Goal: Communication & Community: Answer question/provide support

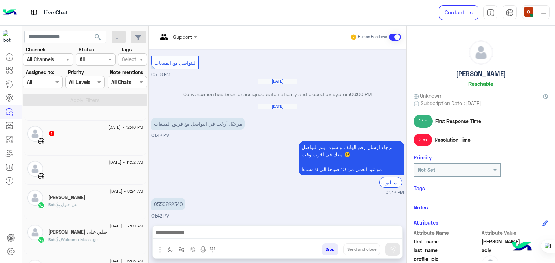
scroll to position [70, 0]
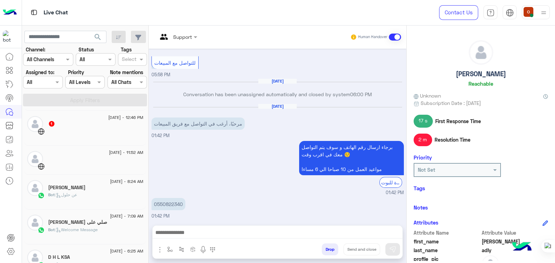
click at [85, 192] on div "Bot : عن حلول" at bounding box center [95, 197] width 95 height 12
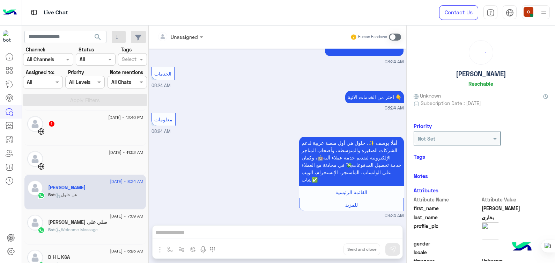
scroll to position [152, 0]
click at [98, 230] on span ": Welcome Message" at bounding box center [76, 229] width 43 height 5
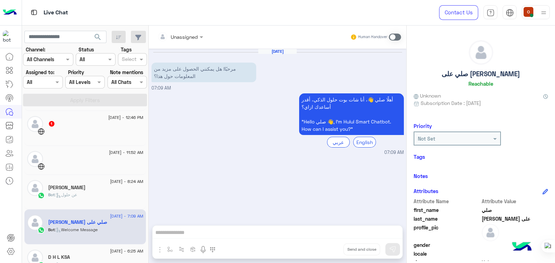
click at [93, 249] on div "[DATE] - 6:25 AM" at bounding box center [95, 251] width 95 height 5
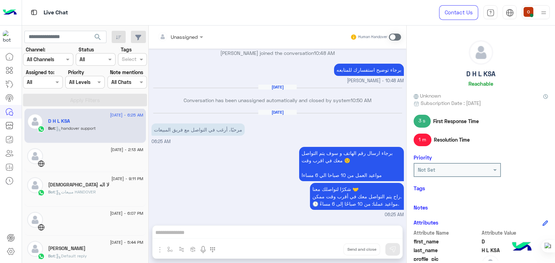
scroll to position [207, 0]
click at [101, 186] on div "لا اله [DEMOGRAPHIC_DATA]" at bounding box center [95, 183] width 95 height 7
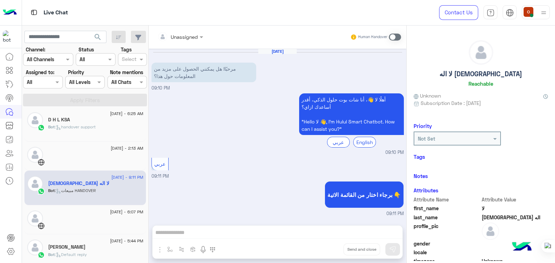
scroll to position [270, 0]
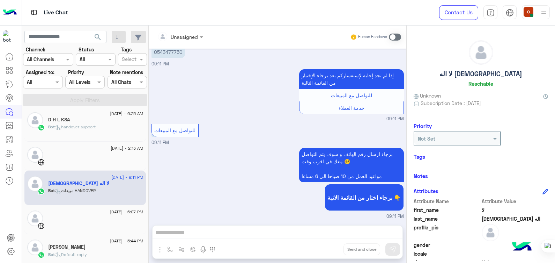
click at [82, 250] on div "[PERSON_NAME]" at bounding box center [95, 247] width 95 height 7
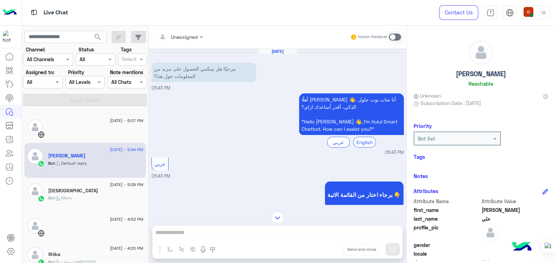
scroll to position [308, 0]
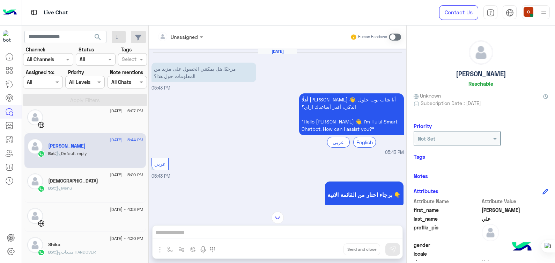
click at [91, 190] on div "Bot : Menu" at bounding box center [95, 191] width 95 height 12
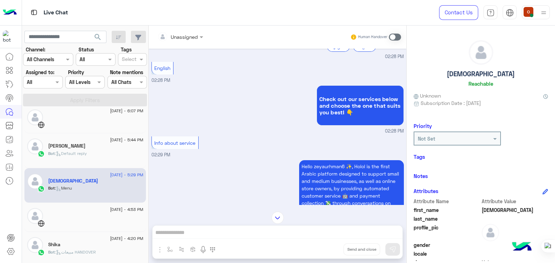
scroll to position [0, 0]
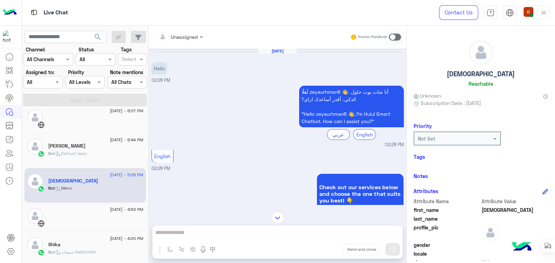
click at [87, 253] on span "Bot : مبيعات HANDOVER" at bounding box center [71, 251] width 47 height 5
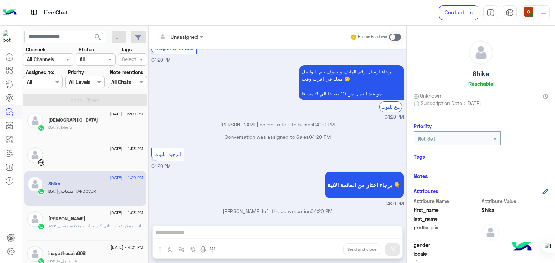
scroll to position [376, 0]
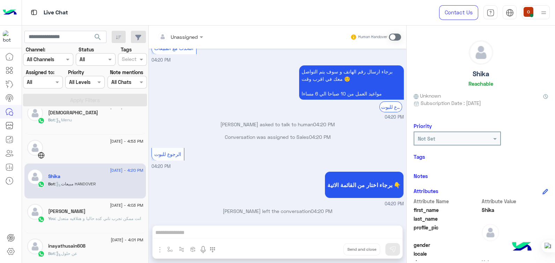
click at [100, 221] on p "You : انت ممكن تجرب تاني كده حاليا و هتلاقيه متعدل" at bounding box center [94, 218] width 93 height 6
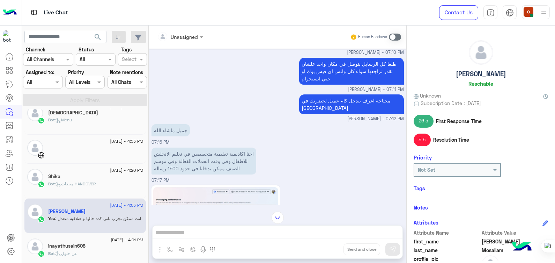
scroll to position [51, 0]
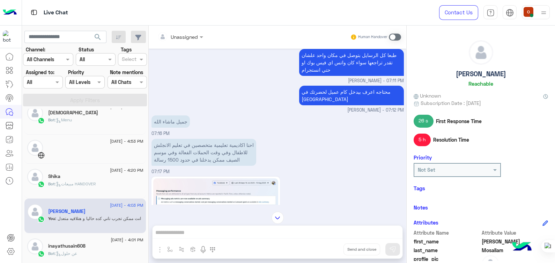
click at [86, 246] on div "inayathusain608" at bounding box center [95, 246] width 95 height 7
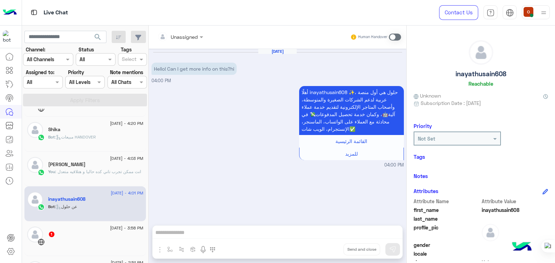
scroll to position [427, 0]
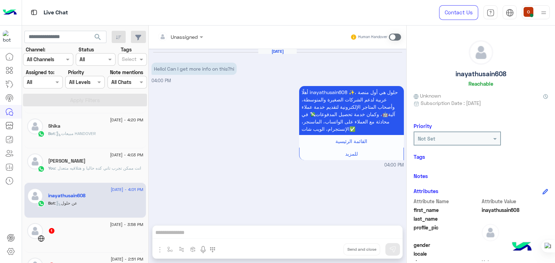
click at [145, 211] on div "[DATE] - 1:42 PM [PERSON_NAME] [PERSON_NAME] : 0550822340 [DATE] - 1:33 PM 1 [D…" at bounding box center [85, 187] width 127 height 156
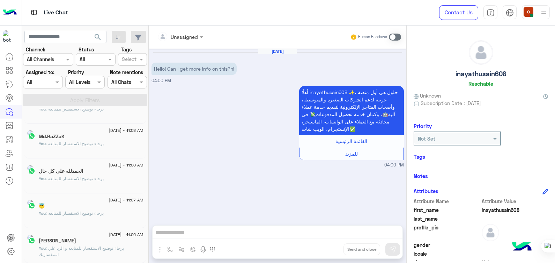
scroll to position [3, 0]
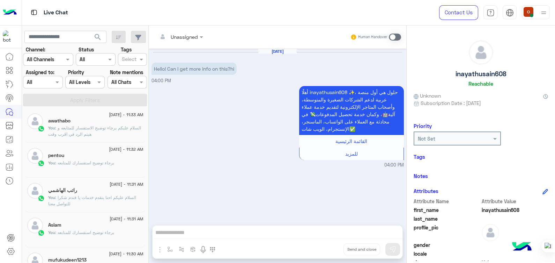
click at [100, 161] on span ": برجاء توضيح استفسارك للمتابعه" at bounding box center [84, 162] width 59 height 5
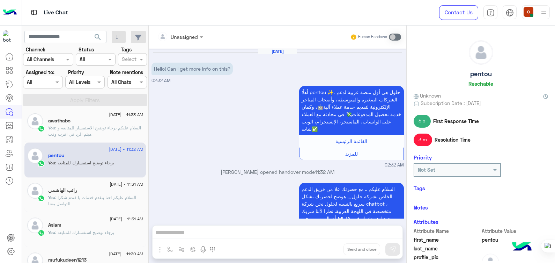
scroll to position [118, 0]
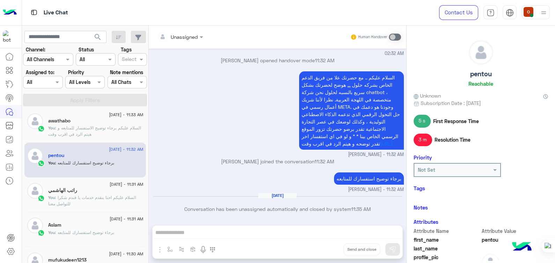
click at [107, 126] on span ": السلام عليكم برجاء توضيح الاستفسار للمتابعه و هيتم الرد في اقرب وقت" at bounding box center [94, 131] width 93 height 12
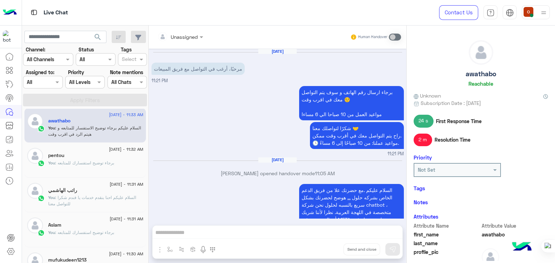
scroll to position [229, 0]
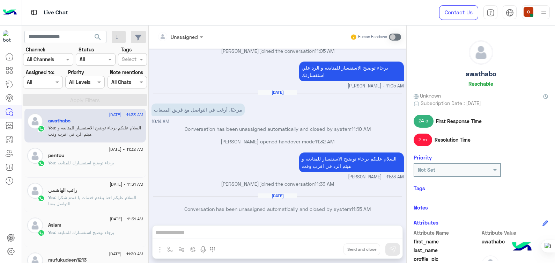
click at [121, 152] on span "[DATE] - 11:32 AM" at bounding box center [126, 149] width 34 height 6
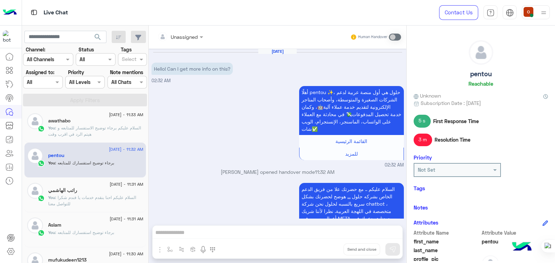
scroll to position [118, 0]
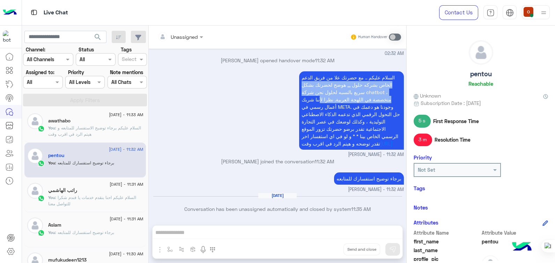
drag, startPoint x: 394, startPoint y: 68, endPoint x: 316, endPoint y: 92, distance: 82.0
click at [316, 92] on p "السلام عليكم .. مع حضرتك علا من فريق الدعم الخاص بشركه حلول ,,, هوضح لحضرتك بشك…" at bounding box center [351, 110] width 105 height 78
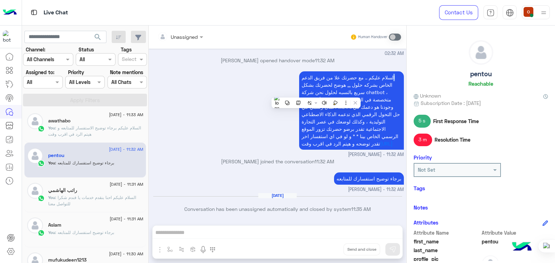
drag, startPoint x: 316, startPoint y: 92, endPoint x: 393, endPoint y: 66, distance: 81.3
click at [393, 71] on p "السلام عليكم .. مع حضرتك علا من فريق الدعم الخاص بشركه حلول ,,, هوضح لحضرتك بشك…" at bounding box center [351, 110] width 105 height 78
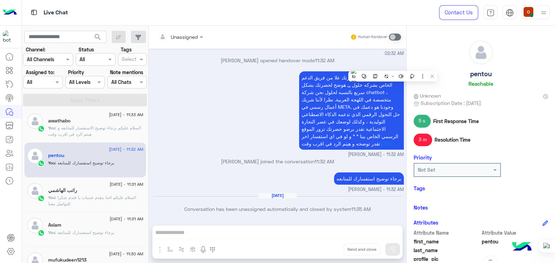
click at [332, 74] on span "السلام عليكم .. مع حضرتك علا من فريق الدعم الخاص بشركه حلول ,,, هوضح لحضرتك بشك…" at bounding box center [351, 110] width 98 height 72
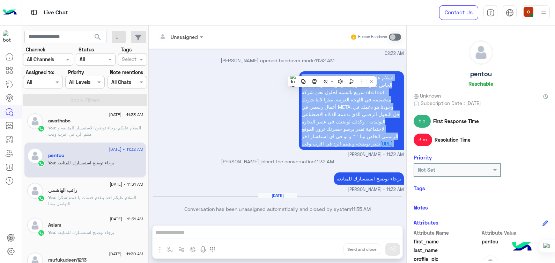
copy app-message "السلام عليكم .. مع حضرتك علا من فريق الدعم الخاص بشركه حلول ,,, هوضح لحضرتك بشك…"
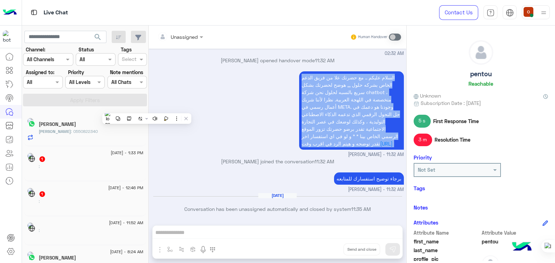
scroll to position [3, 0]
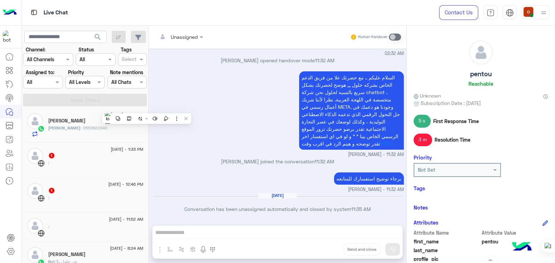
click at [67, 132] on div "abdallah : 0550822340" at bounding box center [95, 131] width 95 height 12
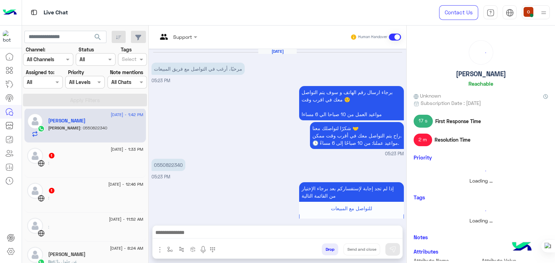
scroll to position [228, 0]
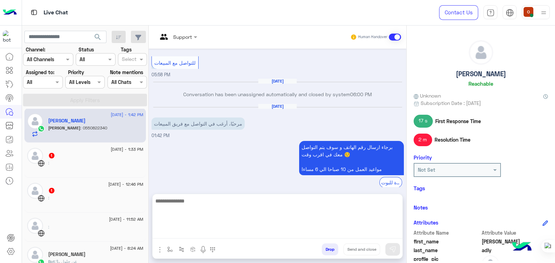
click at [222, 232] on textarea at bounding box center [278, 217] width 250 height 42
paste textarea "**********"
type textarea "**********"
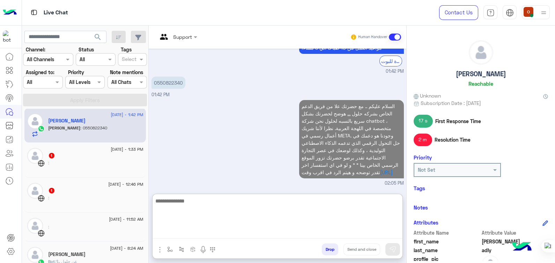
click at [261, 221] on textarea at bounding box center [278, 217] width 250 height 42
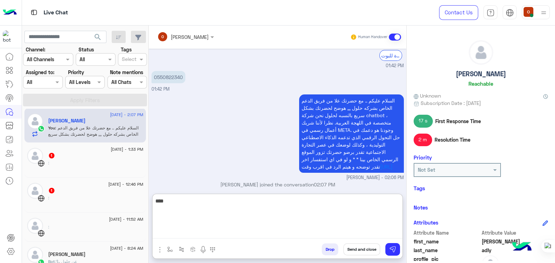
scroll to position [368, 0]
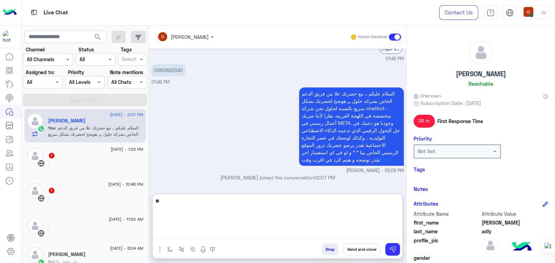
type textarea "*"
type textarea "**********"
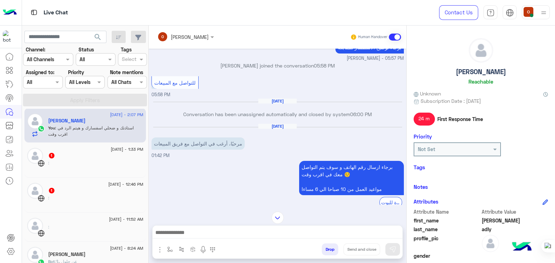
scroll to position [206, 0]
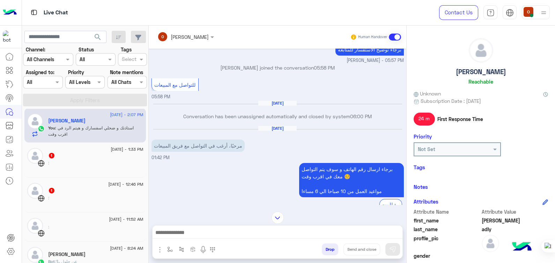
click at [403, 142] on div "[DATE] مرحبًا، أرغب في التواصل مع فريق المبيعات 05:23 PM برجاء ارسال رقم الهاتف…" at bounding box center [278, 127] width 258 height 156
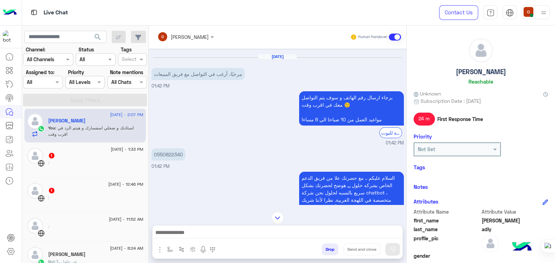
scroll to position [366, 0]
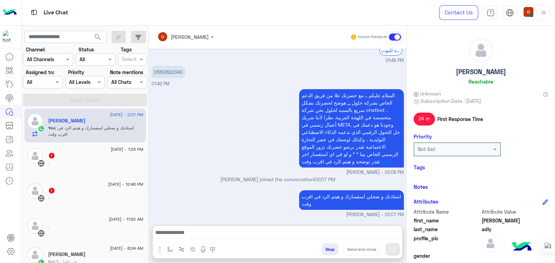
click at [233, 234] on textarea at bounding box center [278, 233] width 250 height 10
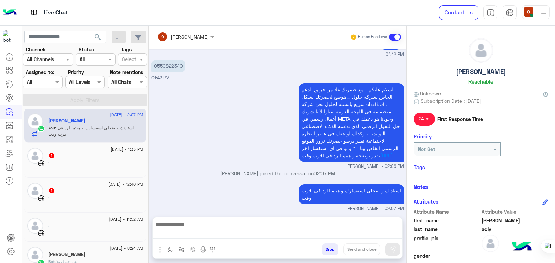
click at [227, 162] on div "السلام عليكم .. مع حضرتك علا من فريق الدعم الخاص بشركه حلول ,,, هوضح لحضرتك بشك…" at bounding box center [278, 125] width 252 height 88
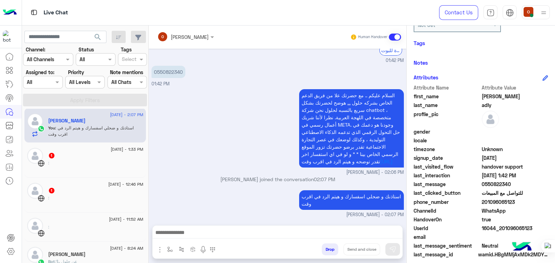
scroll to position [132, 0]
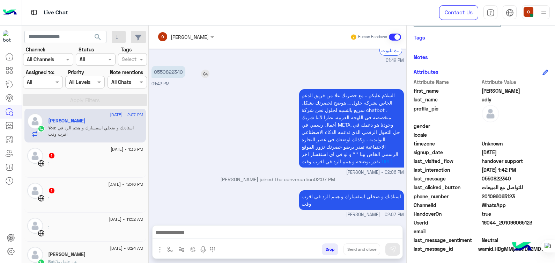
click at [160, 66] on p "0550822340" at bounding box center [169, 72] width 34 height 12
drag, startPoint x: 160, startPoint y: 65, endPoint x: 202, endPoint y: 157, distance: 101.0
click at [202, 157] on div "السلام عليكم .. مع حضرتك علا من فريق الدعم الخاص بشركه حلول ,,, هوضح لحضرتك بشك…" at bounding box center [278, 131] width 252 height 88
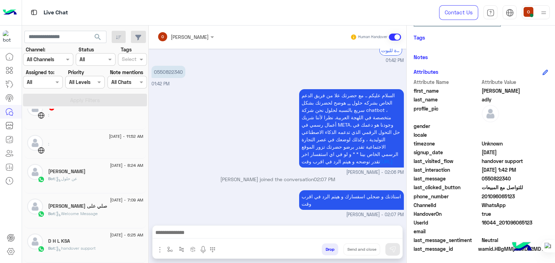
scroll to position [101, 0]
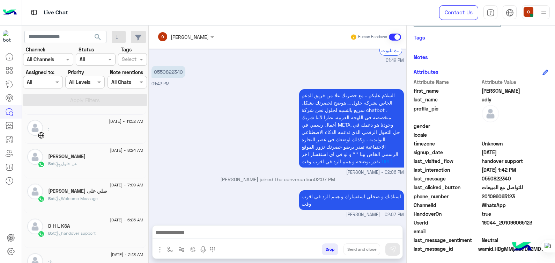
click at [104, 158] on div "[PERSON_NAME]" at bounding box center [95, 156] width 95 height 7
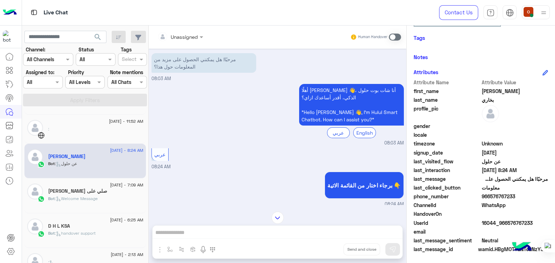
scroll to position [2, 0]
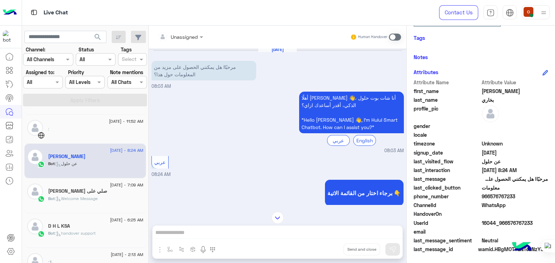
click at [398, 35] on span at bounding box center [395, 37] width 12 height 7
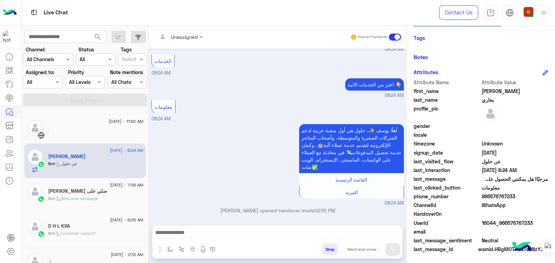
click at [219, 230] on textarea at bounding box center [278, 233] width 250 height 10
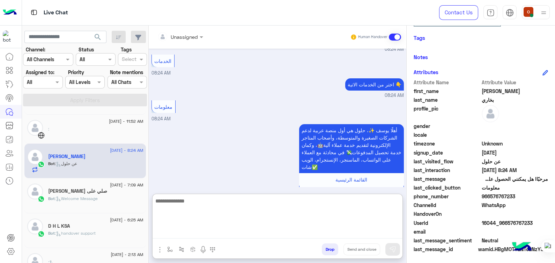
paste textarea "**********"
type textarea "**********"
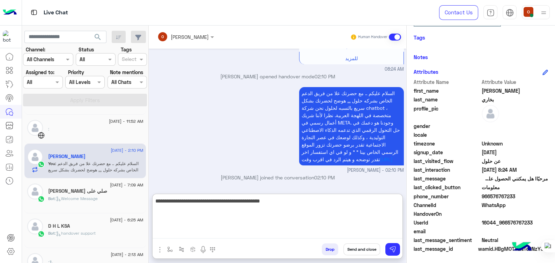
scroll to position [101, 0]
click at [320, 202] on textarea "**********" at bounding box center [278, 217] width 250 height 42
click at [320, 201] on textarea "**********" at bounding box center [278, 217] width 250 height 42
type textarea "**********"
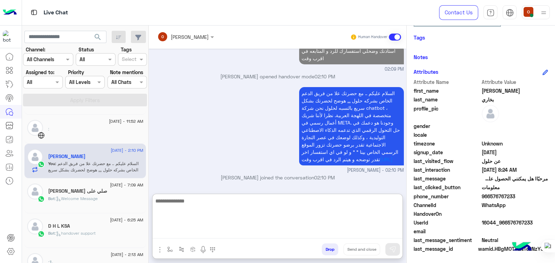
scroll to position [306, 0]
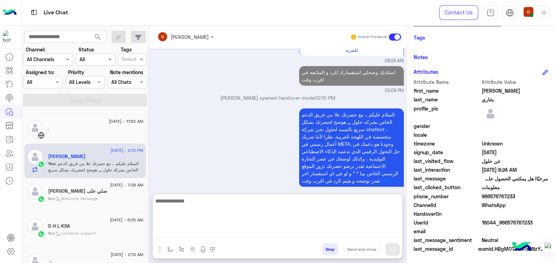
click at [63, 194] on div "صلي على [PERSON_NAME]" at bounding box center [95, 191] width 95 height 7
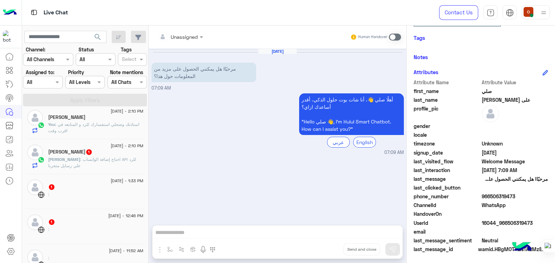
scroll to position [3, 0]
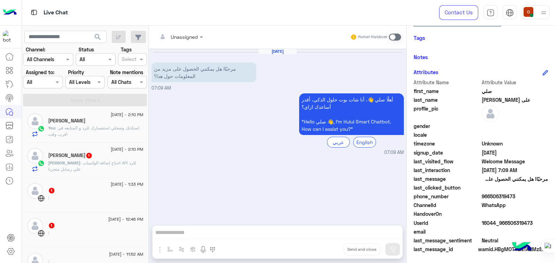
click at [104, 162] on span ": احتاج إضافة الواتساب API للرد علي رسايل متجرنا" at bounding box center [92, 166] width 88 height 12
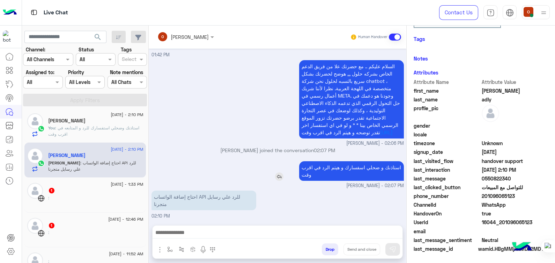
scroll to position [132, 0]
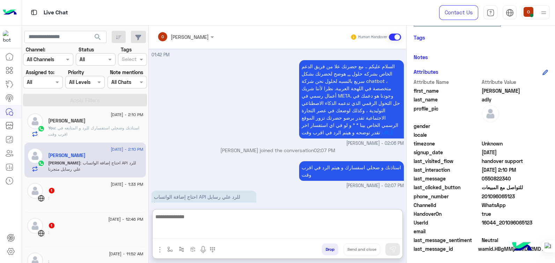
click at [239, 229] on textarea at bounding box center [278, 225] width 250 height 26
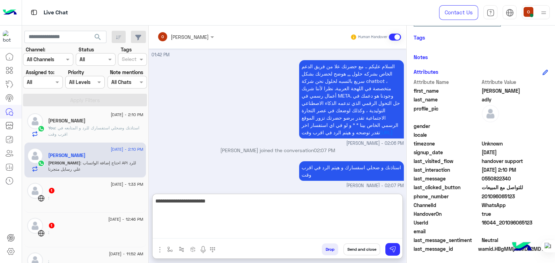
type textarea "**********"
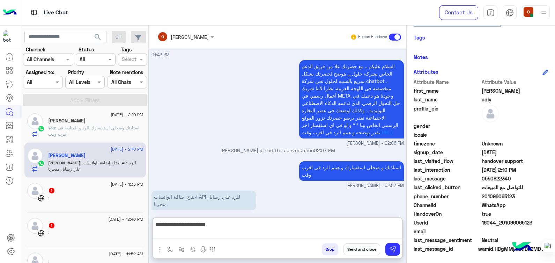
click at [328, 230] on textarea "**********" at bounding box center [278, 229] width 250 height 19
click at [321, 234] on textarea "**********" at bounding box center [278, 229] width 250 height 19
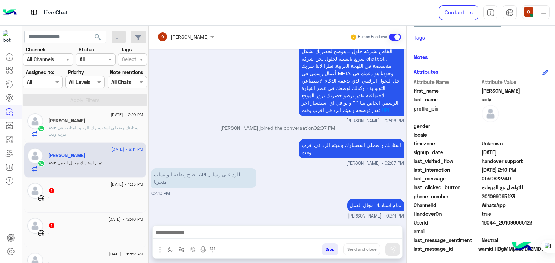
scroll to position [434, 0]
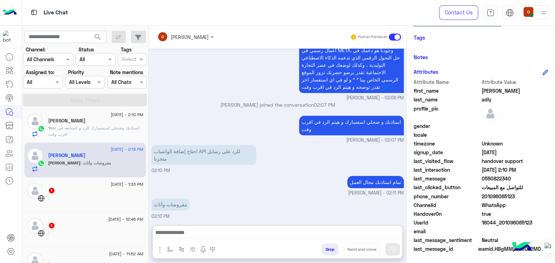
click at [296, 229] on textarea at bounding box center [278, 233] width 250 height 10
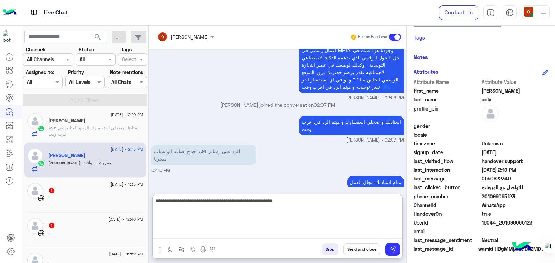
type textarea "**********"
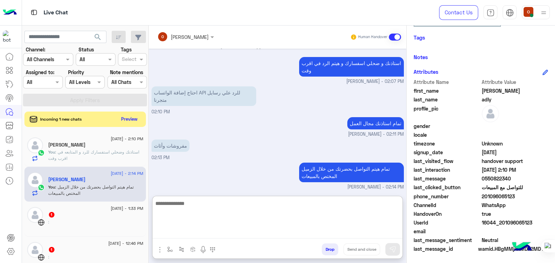
scroll to position [496, 0]
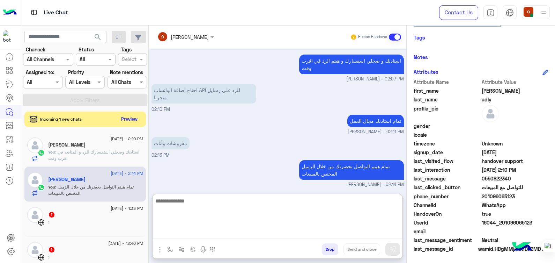
click at [489, 178] on span "0550822340" at bounding box center [515, 178] width 67 height 7
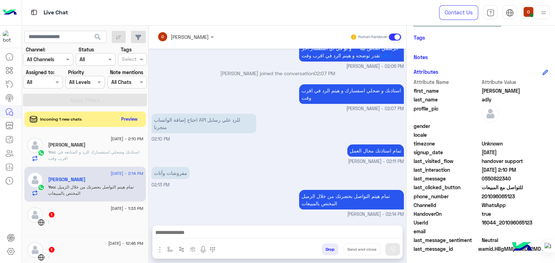
click at [489, 178] on span "0550822340" at bounding box center [515, 178] width 67 height 7
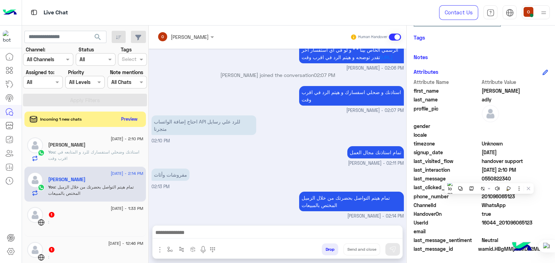
copy span "0550822340"
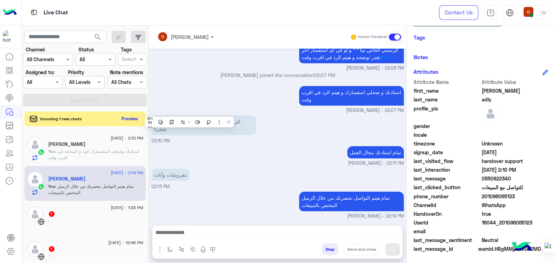
click at [128, 120] on button "Preview" at bounding box center [130, 118] width 22 height 9
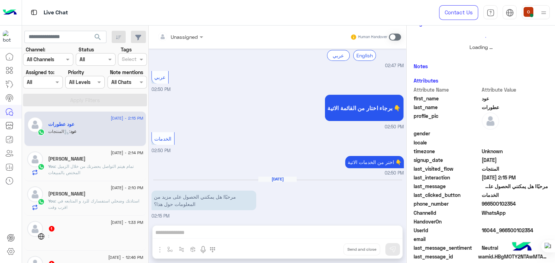
scroll to position [117, 0]
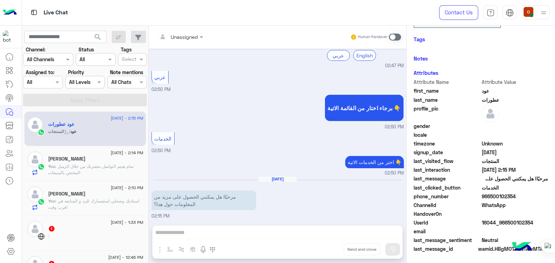
click at [89, 129] on div "عود : المنتجات" at bounding box center [95, 134] width 95 height 12
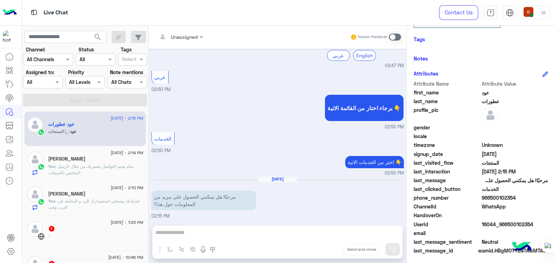
scroll to position [119, 0]
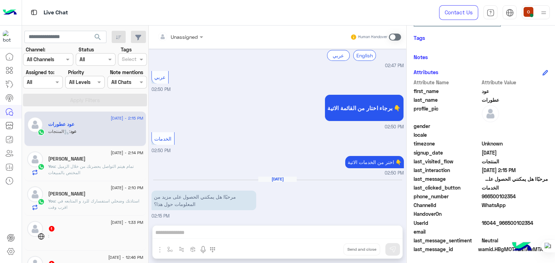
click at [395, 34] on span at bounding box center [395, 37] width 12 height 7
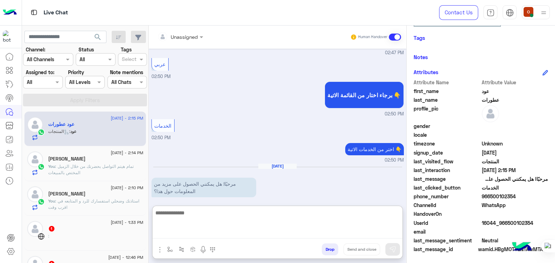
click at [240, 235] on textarea at bounding box center [278, 223] width 250 height 30
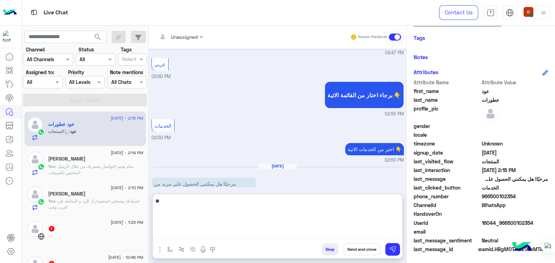
type textarea "*"
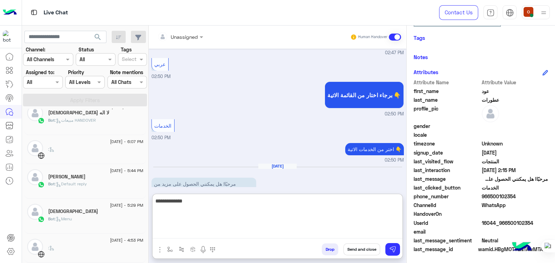
scroll to position [342, 0]
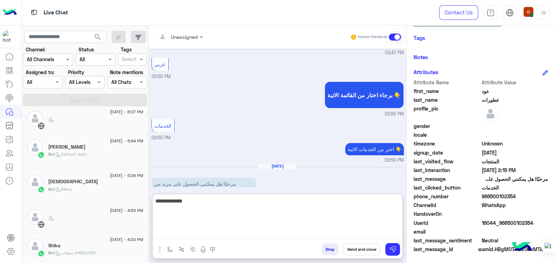
type textarea "**********"
click at [102, 184] on div "[DEMOGRAPHIC_DATA]" at bounding box center [95, 181] width 95 height 7
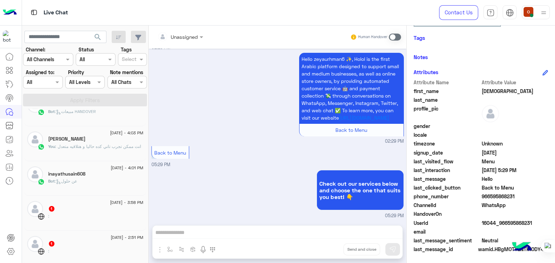
scroll to position [486, 0]
click at [110, 142] on span ": انت ممكن تجرب تاني كده حاليا و هتلاقيه متعدل" at bounding box center [98, 143] width 86 height 5
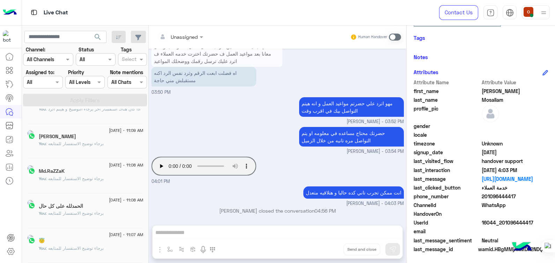
scroll to position [3, 0]
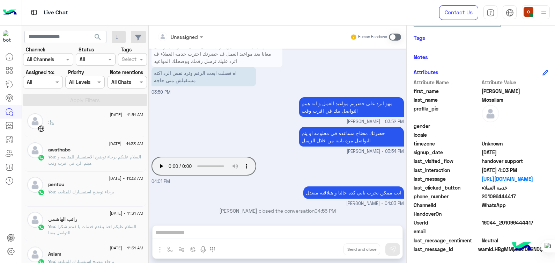
click at [107, 158] on span ": السلام عليكم برجاء توضيح الاستفسار للمتابعه و هيتم الرد في اقرب وقت" at bounding box center [94, 160] width 93 height 12
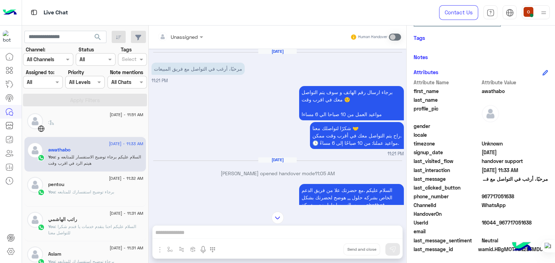
click at [89, 193] on span ": برجاء توضيح استفسارك للمتابعه" at bounding box center [84, 191] width 59 height 5
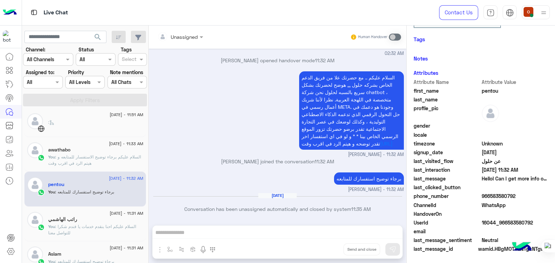
scroll to position [150, 0]
click at [79, 231] on p "You : السلام عليكم احنا بنقدم خدمات يا فندم شكرا للتواصل معنا" at bounding box center [95, 229] width 95 height 13
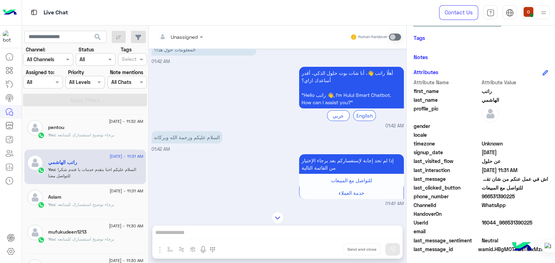
click at [111, 210] on div "You : برجاء توضيح استفسارك للمتابعه" at bounding box center [95, 207] width 95 height 12
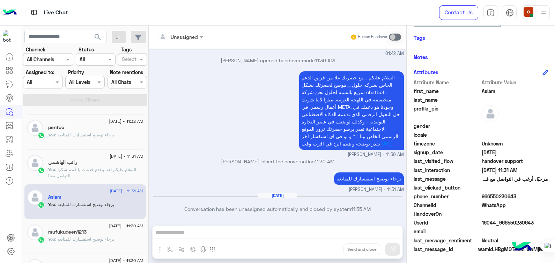
click at [550, 121] on div "Aslam Reachable Unknown Subscription Date : [DATE] 4 s First Response Time 4 m …" at bounding box center [481, 142] width 148 height 235
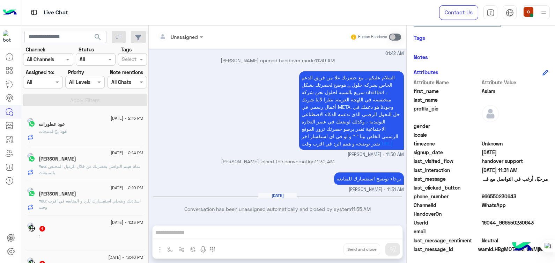
scroll to position [3, 0]
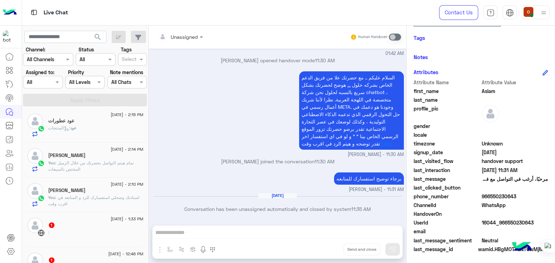
click at [67, 125] on p "عود : المنتجات" at bounding box center [62, 128] width 28 height 6
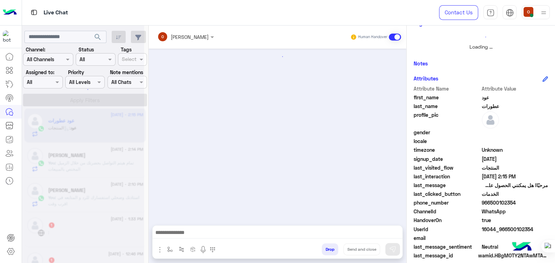
click at [297, 231] on textarea at bounding box center [278, 233] width 250 height 10
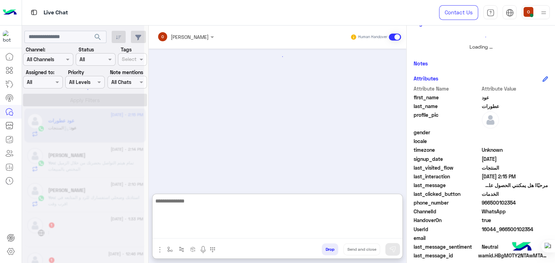
click at [291, 221] on textarea at bounding box center [278, 217] width 250 height 42
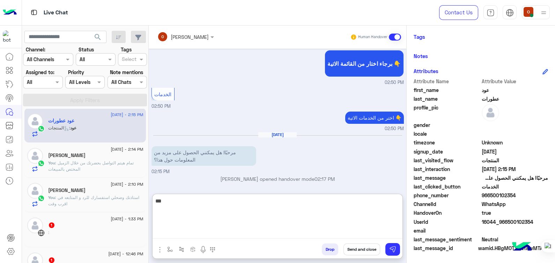
scroll to position [119, 0]
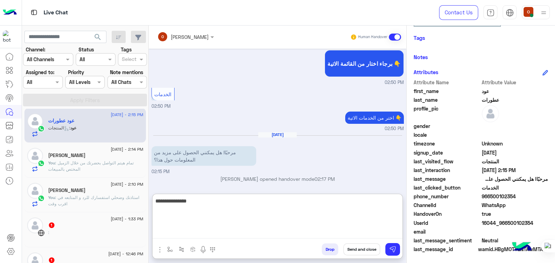
paste textarea "**********"
type textarea "**********"
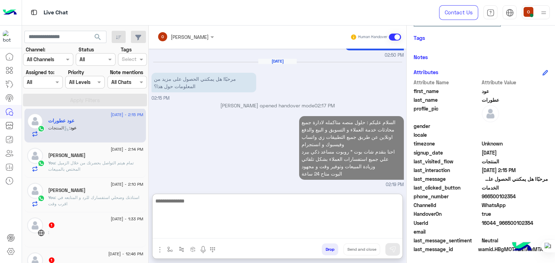
click at [309, 222] on textarea at bounding box center [278, 217] width 250 height 42
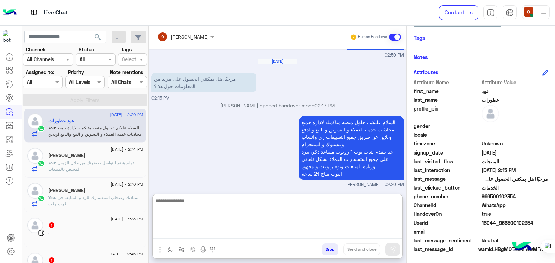
scroll to position [217, 0]
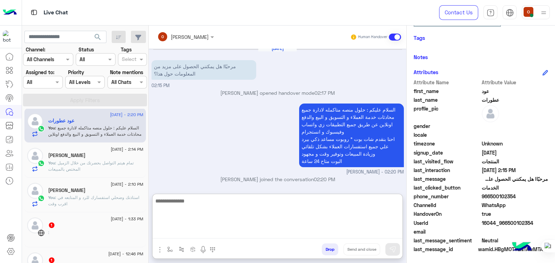
click at [304, 217] on textarea at bounding box center [278, 217] width 250 height 42
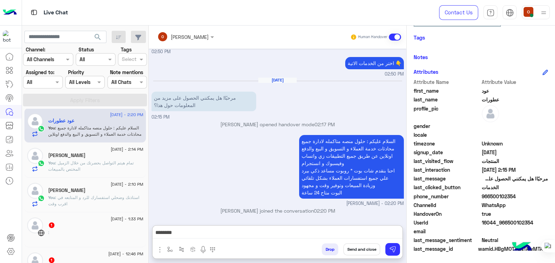
scroll to position [199, 0]
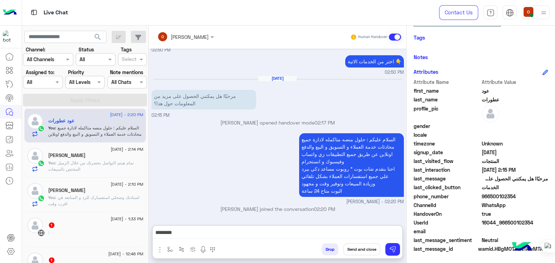
click at [322, 230] on textarea "*******" at bounding box center [278, 233] width 250 height 10
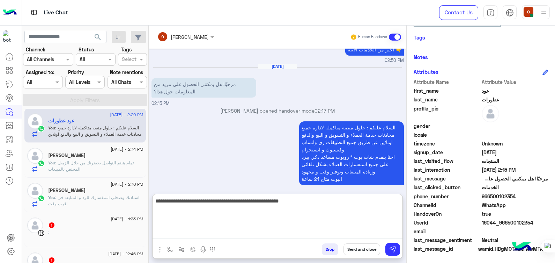
type textarea "**********"
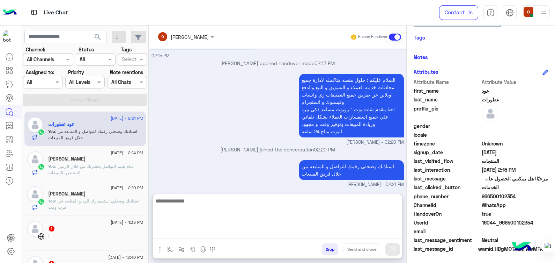
scroll to position [219, 0]
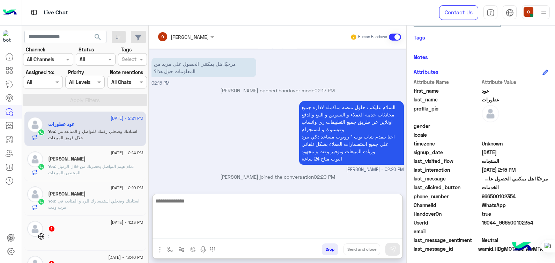
click at [108, 160] on div "[PERSON_NAME]" at bounding box center [95, 159] width 95 height 7
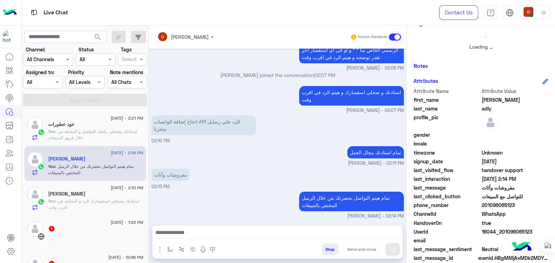
scroll to position [132, 0]
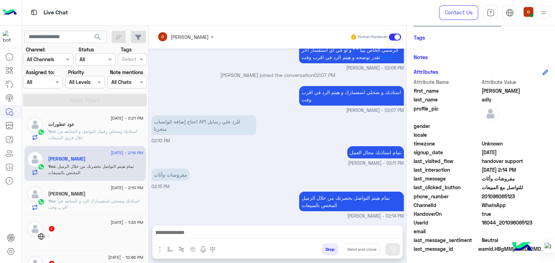
click at [125, 128] on p "You : استاذنك وضحلي رقمك للتواصل و المتابعه من خلال فريق المبيعات" at bounding box center [95, 134] width 95 height 13
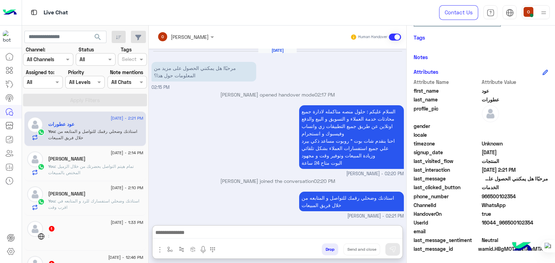
click at [265, 230] on textarea at bounding box center [278, 233] width 250 height 10
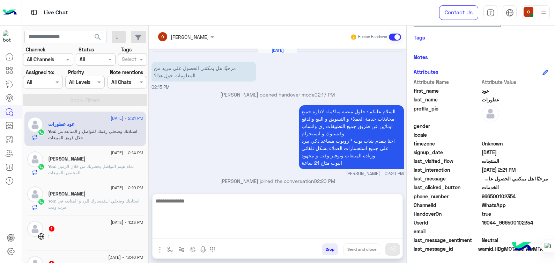
click at [234, 146] on div "السلام عليكم : حلول منصه متاكمله لادارة جميع محادثات خدمة العملاء و التسويق و ا…" at bounding box center [278, 140] width 252 height 74
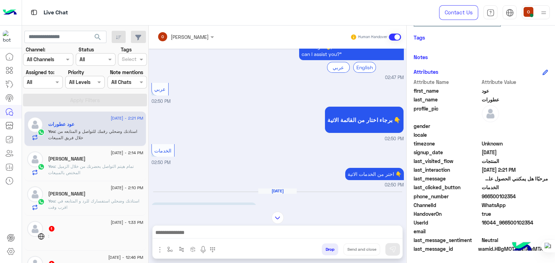
scroll to position [215, 0]
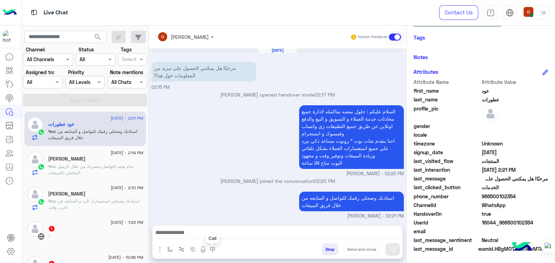
click at [214, 237] on div at bounding box center [213, 245] width 16 height 16
click at [205, 208] on div "استاذنك وضحلي رقمك للتواصل و المتابعه من خلال فريق المبيعات [PERSON_NAME] - 02:…" at bounding box center [278, 205] width 252 height 30
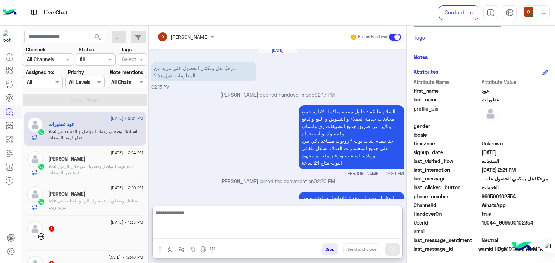
click at [186, 230] on textarea at bounding box center [278, 223] width 250 height 30
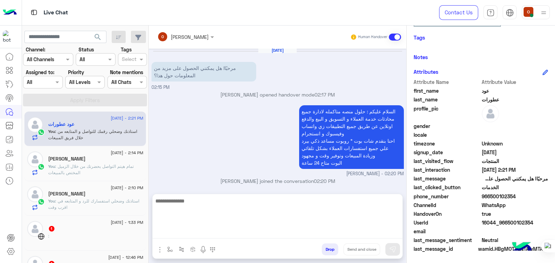
click at [180, 145] on div "السلام عليكم : حلول منصه متاكمله لادارة جميع محادثات خدمة العملاء و التسويق و ا…" at bounding box center [278, 140] width 252 height 74
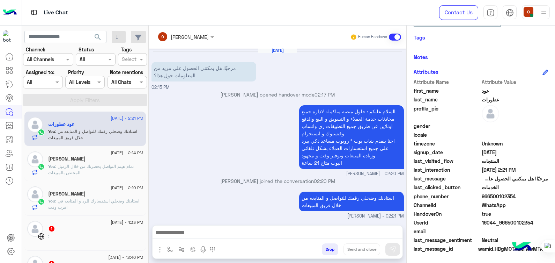
click at [98, 158] on div "[PERSON_NAME]" at bounding box center [95, 159] width 95 height 7
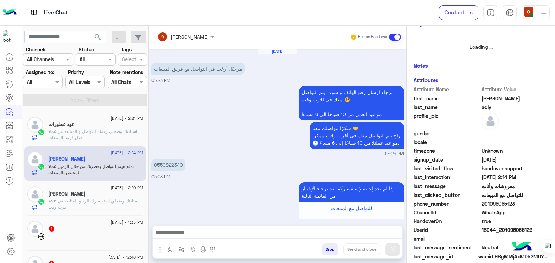
scroll to position [464, 0]
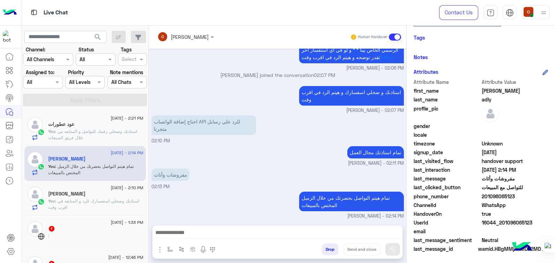
click at [98, 127] on div "عود عطورات" at bounding box center [95, 124] width 95 height 7
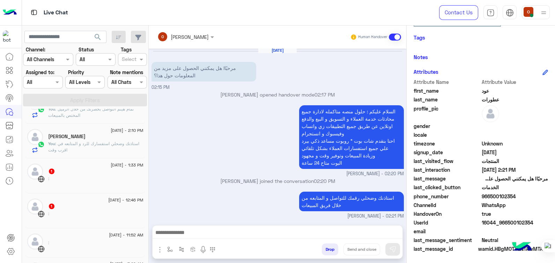
scroll to position [67, 0]
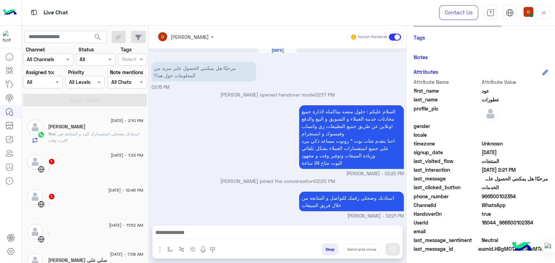
click at [119, 134] on span ": استاذنك وضحلي استفسارك للرد و المتابعه في اقرب وقت" at bounding box center [93, 137] width 91 height 12
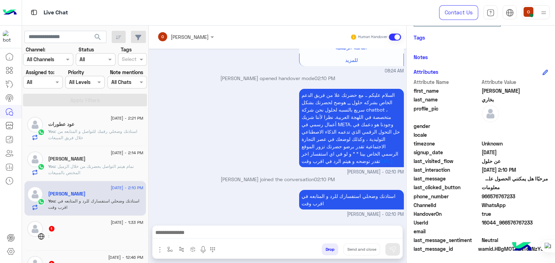
click at [99, 133] on span ": استاذنك وضحلي رقمك للتواصل و المتابعه من خلال فريق المبيعات" at bounding box center [92, 135] width 89 height 12
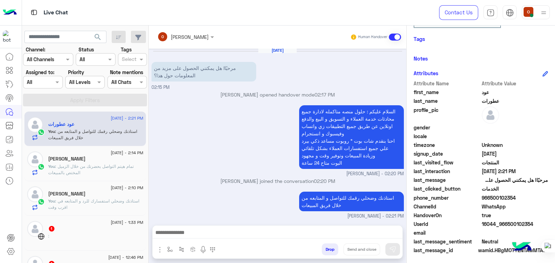
scroll to position [132, 0]
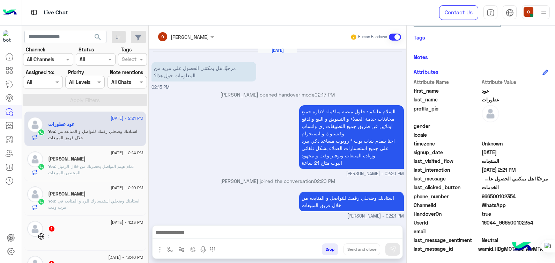
click at [66, 167] on span ": تمام هيتم التواصل بحضرتك من خلال الزميل المختص بالمبيعات" at bounding box center [91, 169] width 86 height 12
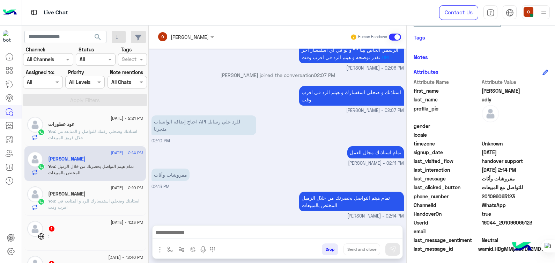
click at [82, 190] on div "[DATE] - 2:10 PM" at bounding box center [95, 188] width 95 height 5
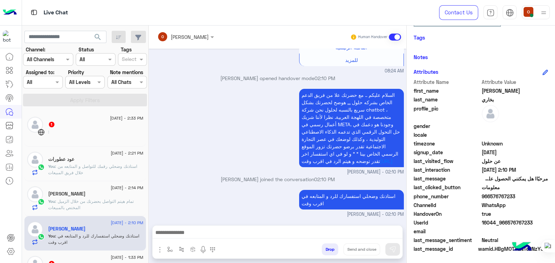
click at [65, 162] on div "عود عطورات" at bounding box center [95, 159] width 95 height 7
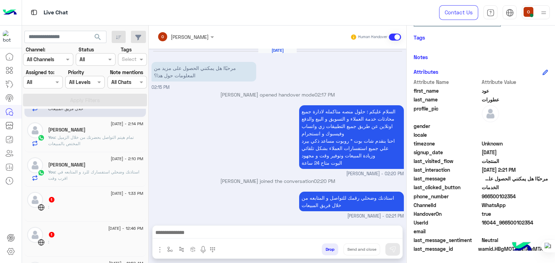
scroll to position [65, 0]
click at [109, 164] on div "[PERSON_NAME]" at bounding box center [95, 163] width 95 height 7
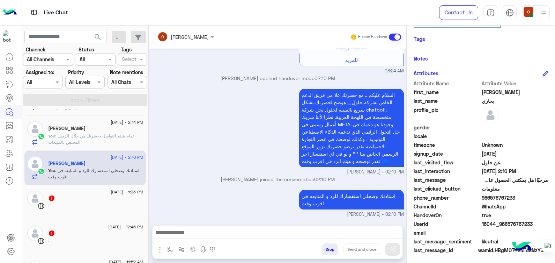
scroll to position [132, 0]
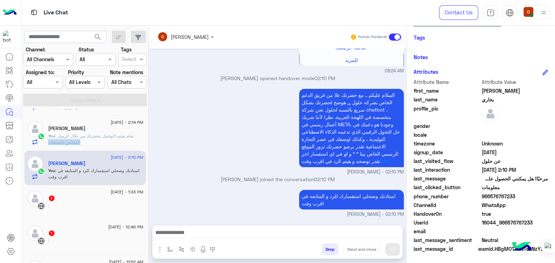
drag, startPoint x: 145, startPoint y: 143, endPoint x: 145, endPoint y: 137, distance: 5.9
click at [145, 137] on div "[DATE] - 2:33 PM 1 : [DATE] - 2:21 PM عود عطورات You : استاذنك وضحلي رقمك للتوا…" at bounding box center [85, 187] width 127 height 156
drag, startPoint x: 145, startPoint y: 137, endPoint x: 233, endPoint y: 151, distance: 88.3
click at [233, 151] on div "السلام عليكم .. مع حضرتك علا من فريق الدعم الخاص بشركه حلول ,,, هوضح لحضرتك بشك…" at bounding box center [278, 131] width 252 height 88
click at [145, 139] on div "[DATE] - 2:33 PM 1 : [DATE] - 2:21 PM عود عطورات You : استاذنك وضحلي رقمك للتوا…" at bounding box center [85, 187] width 127 height 156
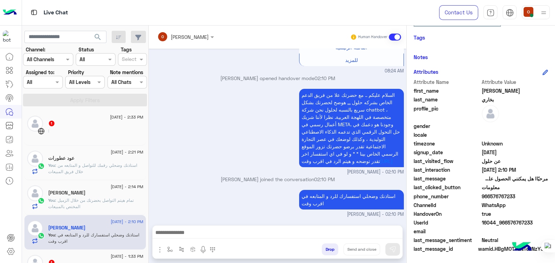
scroll to position [0, 0]
click at [105, 161] on div "عود عطورات" at bounding box center [95, 159] width 95 height 7
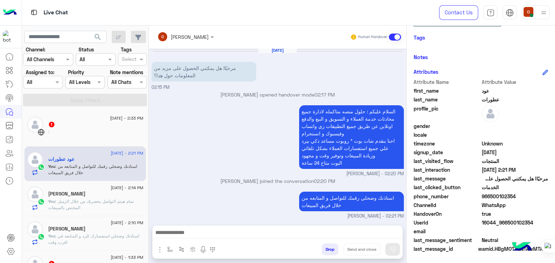
click at [93, 210] on div "[DATE] - 2:14 PM [PERSON_NAME] You : تمام هيتم التواصل بحضرتك من خلال الزميل ال…" at bounding box center [85, 198] width 122 height 35
click at [111, 201] on span ": تمام هيتم التواصل بحضرتك من خلال الزميل المختص بالمبيعات" at bounding box center [91, 204] width 86 height 12
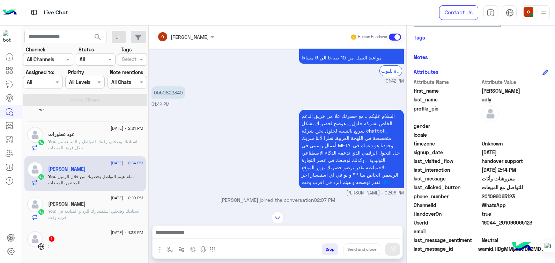
scroll to position [464, 0]
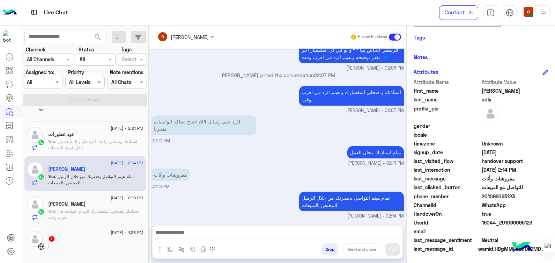
click at [77, 213] on span ": استاذنك وضحلي استفسارك للرد و المتابعه في اقرب وقت" at bounding box center [93, 214] width 91 height 12
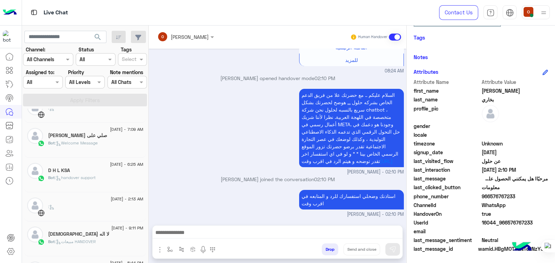
scroll to position [237, 0]
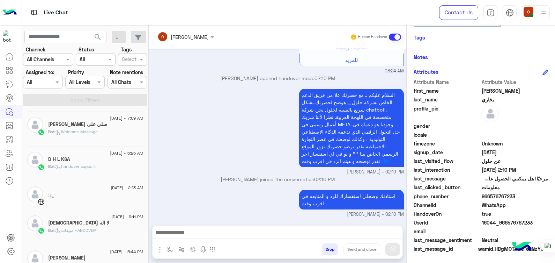
click at [84, 165] on span ": handover support" at bounding box center [75, 165] width 41 height 5
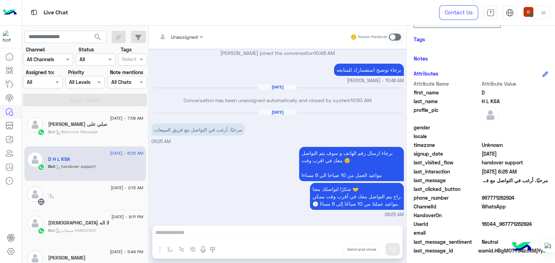
scroll to position [150, 0]
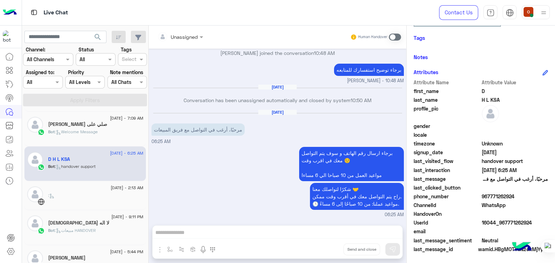
click at [396, 38] on span at bounding box center [395, 37] width 12 height 7
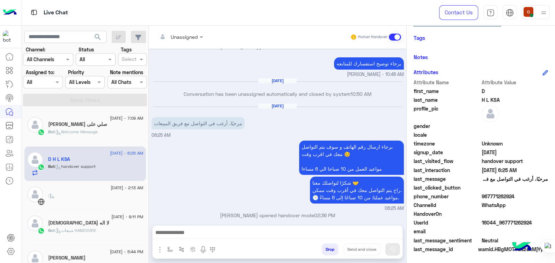
scroll to position [240, 0]
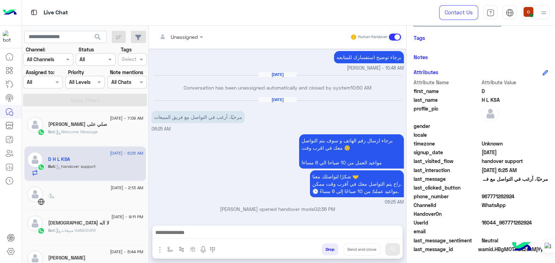
click at [278, 231] on textarea at bounding box center [278, 233] width 250 height 10
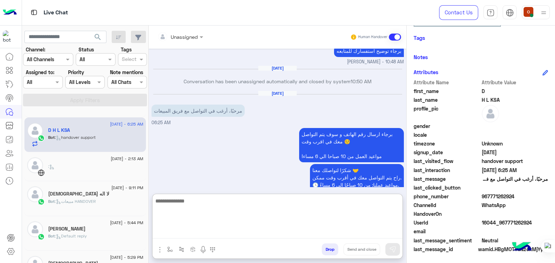
scroll to position [262, 0]
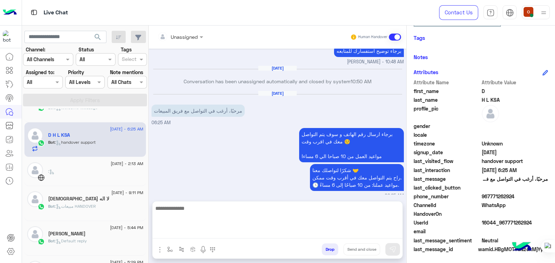
click at [76, 203] on span "Bot : مبيعات HANDOVER" at bounding box center [71, 205] width 47 height 5
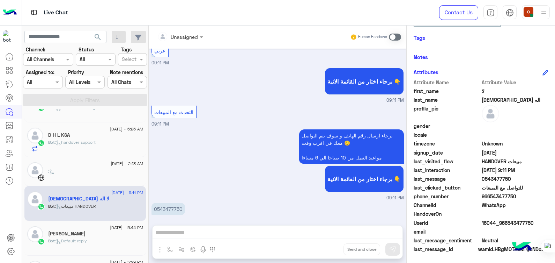
scroll to position [270, 0]
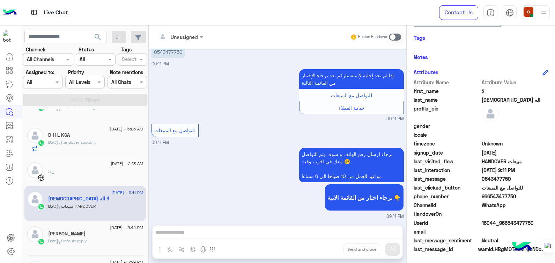
click at [76, 139] on p "Bot : handover support" at bounding box center [71, 142] width 47 height 6
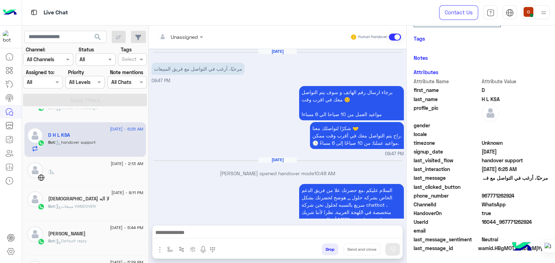
scroll to position [117, 0]
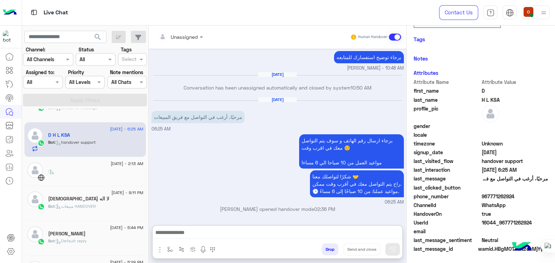
click at [257, 229] on textarea at bounding box center [278, 233] width 250 height 10
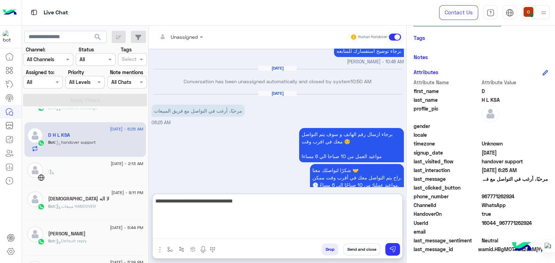
type textarea "**********"
click at [70, 203] on p "Bot : مبيعات HANDOVER" at bounding box center [71, 206] width 47 height 6
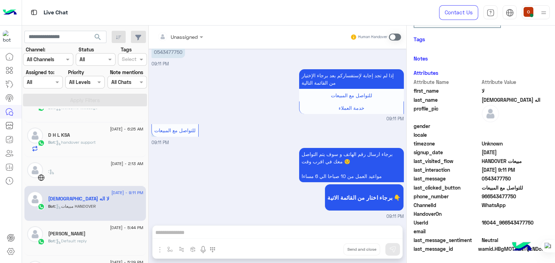
scroll to position [119, 0]
click at [67, 236] on div "[PERSON_NAME]" at bounding box center [95, 233] width 95 height 7
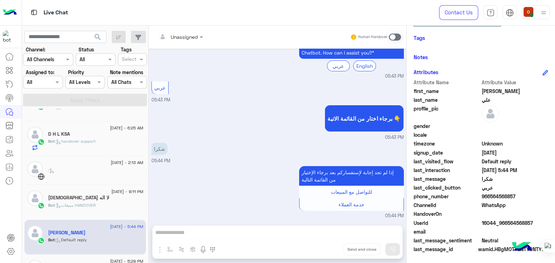
scroll to position [269, 0]
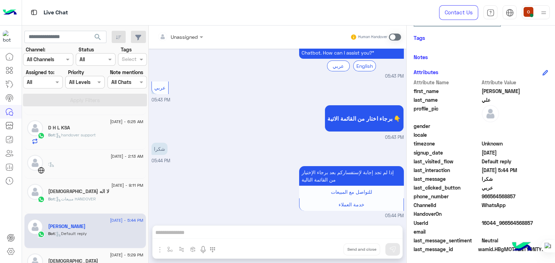
click at [69, 207] on div "[DATE] - 9:11 PM لا اله الا الله Bot : مبيعات HANDOVER" at bounding box center [85, 195] width 122 height 35
click at [66, 201] on div "Bot : مبيعات HANDOVER" at bounding box center [95, 202] width 95 height 12
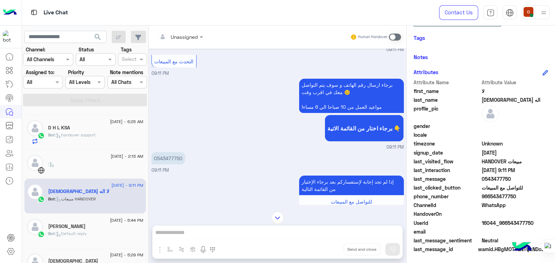
scroll to position [164, 0]
click at [89, 135] on span ": handover support" at bounding box center [75, 134] width 41 height 5
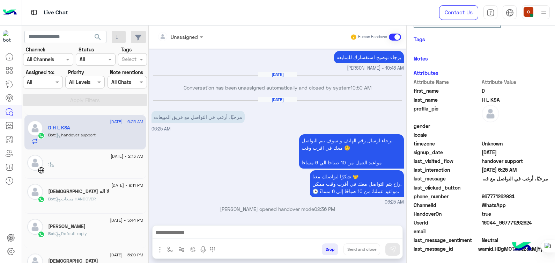
scroll to position [119, 0]
click at [271, 231] on textarea at bounding box center [278, 233] width 250 height 10
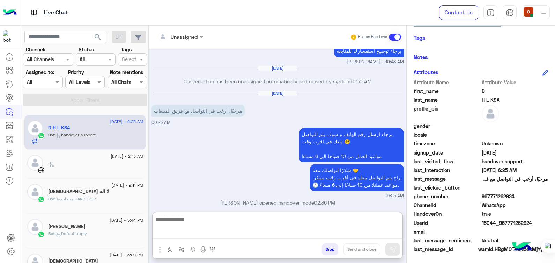
click at [237, 232] on textarea at bounding box center [278, 226] width 250 height 23
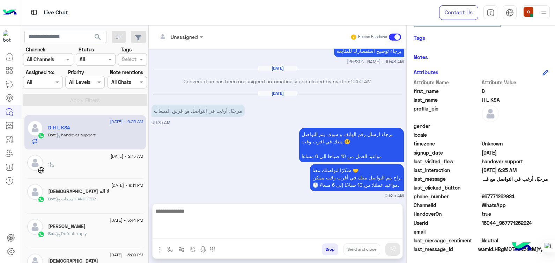
click at [89, 236] on div "Bot : Default reply" at bounding box center [95, 236] width 95 height 12
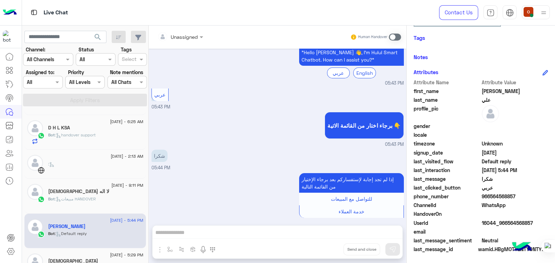
click at [83, 198] on span ": مبيعات HANDOVER" at bounding box center [75, 198] width 41 height 5
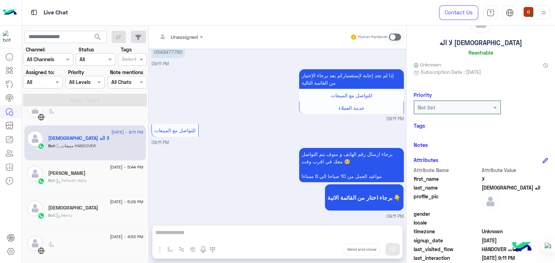
scroll to position [323, 0]
click at [93, 172] on div "[PERSON_NAME]" at bounding box center [95, 172] width 95 height 7
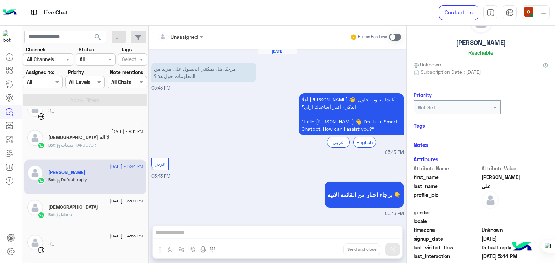
scroll to position [76, 0]
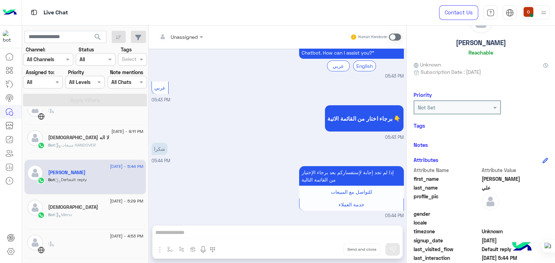
click at [423, 144] on h6 "Notes" at bounding box center [421, 144] width 14 height 6
click at [419, 124] on h6 "Tags" at bounding box center [481, 125] width 134 height 6
click at [83, 147] on p "Bot : مبيعات HANDOVER" at bounding box center [71, 145] width 47 height 6
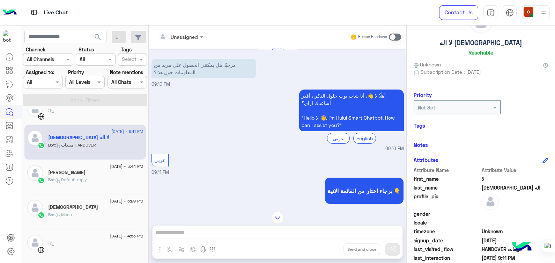
scroll to position [270, 0]
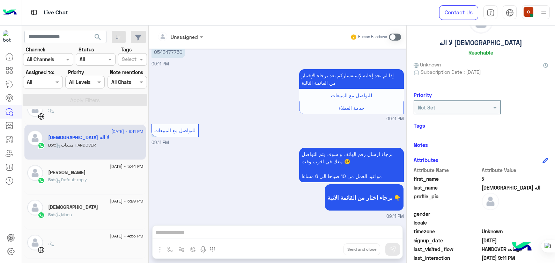
click at [398, 37] on span at bounding box center [395, 37] width 12 height 7
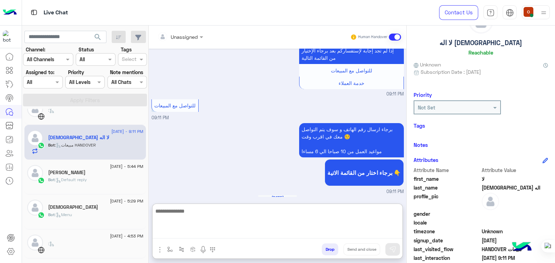
click at [248, 233] on textarea at bounding box center [278, 222] width 250 height 32
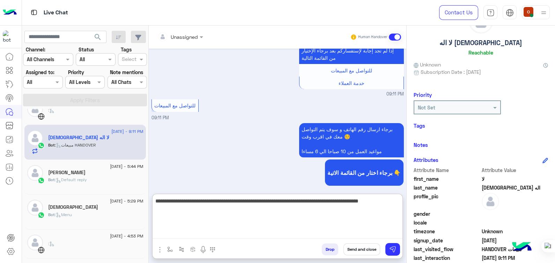
type textarea "**********"
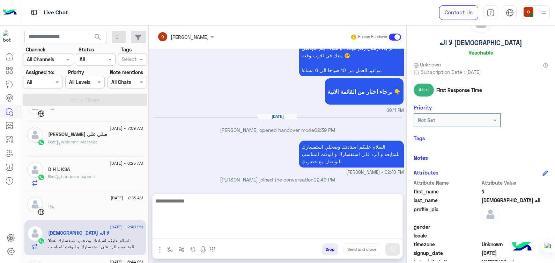
scroll to position [352, 0]
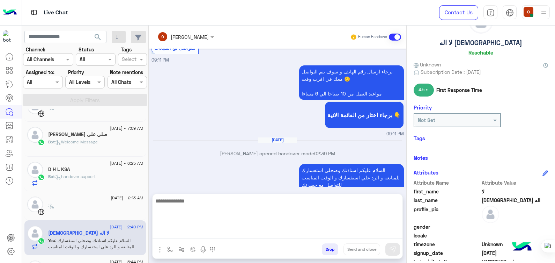
click at [90, 173] on p "Bot : handover support" at bounding box center [71, 176] width 47 height 6
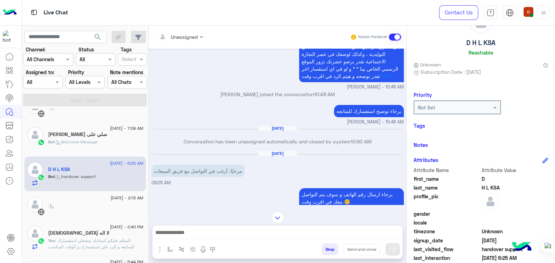
scroll to position [240, 0]
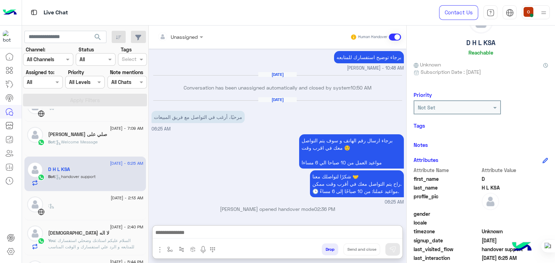
click at [281, 229] on textarea at bounding box center [278, 233] width 250 height 10
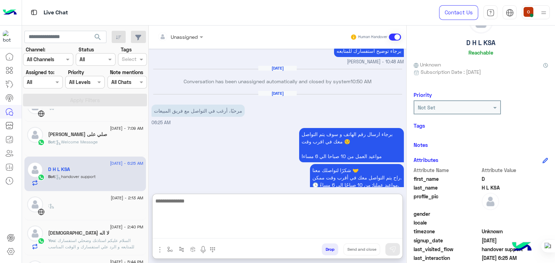
click at [252, 211] on textarea at bounding box center [278, 217] width 250 height 42
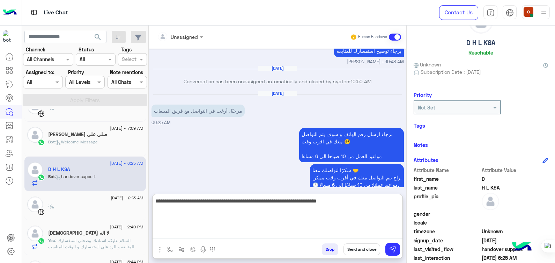
click at [274, 201] on textarea "**********" at bounding box center [278, 217] width 250 height 42
click at [292, 201] on textarea "**********" at bounding box center [278, 217] width 250 height 42
click at [279, 223] on textarea "**********" at bounding box center [278, 217] width 250 height 42
type textarea "**********"
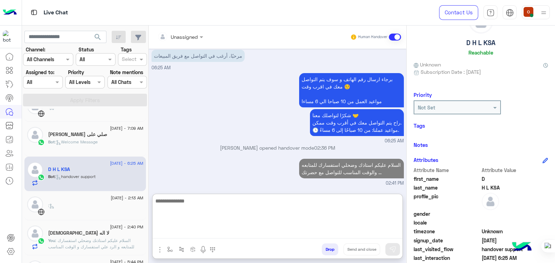
click at [81, 136] on h5 "صلي على [PERSON_NAME]" at bounding box center [77, 134] width 59 height 6
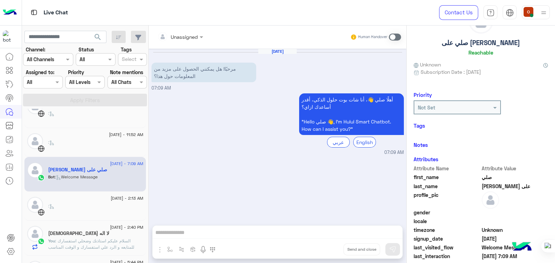
scroll to position [227, 0]
click at [93, 241] on span ": السلام عليكم استاذنك وضحلي استفسارك للمتابعه و الرد علي استفسارك و الوقت المن…" at bounding box center [91, 247] width 86 height 18
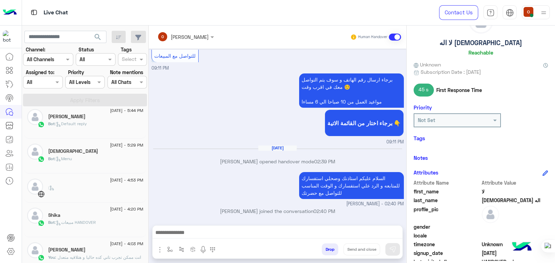
scroll to position [381, 0]
click at [114, 249] on div "[PERSON_NAME]" at bounding box center [95, 247] width 95 height 7
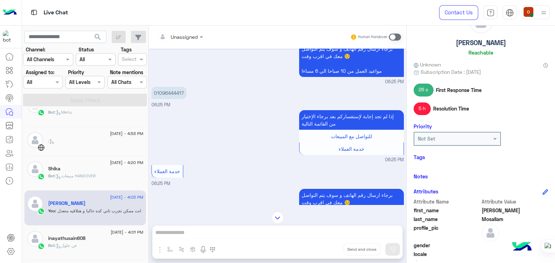
scroll to position [464, 0]
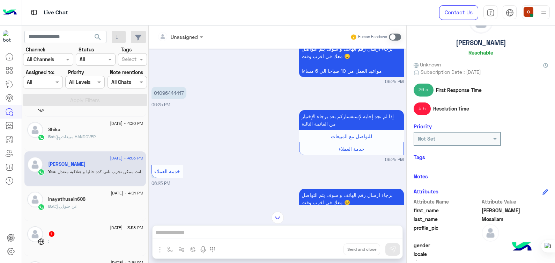
click at [90, 212] on div "Bot : عن حلول" at bounding box center [95, 209] width 95 height 12
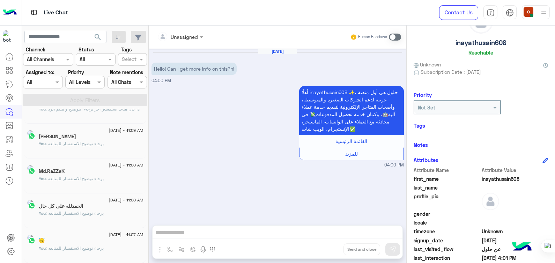
scroll to position [3, 0]
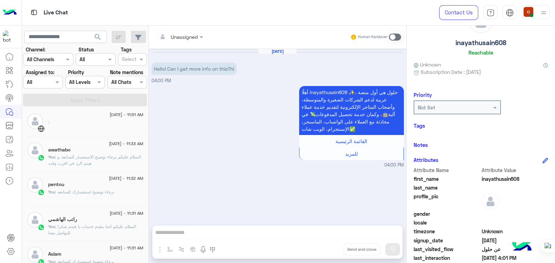
click at [89, 148] on div "awathabo" at bounding box center [95, 150] width 95 height 7
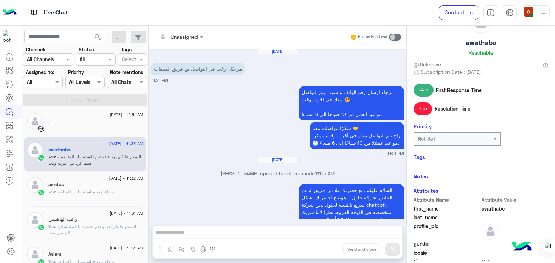
scroll to position [229, 0]
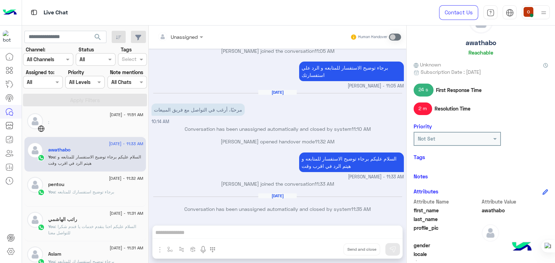
click at [96, 194] on p "You : برجاء توضيح استفسارك للمتابعه" at bounding box center [81, 192] width 66 height 6
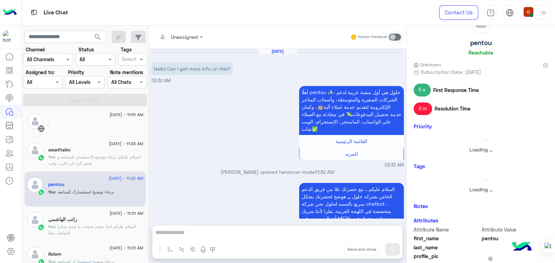
scroll to position [118, 0]
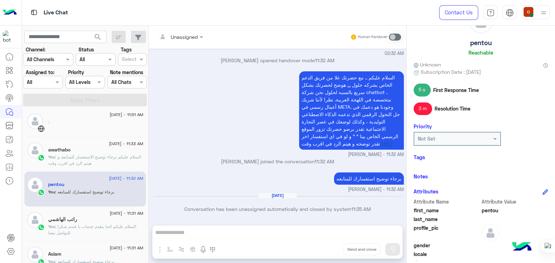
drag, startPoint x: 393, startPoint y: 67, endPoint x: 334, endPoint y: 144, distance: 97.2
click at [334, 144] on p "السلام عليكم .. مع حضرتك علا من فريق الدعم الخاص بشركه حلول ,,, هوضح لحضرتك بشك…" at bounding box center [351, 110] width 105 height 78
copy p "لسلام عليكم .. مع حضرتك علا من فريق الدعم الخاص بشركه حلول ,,, هوضح لحضرتك بشكل…"
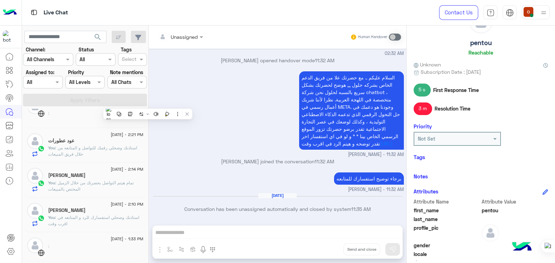
scroll to position [90, 0]
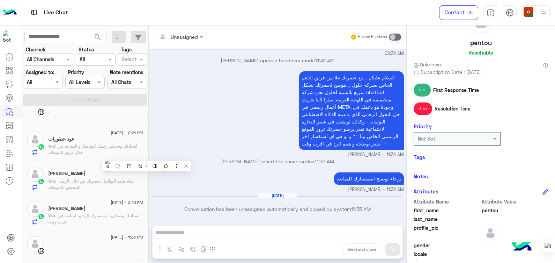
click at [102, 147] on span ": استاذنك وضحلي رقمك للتواصل و المتابعه من خلال فريق المبيعات" at bounding box center [92, 149] width 89 height 12
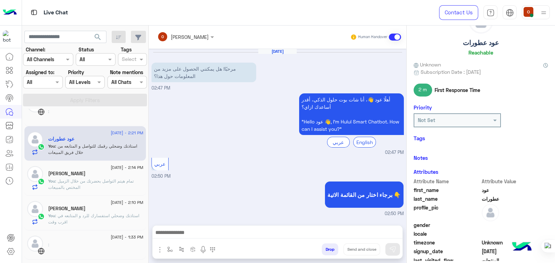
scroll to position [215, 0]
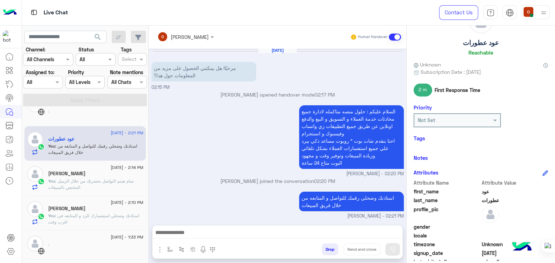
click at [80, 223] on p "You : استاذنك وضحلي استفسارك للرد و المتابعه في اقرب وقت" at bounding box center [95, 218] width 95 height 13
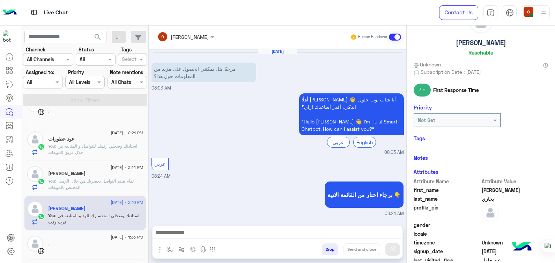
scroll to position [302, 0]
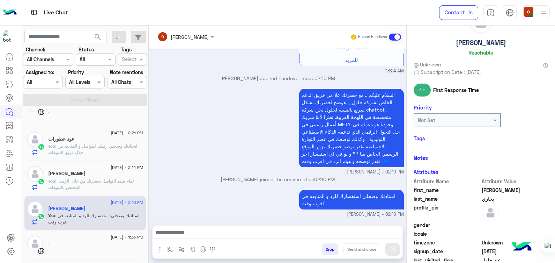
click at [108, 173] on div "[PERSON_NAME]" at bounding box center [95, 173] width 95 height 7
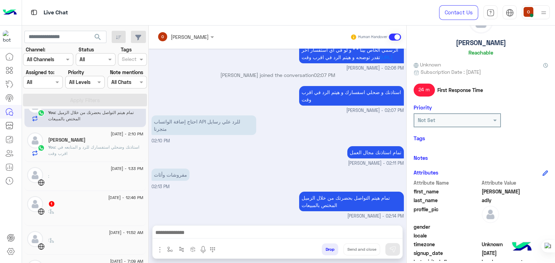
scroll to position [139, 0]
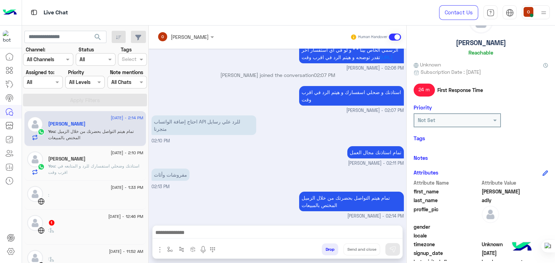
click at [111, 175] on div "[DATE] - 2:10 PM [PERSON_NAME] You : استاذنك وضحلي استفسارك للرد و المتابعه في …" at bounding box center [85, 163] width 122 height 35
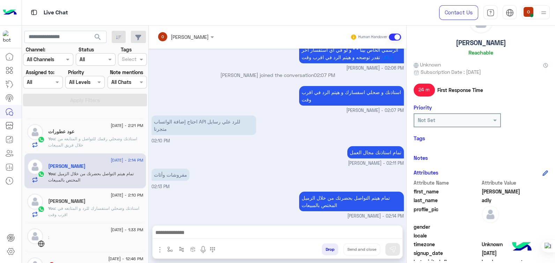
scroll to position [91, 0]
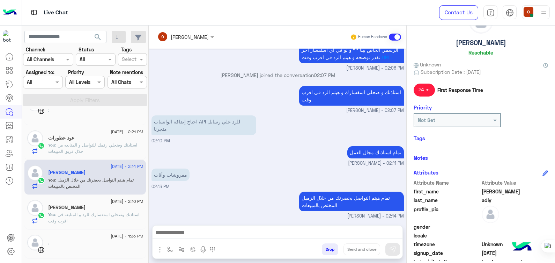
click at [102, 144] on span ": استاذنك وضحلي رقمك للتواصل و المتابعه من خلال فريق المبيعات" at bounding box center [92, 148] width 89 height 12
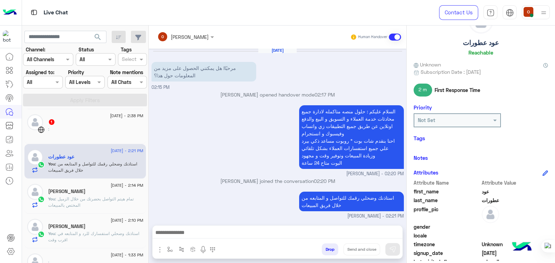
scroll to position [73, 0]
click at [107, 223] on div "[PERSON_NAME]" at bounding box center [95, 225] width 95 height 7
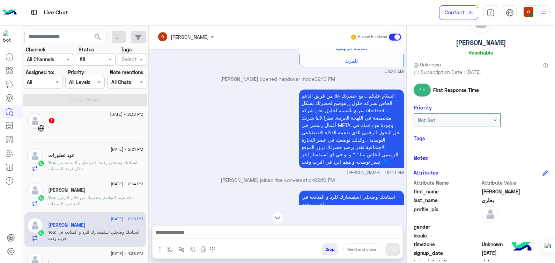
scroll to position [302, 0]
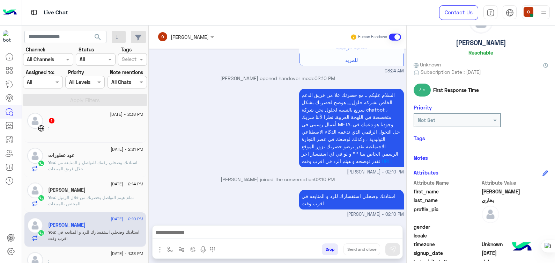
click at [80, 195] on span ": تمام هيتم التواصل بحضرتك من خلال الزميل المختص بالمبيعات" at bounding box center [91, 201] width 86 height 12
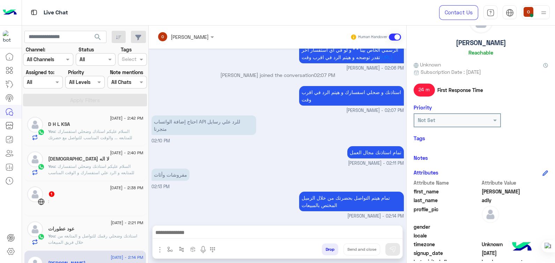
click at [105, 140] on div "[DATE] - 2:42 PM D H L KSA You : السلام عليكم استاذك وضحلي استفسارك للمتابعه ..…" at bounding box center [85, 128] width 122 height 35
click at [72, 230] on h5 "عود عطورات" at bounding box center [61, 229] width 26 height 6
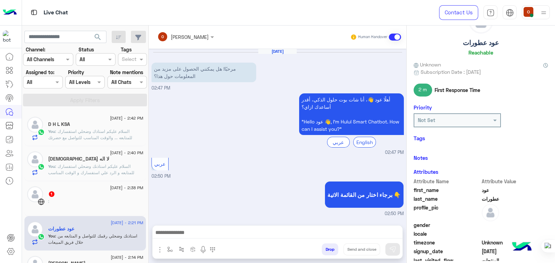
scroll to position [215, 0]
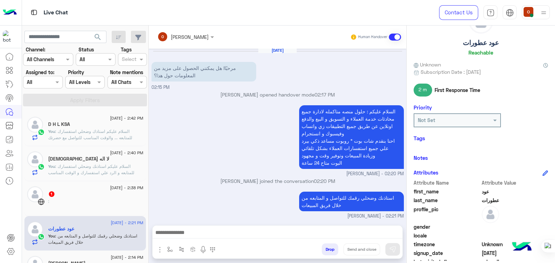
click at [92, 134] on p "You : السلام عليكم استاذك وضحلي استفسارك للمتابعه ... والوقت المناسب للتواصل مع…" at bounding box center [95, 134] width 95 height 13
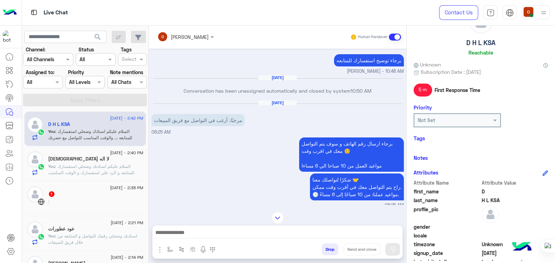
scroll to position [283, 0]
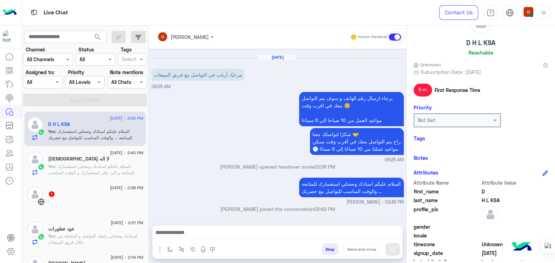
click at [89, 166] on span ": السلام عليكم استاذنك وضحلي استفسارك للمتابعه و الرد علي استفسارك و الوقت المن…" at bounding box center [91, 172] width 86 height 18
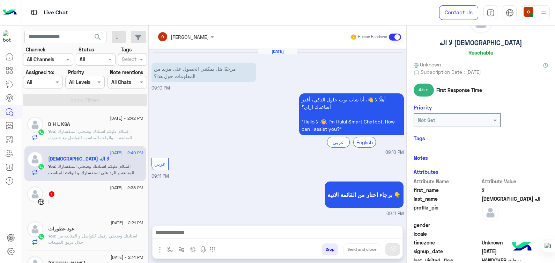
scroll to position [344, 0]
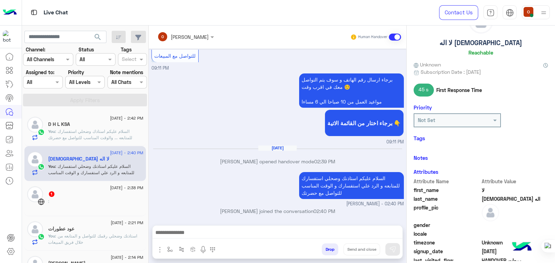
click at [72, 130] on span ": السلام عليكم استاذك وضحلي استفسارك للمتابعه ... والوقت المناسب للتواصل مع حضر…" at bounding box center [90, 135] width 84 height 12
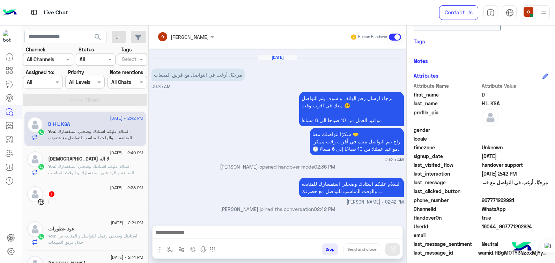
scroll to position [131, 0]
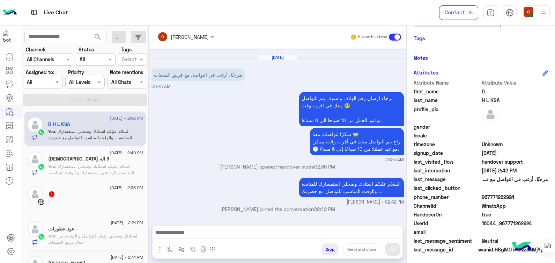
click at [77, 164] on span ": السلام عليكم استاذنك وضحلي استفسارك للمتابعه و الرد علي استفسارك و الوقت المن…" at bounding box center [91, 172] width 86 height 18
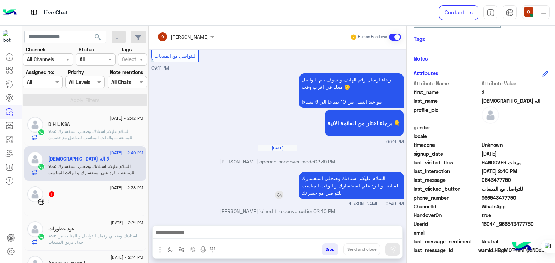
scroll to position [132, 0]
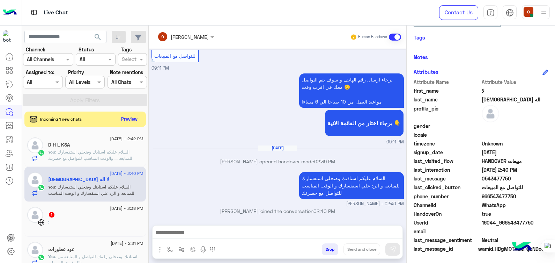
click at [57, 186] on span ": السلام عليكم استاذنك وضحلي استفسارك للمتابعه و الرد علي استفسارك و الوقت المن…" at bounding box center [91, 193] width 86 height 18
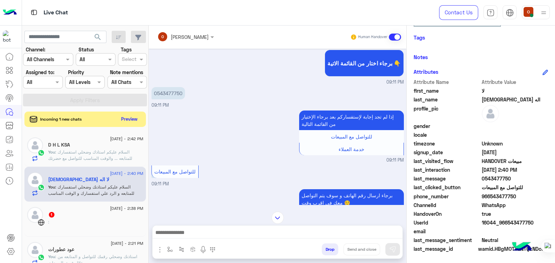
scroll to position [344, 0]
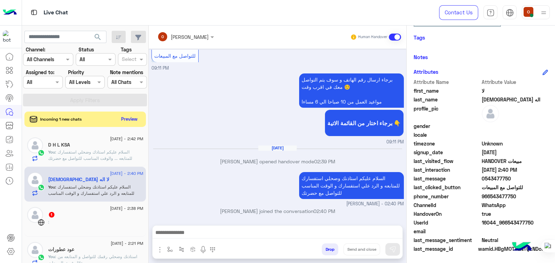
click at [255, 235] on textarea at bounding box center [278, 233] width 250 height 10
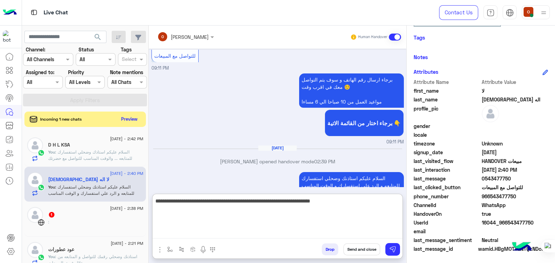
type textarea "**********"
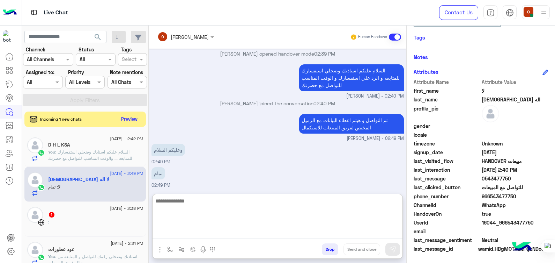
scroll to position [452, 0]
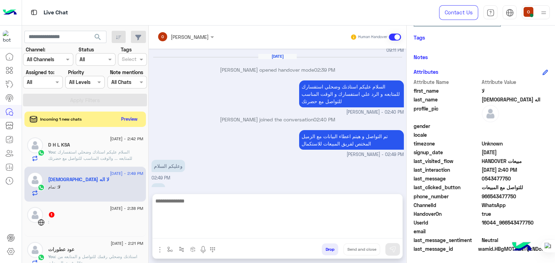
click at [485, 194] on span "966543477750" at bounding box center [515, 195] width 67 height 7
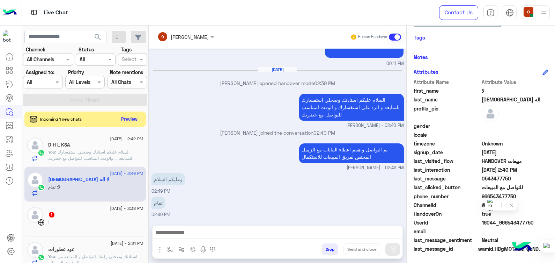
click at [485, 194] on span "966543477750" at bounding box center [515, 195] width 67 height 7
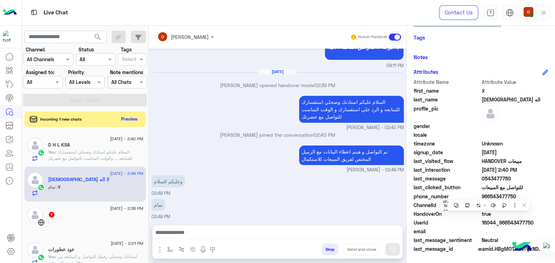
copy span "966543477750"
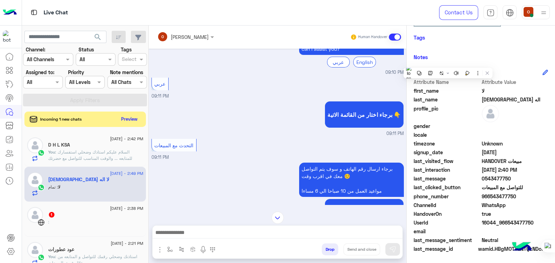
scroll to position [65, 0]
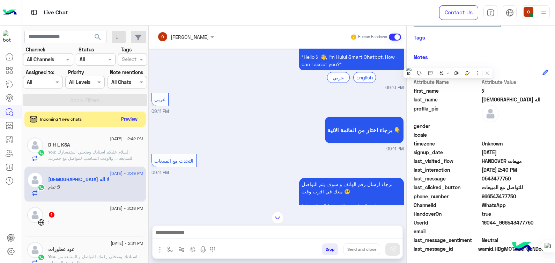
click at [403, 82] on div "[DATE] مرحبًا! هل يمكنني الحصول على مزيد من المعلومات حول هذا؟ 09:10 PM أهلًا ل…" at bounding box center [278, 127] width 258 height 156
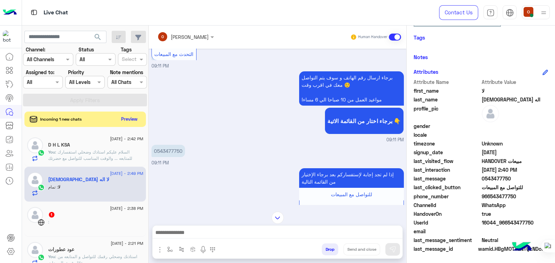
scroll to position [185, 0]
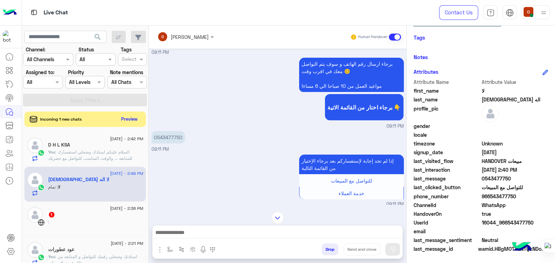
click at [492, 192] on span "966543477750" at bounding box center [515, 195] width 67 height 7
copy span "966543477750"
click at [93, 180] on div "لا اله [DEMOGRAPHIC_DATA]" at bounding box center [95, 179] width 95 height 7
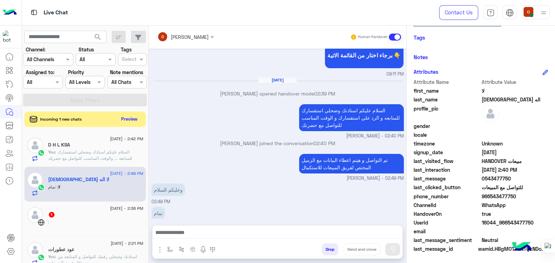
scroll to position [420, 0]
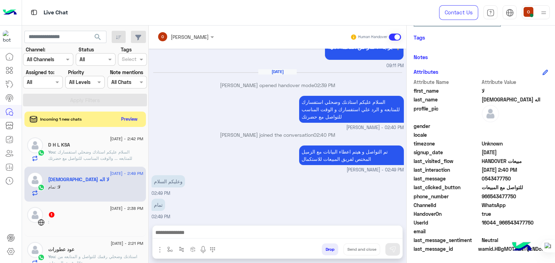
click at [75, 152] on span ": السلام عليكم استاذك وضحلي استفسارك للمتابعه ... والوقت المناسب للتواصل مع حضر…" at bounding box center [90, 155] width 84 height 12
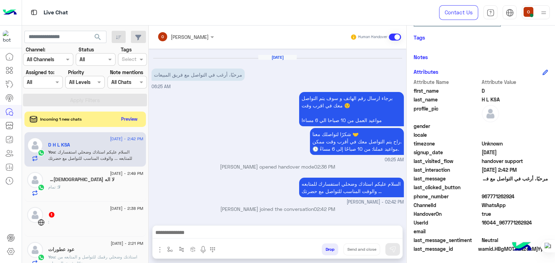
scroll to position [43, 0]
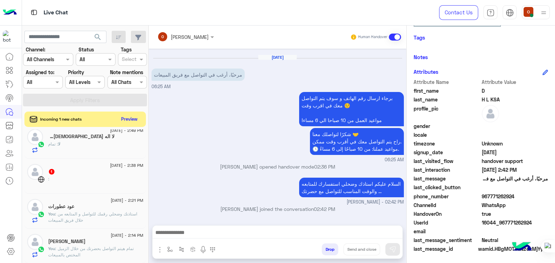
click at [101, 134] on div "لا اله [DEMOGRAPHIC_DATA] 1" at bounding box center [95, 136] width 95 height 7
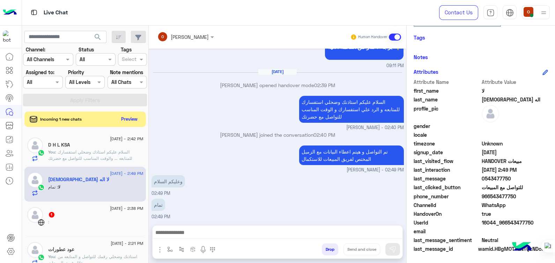
click at [101, 119] on div "Incoming 1 new chats Preview" at bounding box center [85, 118] width 122 height 15
click at [124, 118] on button "Preview" at bounding box center [130, 118] width 22 height 9
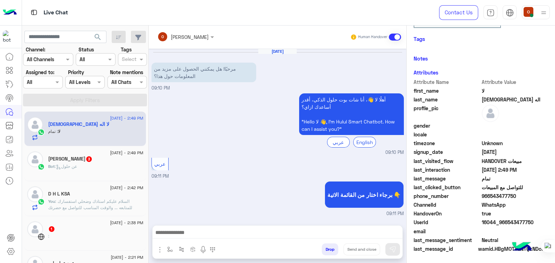
scroll to position [420, 0]
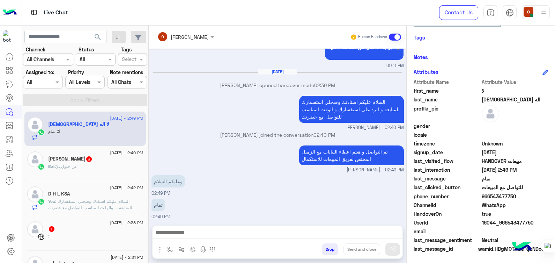
click at [91, 168] on div "Bot : عن حلول" at bounding box center [95, 169] width 95 height 12
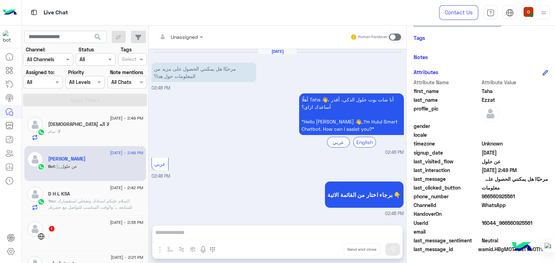
scroll to position [106, 0]
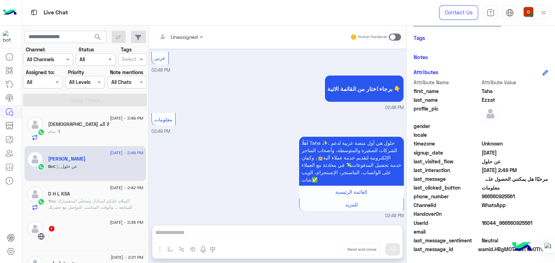
click at [90, 207] on span ": السلام عليكم استاذك وضحلي استفسارك للمتابعه ... والوقت المناسب للتواصل مع حضر…" at bounding box center [90, 204] width 84 height 12
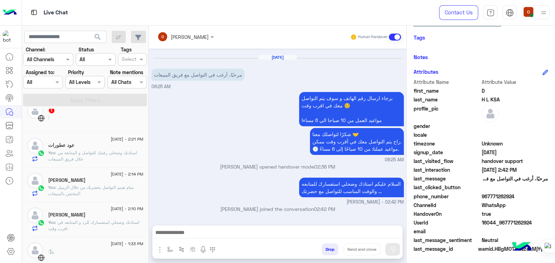
scroll to position [126, 0]
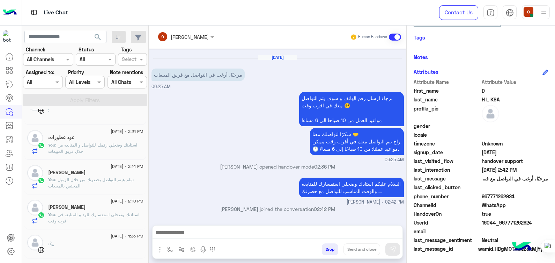
click at [89, 148] on p "You : استاذنك وضحلي رقمك للتواصل و المتابعه من خلال فريق المبيعات" at bounding box center [95, 148] width 95 height 13
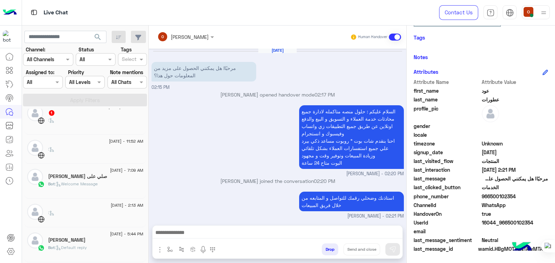
scroll to position [285, 0]
click at [112, 188] on div "Bot : Welcome Message" at bounding box center [95, 185] width 95 height 12
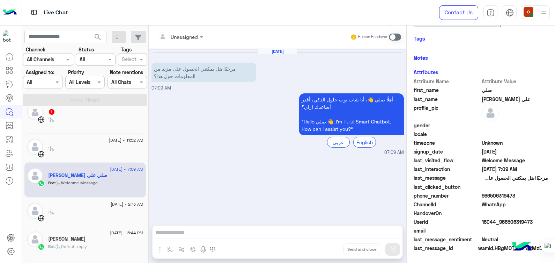
scroll to position [117, 0]
click at [92, 239] on div "[PERSON_NAME]" at bounding box center [95, 239] width 95 height 7
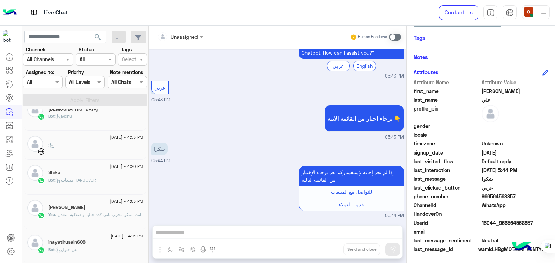
scroll to position [452, 0]
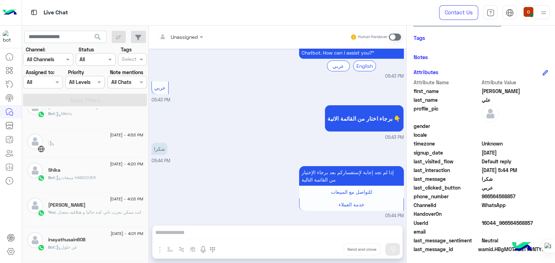
click at [111, 211] on span ": انت ممكن تجرب تاني كده حاليا و هتلاقيه متعدل" at bounding box center [98, 211] width 86 height 5
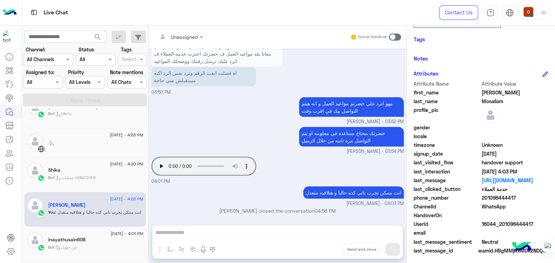
scroll to position [150, 0]
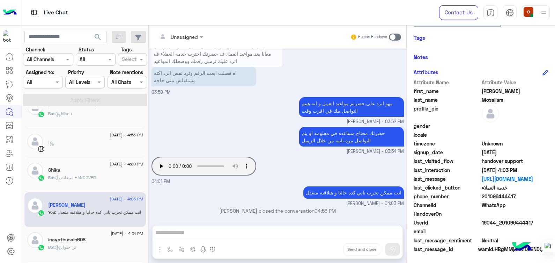
click at [79, 244] on div "Bot : عن حلول" at bounding box center [95, 250] width 95 height 12
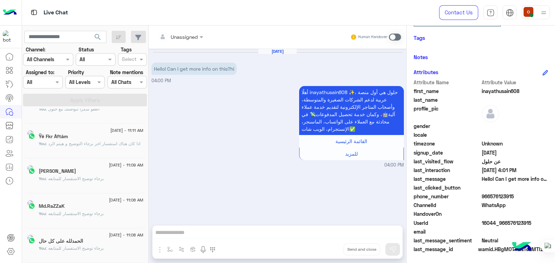
scroll to position [3, 0]
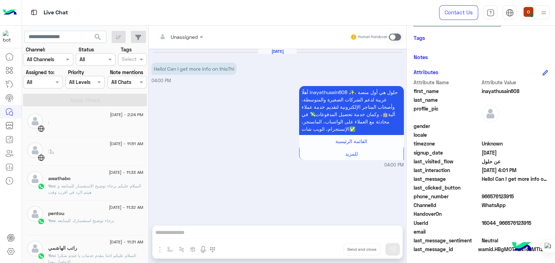
click at [123, 183] on span ": السلام عليكم برجاء توضيح الاستفسار للمتابعه و هيتم الرد في اقرب وقت" at bounding box center [94, 189] width 93 height 12
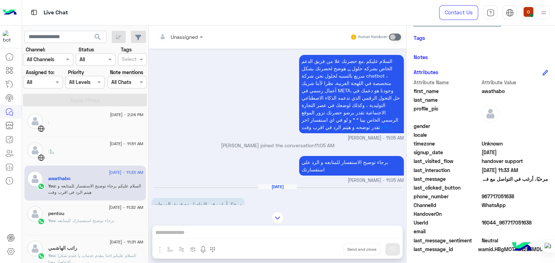
scroll to position [126, 0]
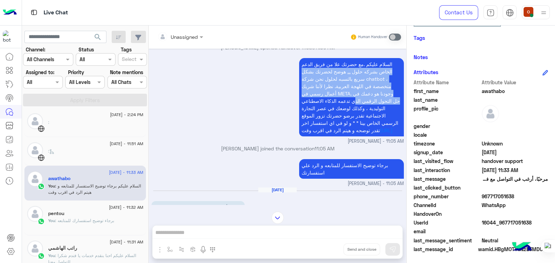
drag, startPoint x: 391, startPoint y: 61, endPoint x: 332, endPoint y: 101, distance: 71.4
click at [332, 101] on span "السلام عليكم .مع حضرتك علا من فريق الدعم الخاص بشركه حلول ,,, هوضح لحضرتك بشكل …" at bounding box center [351, 97] width 98 height 72
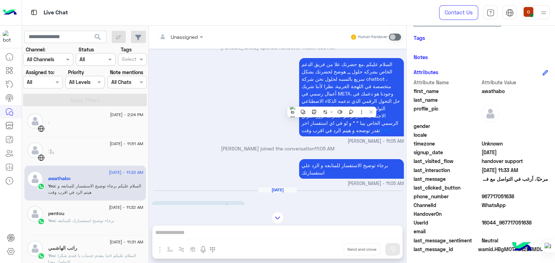
drag, startPoint x: 332, startPoint y: 101, endPoint x: 385, endPoint y: 123, distance: 57.2
click at [385, 123] on span "السلام عليكم .مع حضرتك علا من فريق الدعم الخاص بشركه حلول ,,, هوضح لحضرتك بشكل …" at bounding box center [351, 97] width 98 height 72
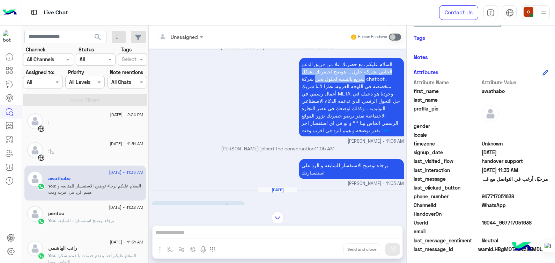
drag, startPoint x: 393, startPoint y: 59, endPoint x: 309, endPoint y: 80, distance: 86.1
click at [309, 80] on p "السلام عليكم .مع حضرتك علا من فريق الدعم الخاص بشركه حلول ,,, هوضح لحضرتك بشكل …" at bounding box center [351, 97] width 105 height 78
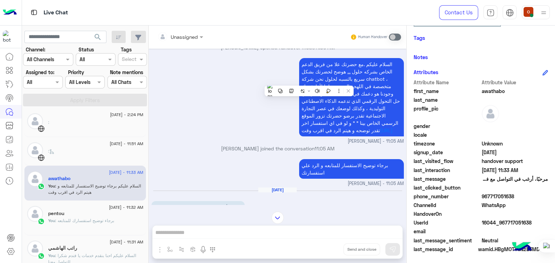
drag, startPoint x: 309, startPoint y: 80, endPoint x: 290, endPoint y: 64, distance: 25.0
click at [290, 64] on div "السلام عليكم .مع حضرتك علا من فريق الدعم الخاص بشركه حلول ,,, هوضح لحضرتك بشكل …" at bounding box center [278, 100] width 252 height 88
click at [313, 53] on div "[DATE] [PERSON_NAME] opened handover mode 11:05 AM" at bounding box center [278, 43] width 252 height 25
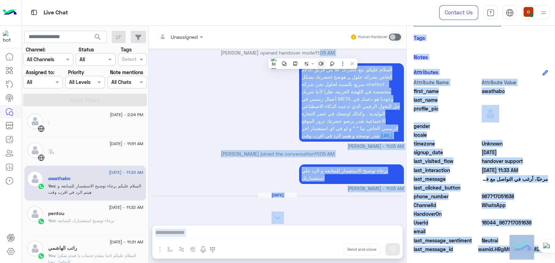
drag, startPoint x: 313, startPoint y: 53, endPoint x: 317, endPoint y: 60, distance: 8.1
click at [317, 60] on html "Live Chat Contact Us Help Center عربي English search Channel: Channel All Chann…" at bounding box center [277, 131] width 555 height 263
drag, startPoint x: 317, startPoint y: 60, endPoint x: 269, endPoint y: 86, distance: 54.4
click at [269, 86] on div "السلام عليكم .مع حضرتك علا من فريق الدعم الخاص بشركه حلول ,,, هوضح لحضرتك بشكل …" at bounding box center [278, 105] width 252 height 88
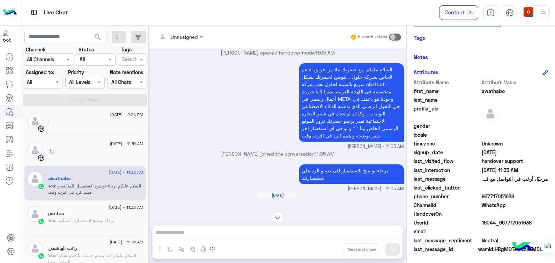
click at [302, 70] on span "السلام عليكم .مع حضرتك علا من فريق الدعم الخاص بشركه حلول ,,, هوضح لحضرتك بشكل …" at bounding box center [351, 102] width 98 height 72
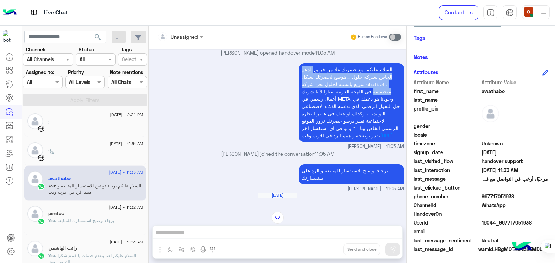
drag, startPoint x: 300, startPoint y: 70, endPoint x: 373, endPoint y: 90, distance: 76.3
click at [373, 90] on span "السلام عليكم .مع حضرتك علا من فريق الدعم الخاص بشركه حلول ,,, هوضح لحضرتك بشكل …" at bounding box center [351, 102] width 98 height 72
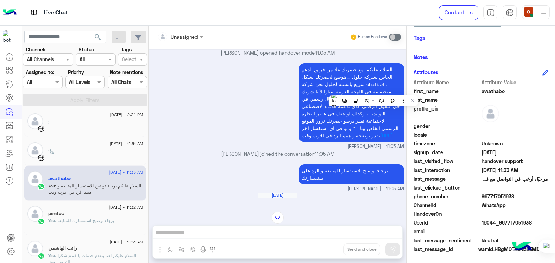
drag, startPoint x: 373, startPoint y: 90, endPoint x: 393, endPoint y: 119, distance: 35.0
click at [393, 119] on span "السلام عليكم .مع حضرتك علا من فريق الدعم الخاص بشركه حلول ,,, هوضح لحضرتك بشكل …" at bounding box center [351, 102] width 98 height 72
drag, startPoint x: 391, startPoint y: 61, endPoint x: 301, endPoint y: 77, distance: 91.5
click at [301, 77] on div "السلام عليكم .مع حضرتك علا من فريق الدعم الخاص بشركه حلول ,,, هوضح لحضرتك بشكل …" at bounding box center [351, 102] width 105 height 82
click at [362, 67] on span "السلام عليكم .مع حضرتك علا من فريق الدعم الخاص بشركه حلول ,,, هوضح لحضرتك بشكل …" at bounding box center [351, 102] width 98 height 72
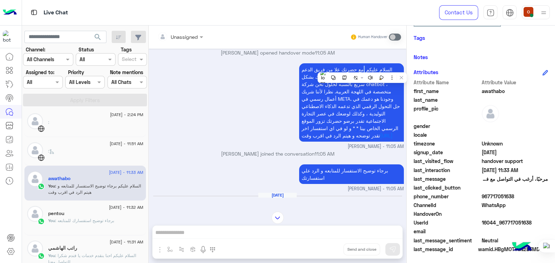
click at [362, 70] on span "السلام عليكم .مع حضرتك علا من فريق الدعم الخاص بشركه حلول ,,, هوضح لحضرتك بشكل …" at bounding box center [351, 102] width 98 height 72
drag, startPoint x: 362, startPoint y: 70, endPoint x: 393, endPoint y: 60, distance: 31.5
click at [393, 60] on div "[DATE] [PERSON_NAME] opened handover mode 11:05 AM" at bounding box center [278, 48] width 252 height 25
drag, startPoint x: 393, startPoint y: 60, endPoint x: 336, endPoint y: 143, distance: 100.2
click at [336, 143] on div "[DATE] مرحبًا، أرغب في التواصل مع فريق المبيعات 11:21 PM برجاء ارسال رقم الهاتف…" at bounding box center [278, 127] width 258 height 156
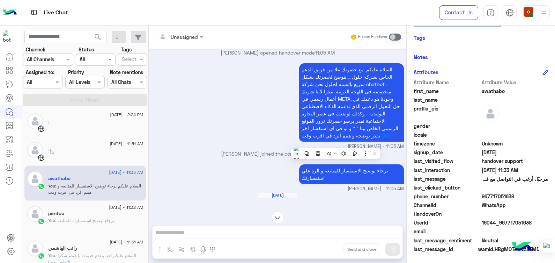
copy div "السلام عليكم .مع حضرتك علا من فريق الدعم الخاص بشركه حلول ,,, هوضح لحضرتك بشكل …"
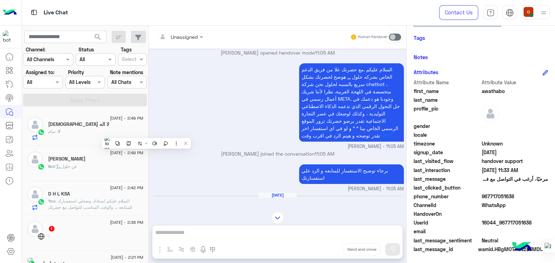
scroll to position [3, 0]
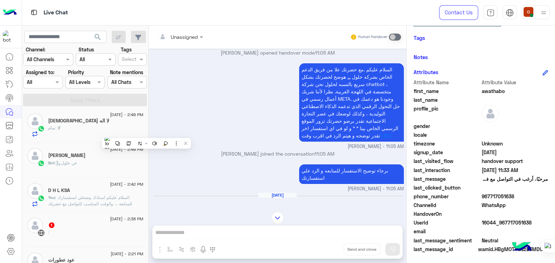
click at [85, 164] on div "Bot : عن حلول" at bounding box center [95, 166] width 95 height 12
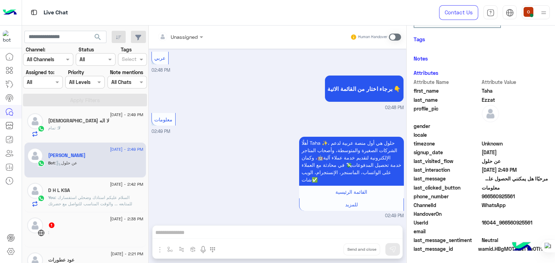
scroll to position [119, 0]
click at [397, 34] on span at bounding box center [395, 37] width 12 height 7
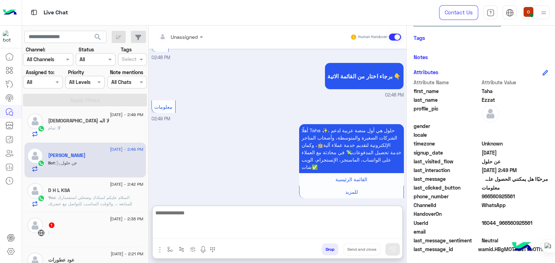
click at [194, 233] on textarea at bounding box center [278, 223] width 250 height 30
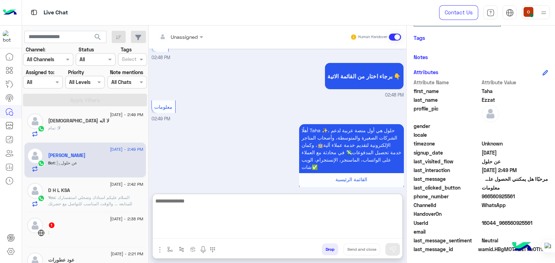
paste textarea "**********"
type textarea "**********"
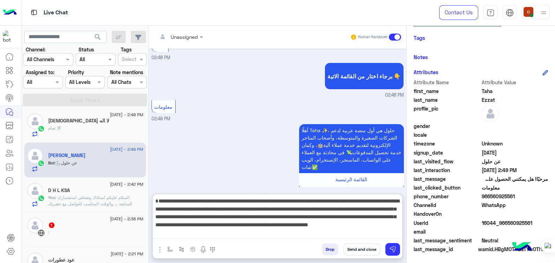
scroll to position [21, 0]
click at [194, 233] on textarea "**********" at bounding box center [278, 217] width 250 height 42
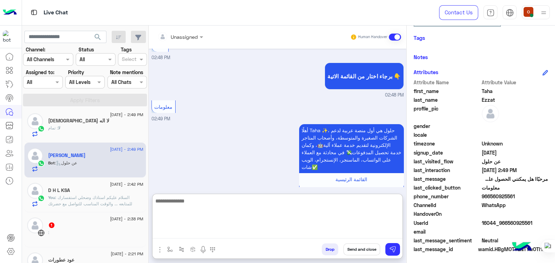
scroll to position [246, 0]
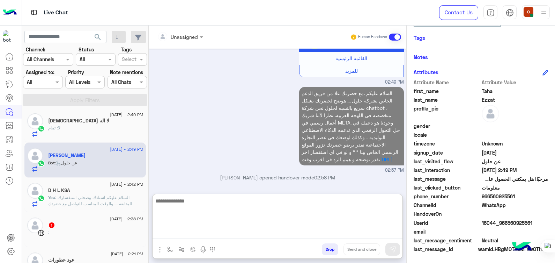
click at [308, 201] on textarea at bounding box center [278, 217] width 250 height 42
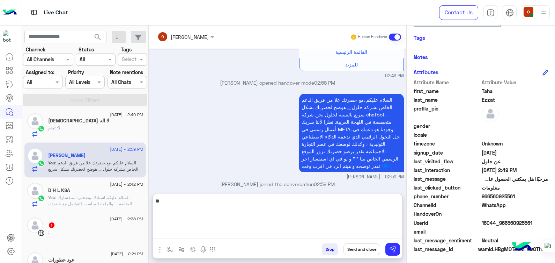
type textarea "*"
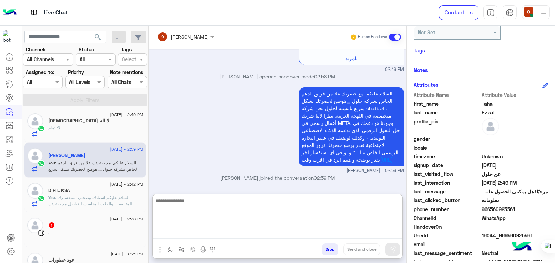
scroll to position [132, 0]
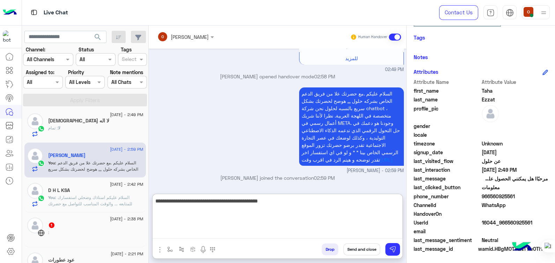
click at [320, 202] on textarea "**********" at bounding box center [278, 217] width 250 height 42
click at [279, 200] on textarea "**********" at bounding box center [278, 217] width 250 height 42
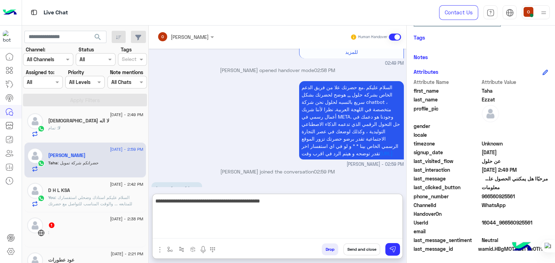
scroll to position [281, 0]
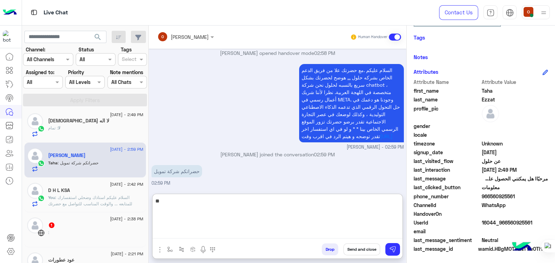
type textarea "*"
click at [335, 202] on textarea "**********" at bounding box center [278, 217] width 250 height 42
type textarea "**********"
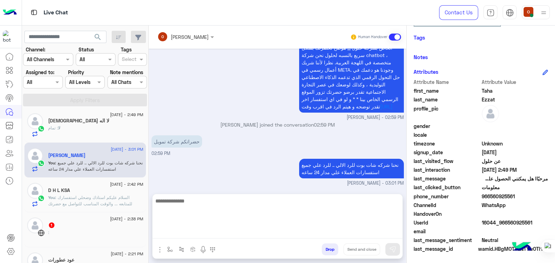
scroll to position [301, 0]
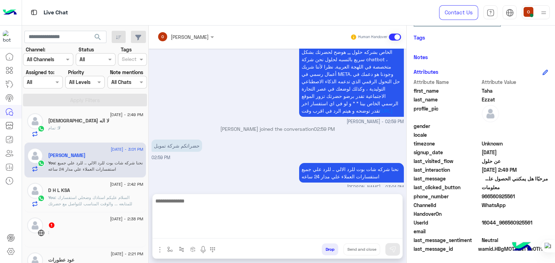
click at [83, 198] on span ": السلام عليكم استاذك وضحلي استفسارك للمتابعه ... والوقت المناسب للتواصل مع حضر…" at bounding box center [90, 201] width 84 height 12
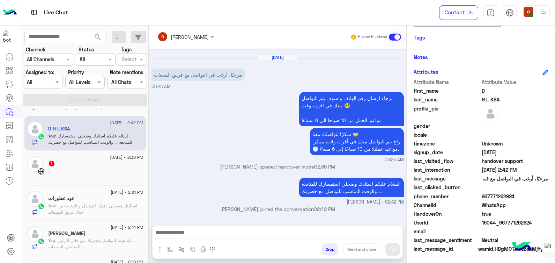
scroll to position [94, 0]
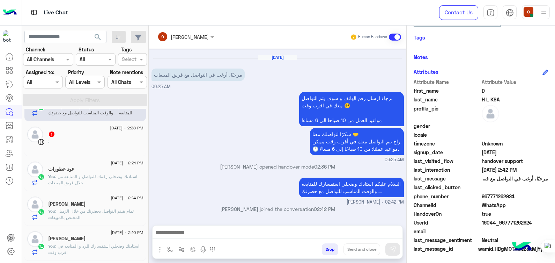
click at [83, 183] on p "You : استاذنك وضحلي رقمك للتواصل و المتابعه من خلال فريق المبيعات" at bounding box center [95, 179] width 95 height 13
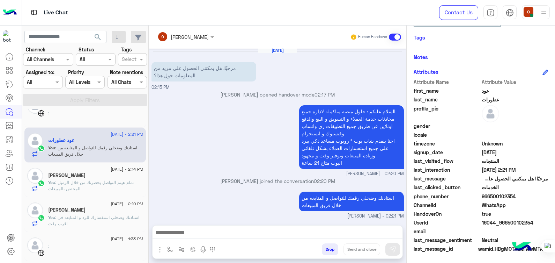
scroll to position [120, 0]
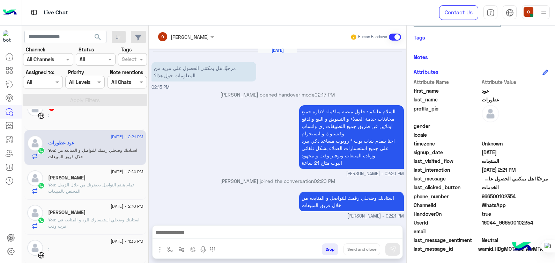
click at [91, 192] on p "You : تمام هيتم التواصل بحضرتك من خلال الزميل المختص بالمبيعات" at bounding box center [95, 188] width 95 height 13
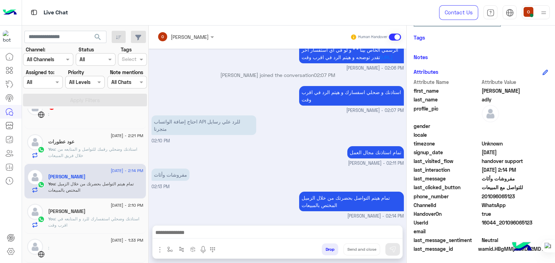
scroll to position [129, 0]
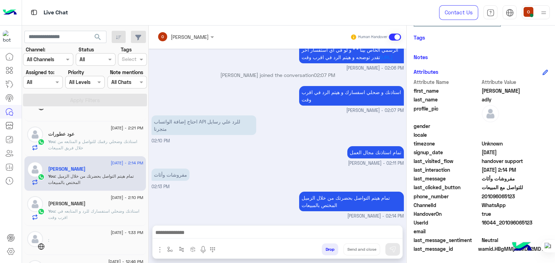
click at [103, 206] on div "[PERSON_NAME]" at bounding box center [95, 203] width 95 height 7
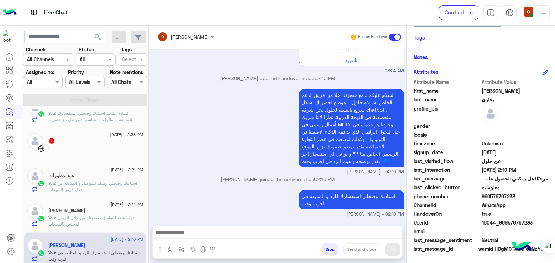
scroll to position [78, 0]
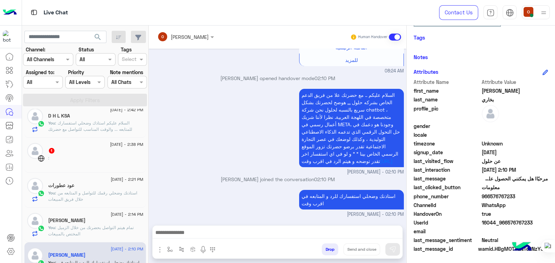
click at [123, 125] on span ": السلام عليكم استاذك وضحلي استفسارك للمتابعه ... والوقت المناسب للتواصل مع حضر…" at bounding box center [90, 126] width 84 height 12
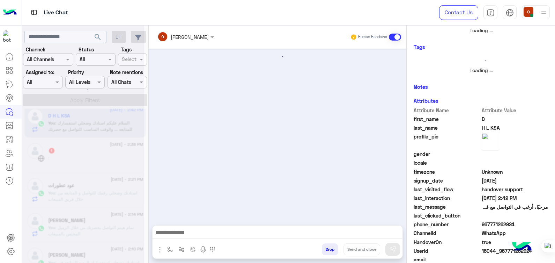
scroll to position [154, 0]
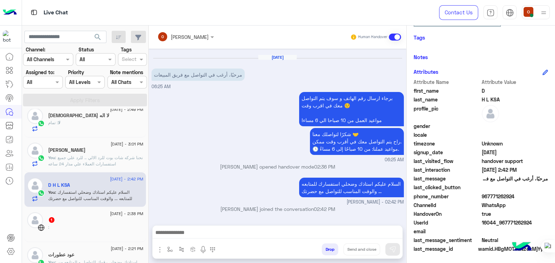
click at [93, 169] on div "[DATE] - 3:01 PM [PERSON_NAME] You : نحنا شركه شات بوت للرد الالي .. للرد علي ج…" at bounding box center [85, 154] width 122 height 35
click at [91, 163] on span ": نحنا شركه شات بوت للرد الالي .. للرد علي جميع استفسارات العملاء علي مدار 24 س…" at bounding box center [95, 161] width 95 height 12
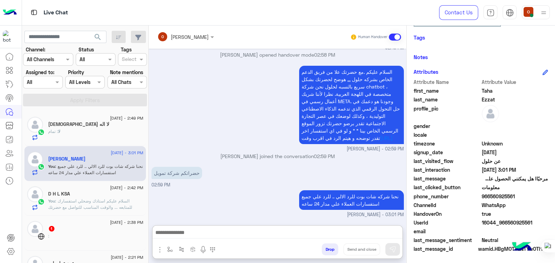
click at [217, 231] on textarea at bounding box center [278, 233] width 250 height 10
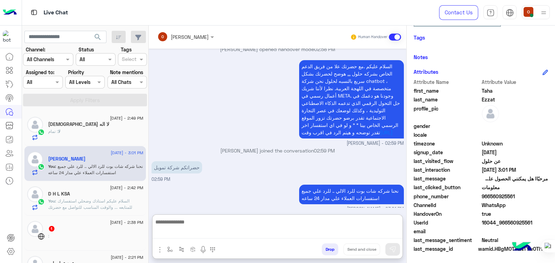
click at [230, 233] on textarea at bounding box center [278, 227] width 250 height 21
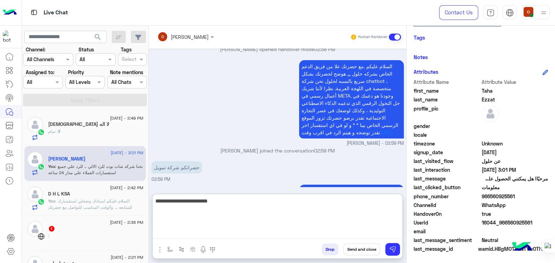
type textarea "**********"
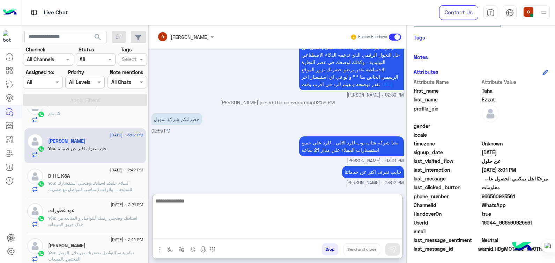
scroll to position [60, 0]
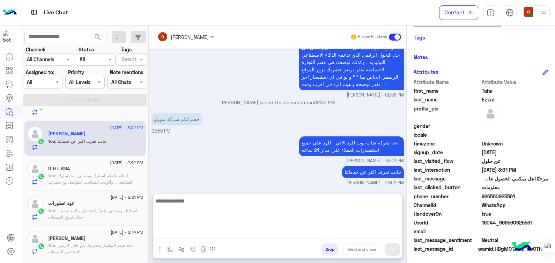
click at [103, 176] on span ": السلام عليكم استاذك وضحلي استفسارك للمتابعه ... والوقت المناسب للتواصل مع حضر…" at bounding box center [90, 179] width 84 height 12
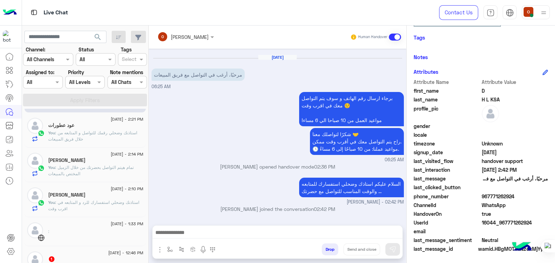
scroll to position [142, 0]
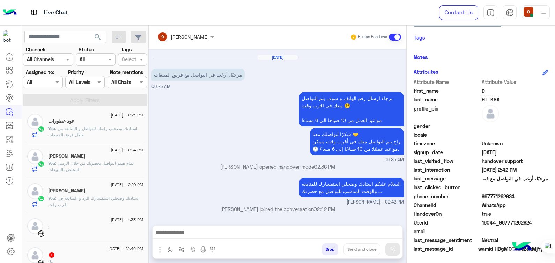
click at [79, 193] on div "[PERSON_NAME]" at bounding box center [95, 191] width 95 height 7
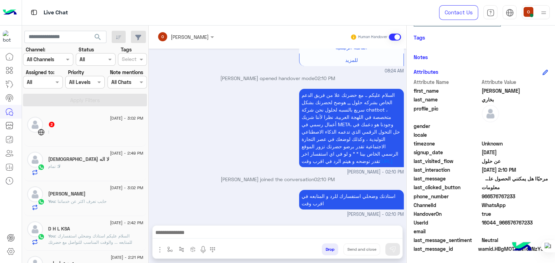
click at [69, 164] on div "لا : تمام" at bounding box center [95, 169] width 95 height 12
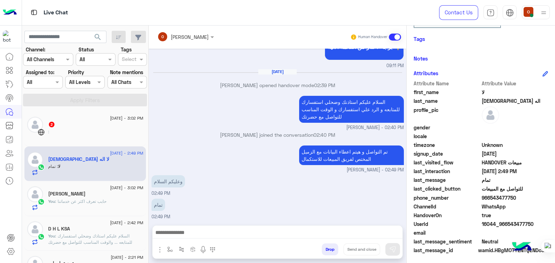
scroll to position [132, 0]
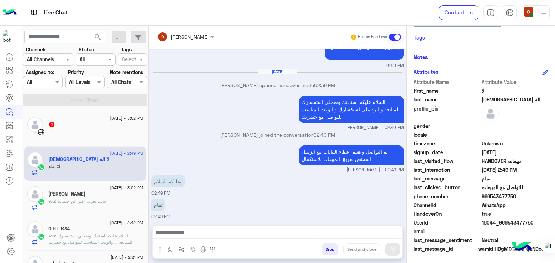
click at [79, 202] on span ": حابب تعرف اكثر عن خدماتنا" at bounding box center [80, 200] width 51 height 5
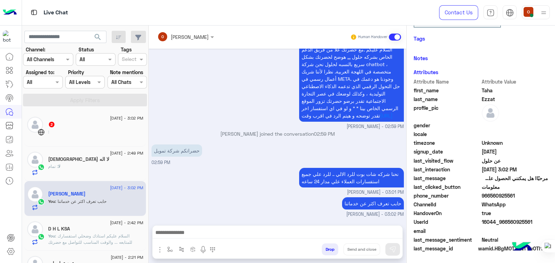
scroll to position [130, 0]
click at [74, 167] on div "لا : تمام" at bounding box center [95, 169] width 95 height 12
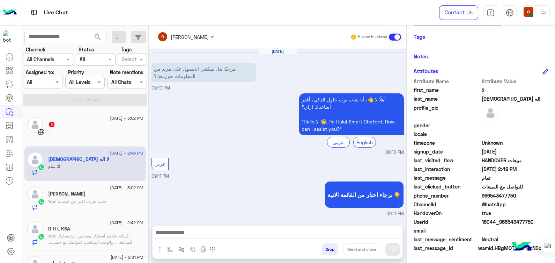
scroll to position [132, 0]
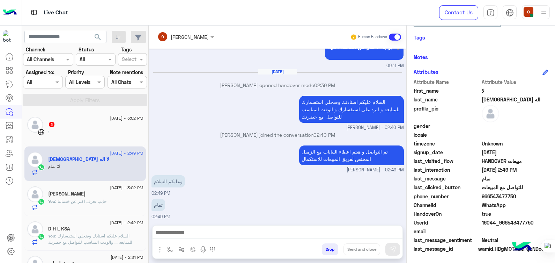
click at [63, 208] on div "You : حابب تعرف اكثر عن خدماتنا" at bounding box center [95, 204] width 95 height 12
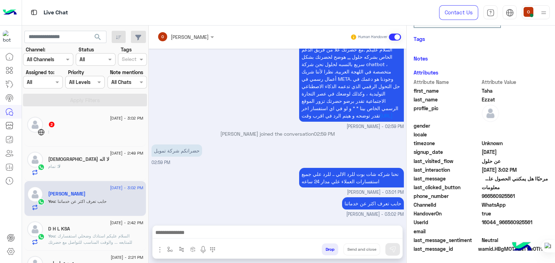
scroll to position [132, 0]
click at [69, 228] on h5 "D H L KSA" at bounding box center [59, 229] width 22 height 6
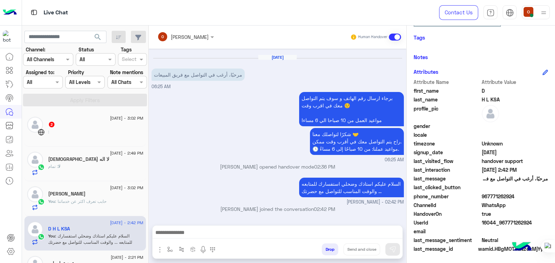
click at [71, 162] on div "لا اله [DEMOGRAPHIC_DATA]" at bounding box center [95, 159] width 95 height 7
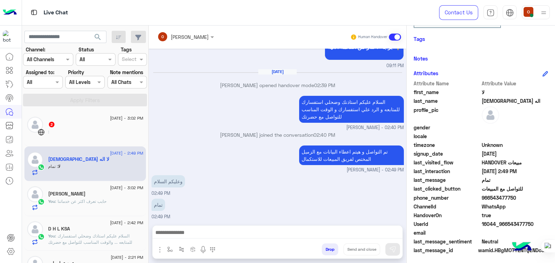
scroll to position [132, 0]
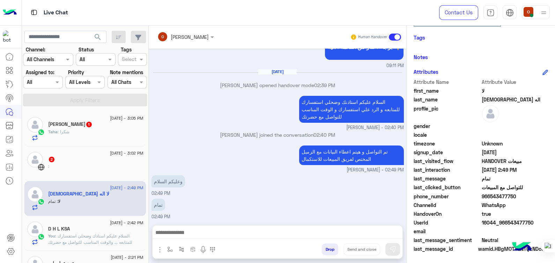
drag, startPoint x: 146, startPoint y: 108, endPoint x: 146, endPoint y: 115, distance: 7.0
click at [146, 115] on div "search Channel: Channel All Channels Status Channel All Tags Select Assigned to…" at bounding box center [85, 145] width 127 height 240
drag, startPoint x: 146, startPoint y: 115, endPoint x: 199, endPoint y: 163, distance: 71.2
click at [199, 163] on div "تم التواصل و [PERSON_NAME] البيانات مع الزميل المختص لفريق المبيعات للاستكمال […" at bounding box center [278, 159] width 252 height 30
click at [55, 124] on h5 "[PERSON_NAME] 1" at bounding box center [70, 124] width 44 height 6
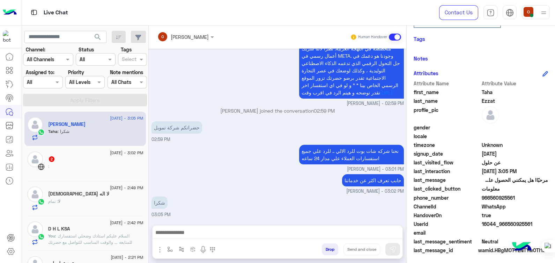
scroll to position [132, 0]
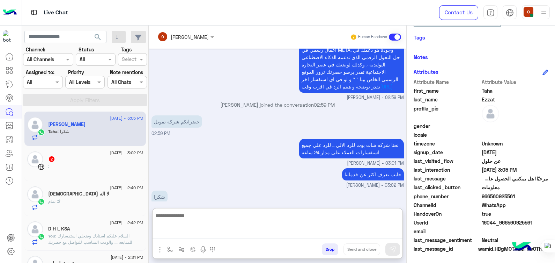
click at [224, 233] on textarea at bounding box center [278, 224] width 250 height 27
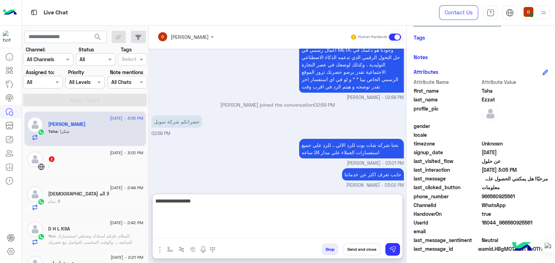
type textarea "**********"
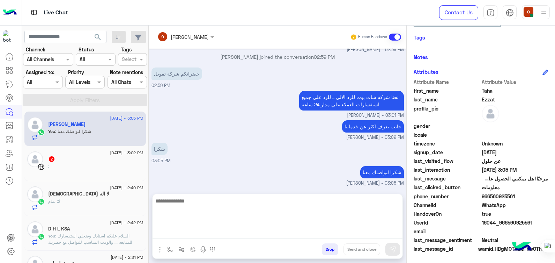
scroll to position [347, 0]
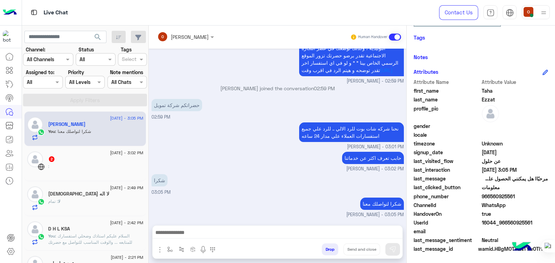
drag, startPoint x: 488, startPoint y: 87, endPoint x: 495, endPoint y: 100, distance: 14.3
click at [495, 100] on div "Attribute Name Attribute Value first_name [PERSON_NAME] last_name [PERSON_NAME]…" at bounding box center [481, 165] width 134 height 175
click at [496, 194] on span "966560925561" at bounding box center [515, 195] width 67 height 7
copy span "966560925561"
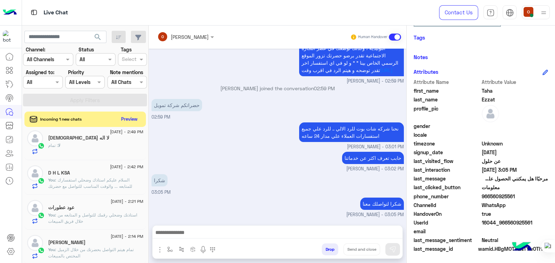
scroll to position [91, 0]
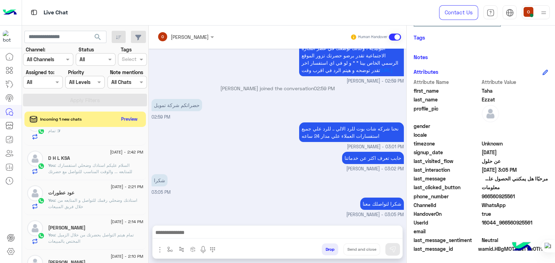
click at [89, 199] on span ": استاذنك وضحلي رقمك للتواصل و المتابعه من خلال فريق المبيعات" at bounding box center [92, 203] width 89 height 12
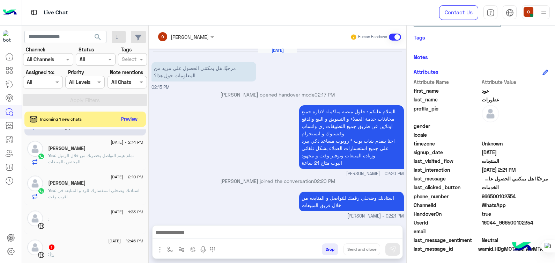
scroll to position [172, 0]
click at [110, 158] on p "You : تمام هيتم التواصل بحضرتك من خلال الزميل المختص بالمبيعات" at bounding box center [95, 157] width 95 height 13
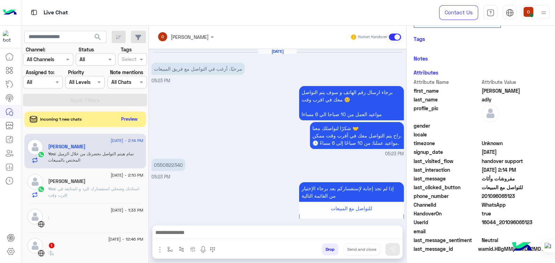
scroll to position [464, 0]
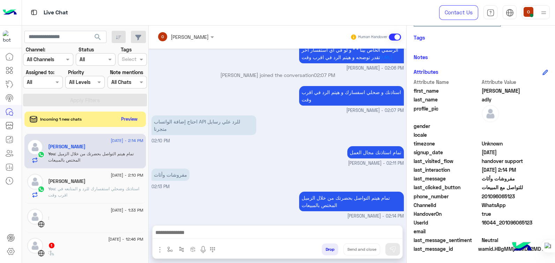
click at [112, 180] on div "[PERSON_NAME]" at bounding box center [95, 181] width 95 height 7
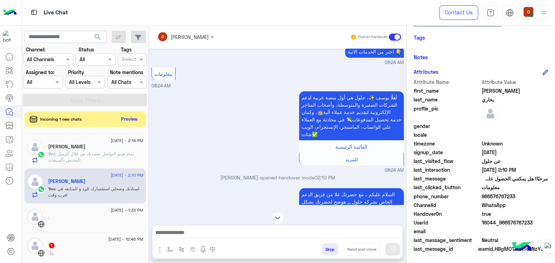
scroll to position [302, 0]
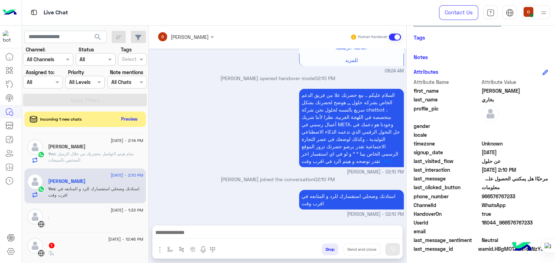
click at [117, 158] on p "You : تمام هيتم التواصل بحضرتك من خلال الزميل المختص بالمبيعات" at bounding box center [95, 157] width 95 height 13
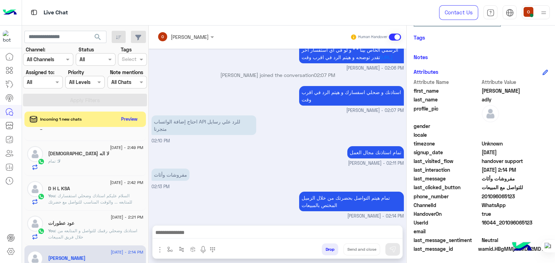
scroll to position [59, 0]
click at [107, 156] on div "لا اله [DEMOGRAPHIC_DATA]" at bounding box center [95, 155] width 95 height 7
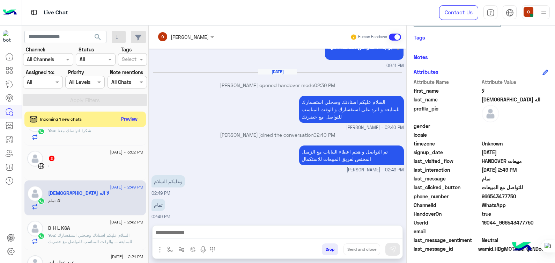
scroll to position [7, 0]
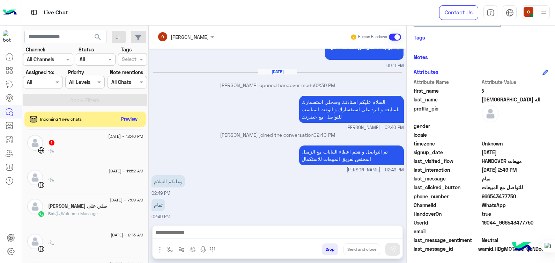
click at [79, 201] on div "[DATE] - 7:09 AM" at bounding box center [95, 200] width 95 height 5
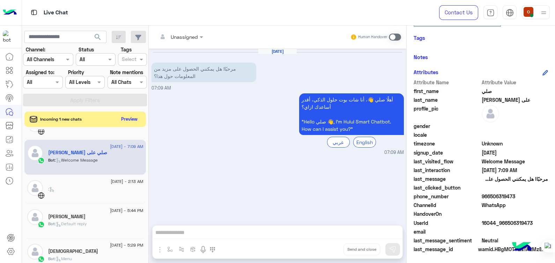
click at [87, 224] on span ": Default reply" at bounding box center [71, 223] width 32 height 5
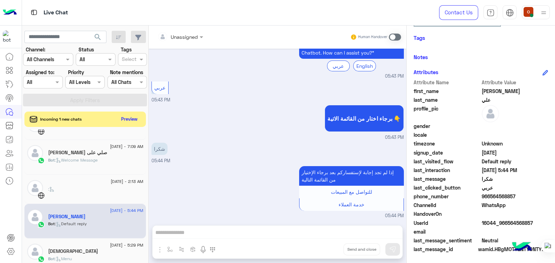
click at [164, 151] on p "شكرا" at bounding box center [160, 148] width 16 height 12
click at [157, 147] on p "شكرا" at bounding box center [160, 148] width 16 height 12
click at [169, 146] on div "شكرا 05:44 PM" at bounding box center [278, 152] width 252 height 23
click at [157, 147] on p "شكرا" at bounding box center [160, 148] width 16 height 12
click at [397, 36] on span at bounding box center [395, 37] width 12 height 7
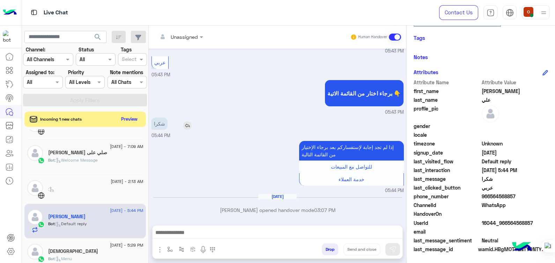
click at [189, 124] on img at bounding box center [187, 125] width 8 height 8
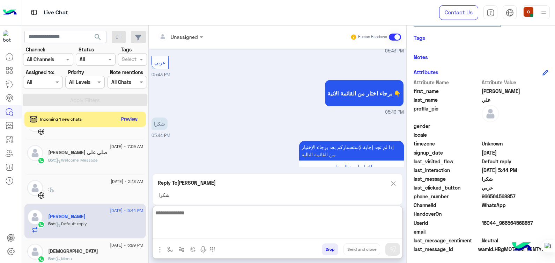
click at [215, 236] on textarea at bounding box center [278, 223] width 250 height 30
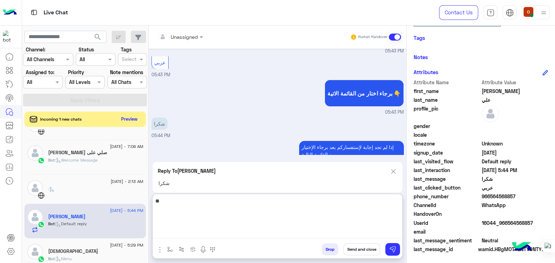
type textarea "*"
type textarea "**********"
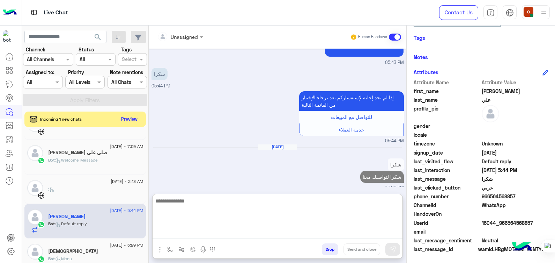
click at [90, 159] on span ": Welcome Message" at bounding box center [76, 159] width 43 height 5
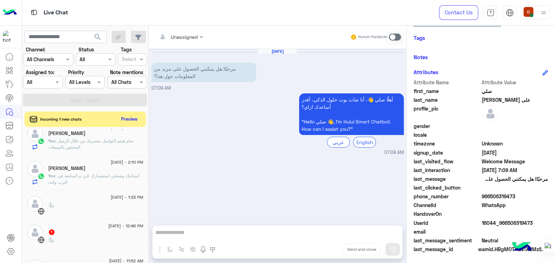
click at [115, 173] on span ": استاذنك وضحلي استفسارك للرد و المتابعه في اقرب وقت" at bounding box center [93, 179] width 91 height 12
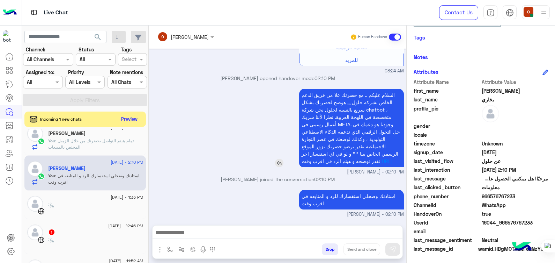
drag, startPoint x: 395, startPoint y: 86, endPoint x: 301, endPoint y: 98, distance: 94.7
click at [301, 98] on p "السلام عليكم .. مع حضرتك علا من فريق الدعم الخاص بشركه حلول ,,, هوضح لحضرتك بشك…" at bounding box center [351, 128] width 105 height 78
click at [287, 89] on div "السلام عليكم .. مع حضرتك علا من فريق الدعم الخاص بشركه حلول ,,, هوضح لحضرتك بشك…" at bounding box center [331, 128] width 145 height 78
click at [306, 89] on p "السلام عليكم .. مع حضرتك علا من فريق الدعم الخاص بشركه حلول ,,, هوضح لحضرتك بشك…" at bounding box center [351, 128] width 105 height 78
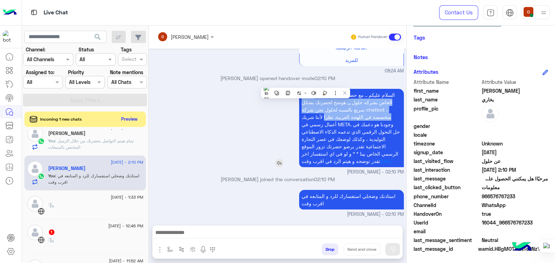
drag, startPoint x: 306, startPoint y: 82, endPoint x: 326, endPoint y: 109, distance: 33.9
click at [326, 109] on p "السلام عليكم .. مع حضرتك علا من فريق الدعم الخاص بشركه حلول ,,, هوضح لحضرتك بشك…" at bounding box center [351, 128] width 105 height 78
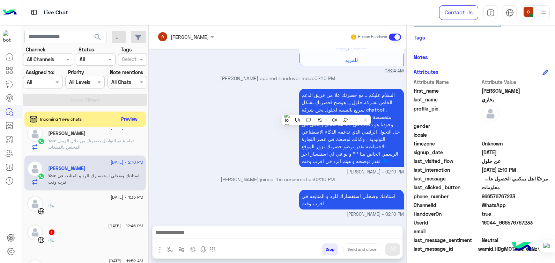
click at [245, 132] on div "السلام عليكم .. مع حضرتك علا من فريق الدعم الخاص بشركه حلول ,,, هوضح لحضرتك بشك…" at bounding box center [278, 131] width 252 height 88
click at [395, 89] on p "السلام عليكم .. مع حضرتك علا من فريق الدعم الخاص بشركه حلول ,,, هوضح لحضرتك بشك…" at bounding box center [351, 128] width 105 height 78
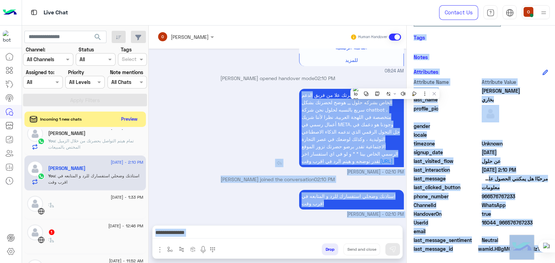
drag, startPoint x: 395, startPoint y: 83, endPoint x: 361, endPoint y: 93, distance: 34.8
click at [361, 93] on html "Live Chat Contact Us Help Center عربي English search Channel: Channel All Chann…" at bounding box center [277, 131] width 555 height 263
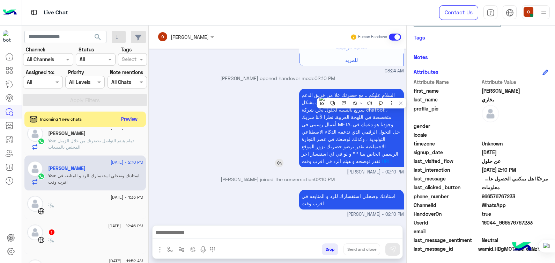
drag, startPoint x: 361, startPoint y: 93, endPoint x: 328, endPoint y: 85, distance: 34.3
click at [328, 92] on span "السلام عليكم .. مع حضرتك علا من فريق الدعم الخاص بشركه حلول ,,, هوضح لحضرتك بشك…" at bounding box center [351, 128] width 98 height 72
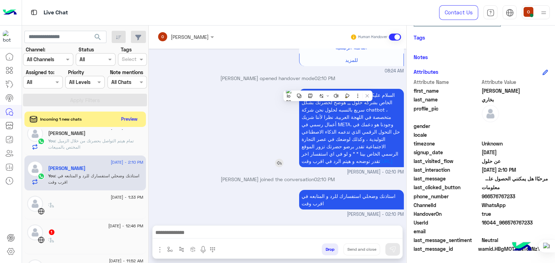
copy app-msgs-text
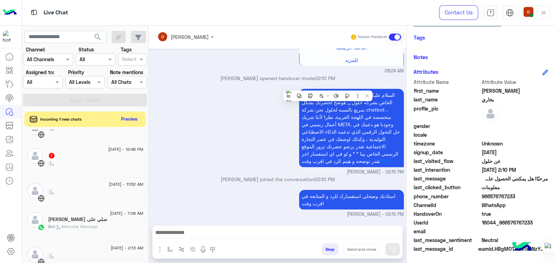
scroll to position [299, 0]
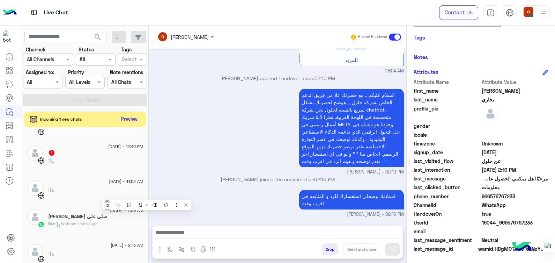
click at [74, 223] on span ": Welcome Message" at bounding box center [76, 223] width 43 height 5
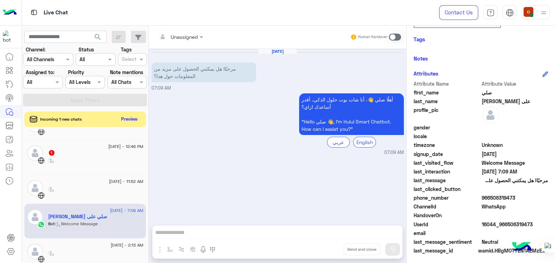
scroll to position [119, 0]
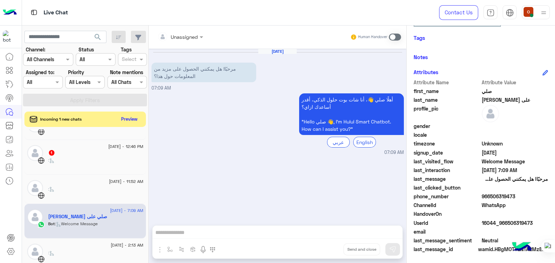
click at [395, 32] on div "Human Handover" at bounding box center [375, 37] width 51 height 13
click at [397, 36] on span at bounding box center [395, 37] width 12 height 7
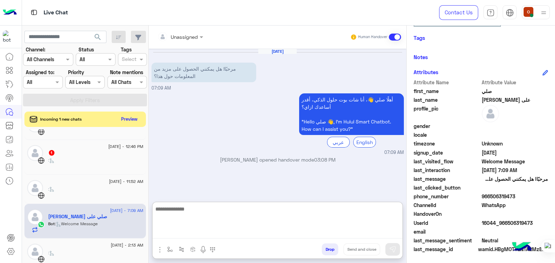
click at [213, 228] on textarea at bounding box center [278, 221] width 250 height 34
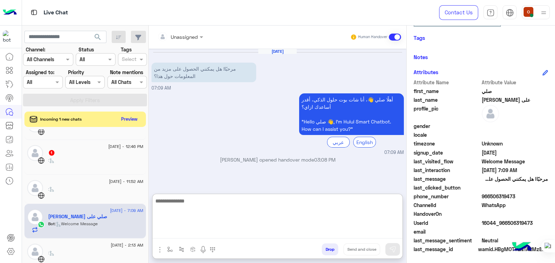
paste textarea "**********"
type textarea "**********"
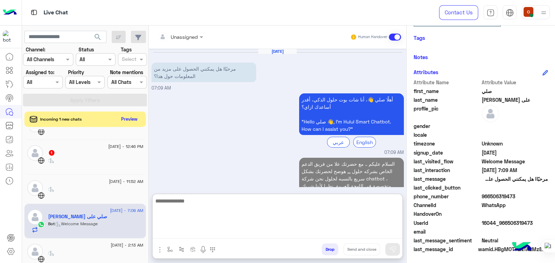
scroll to position [76, 0]
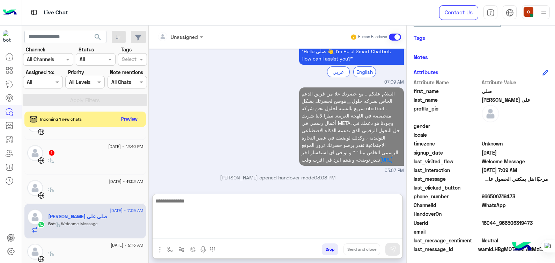
click at [336, 201] on textarea at bounding box center [278, 217] width 250 height 42
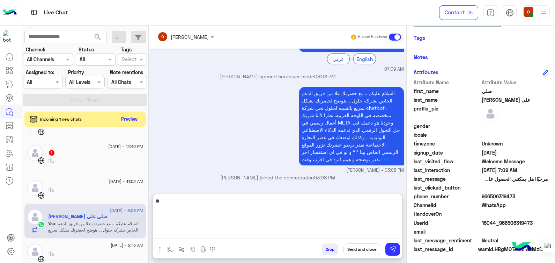
scroll to position [132, 0]
type textarea "**********"
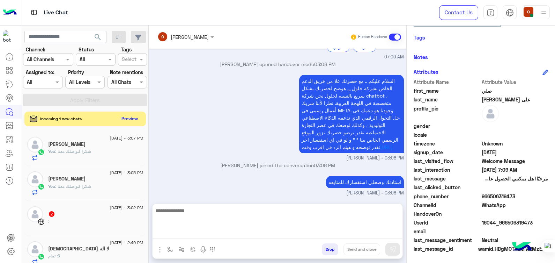
scroll to position [80, 0]
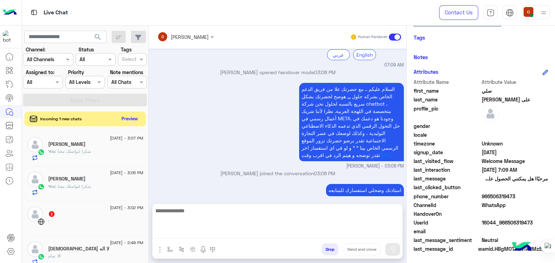
click at [122, 118] on button "Preview" at bounding box center [130, 118] width 22 height 9
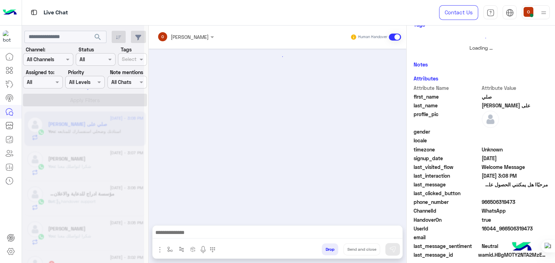
scroll to position [130, 0]
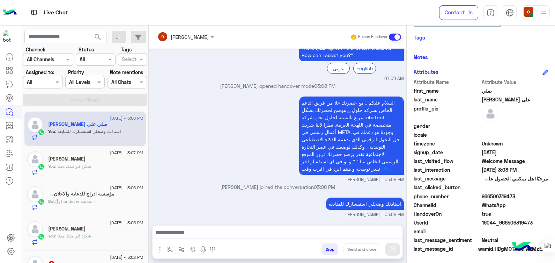
click at [148, 127] on mat-drawer "[PERSON_NAME] Human Handover [DATE] مرحبًا! هل يمكنني الحصول على مزيد من المعلو…" at bounding box center [351, 145] width 407 height 240
click at [94, 188] on div "[DATE] - 3:06 PM" at bounding box center [95, 188] width 95 height 5
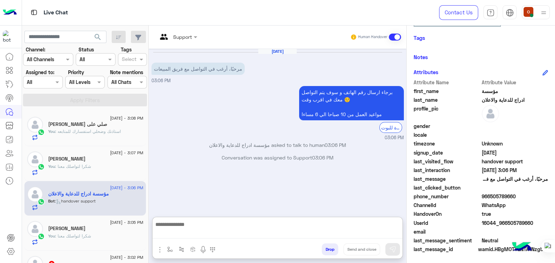
click at [175, 237] on textarea at bounding box center [278, 229] width 250 height 19
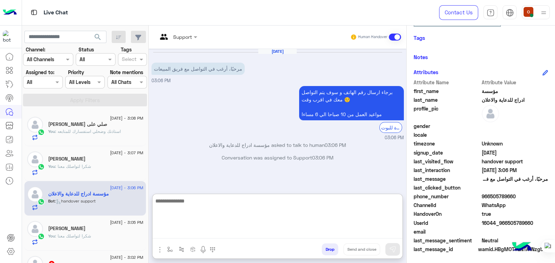
paste textarea "**********"
type textarea "**********"
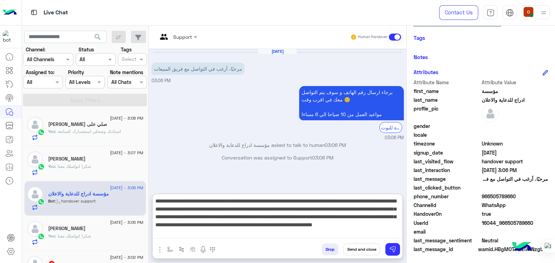
scroll to position [9, 0]
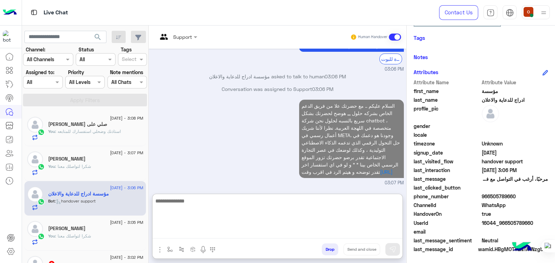
click at [329, 207] on textarea at bounding box center [278, 217] width 250 height 42
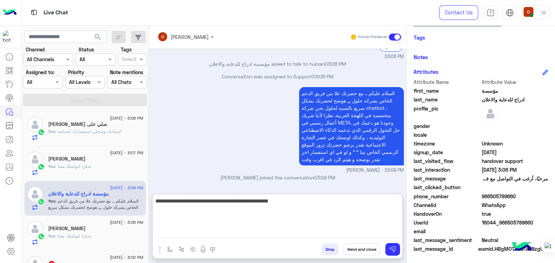
type textarea "**********"
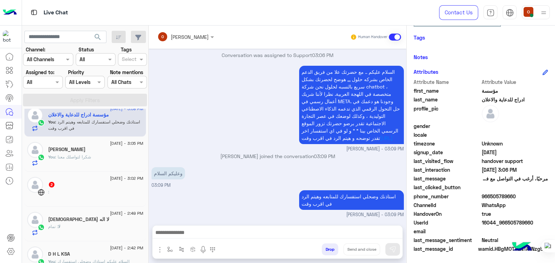
scroll to position [0, 0]
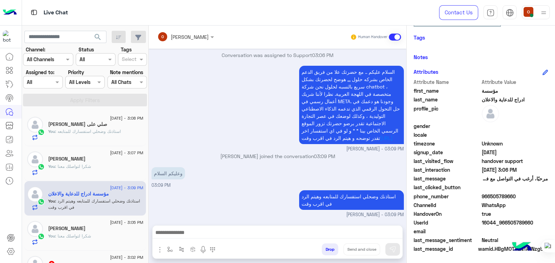
click at [95, 124] on div "صلي على [PERSON_NAME]" at bounding box center [95, 124] width 95 height 7
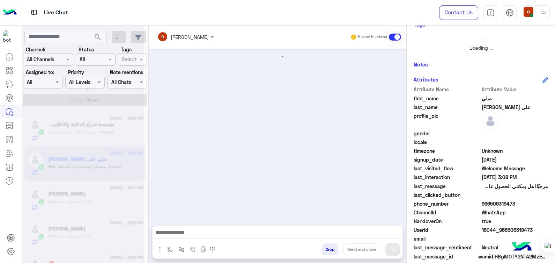
click at [86, 200] on div at bounding box center [83, 134] width 122 height 263
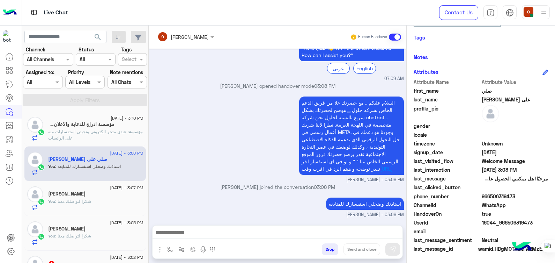
click at [82, 138] on p "مؤسسة : عندي متجر الكتروني وتجيتي استفسارات منه على الواتساب" at bounding box center [95, 135] width 95 height 13
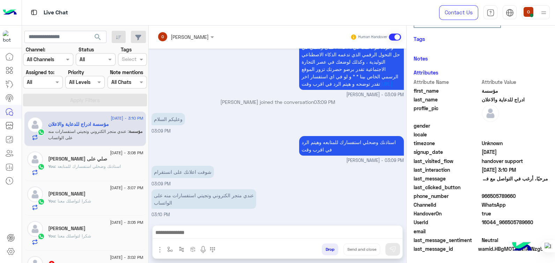
scroll to position [132, 0]
click at [269, 231] on textarea at bounding box center [278, 233] width 250 height 10
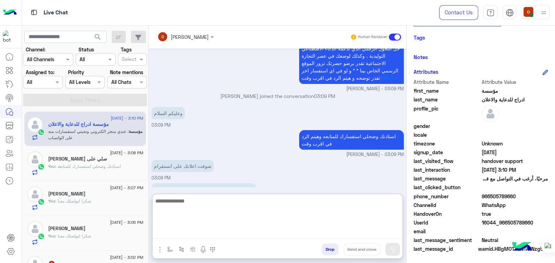
click at [269, 231] on textarea at bounding box center [278, 217] width 250 height 42
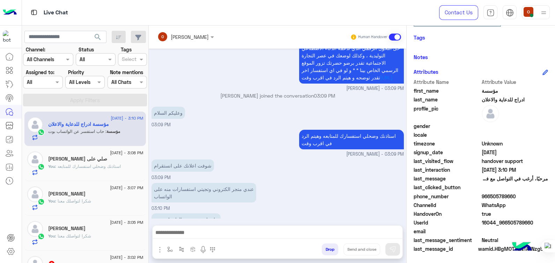
scroll to position [186, 0]
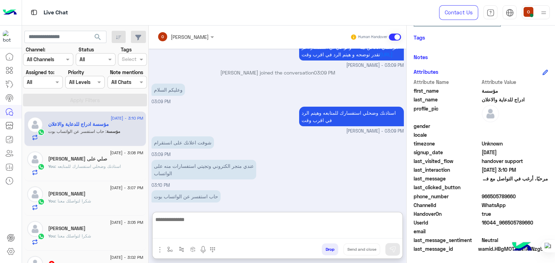
click at [226, 233] on textarea at bounding box center [278, 226] width 250 height 23
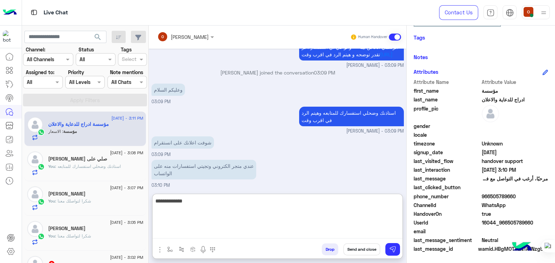
scroll to position [240, 0]
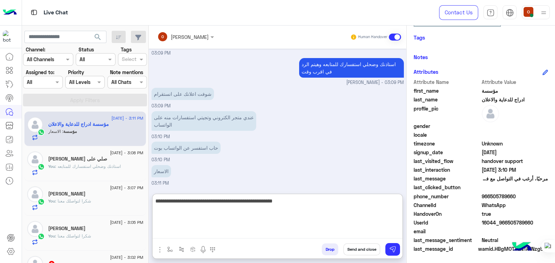
type textarea "**********"
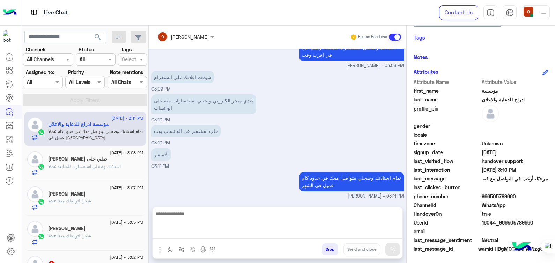
scroll to position [239, 0]
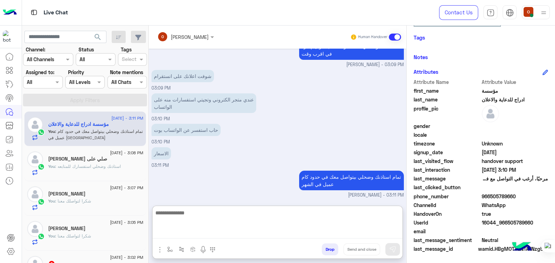
click at [308, 233] on textarea at bounding box center [278, 223] width 250 height 30
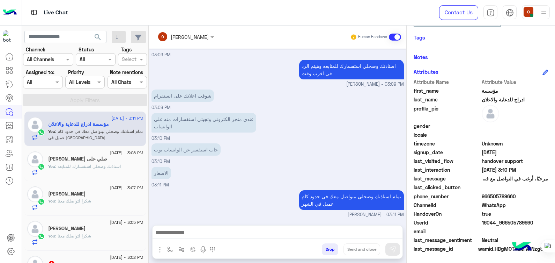
click at [75, 165] on span ": استاذنك وضحلي استفسارك للمتابعه" at bounding box center [88, 165] width 66 height 5
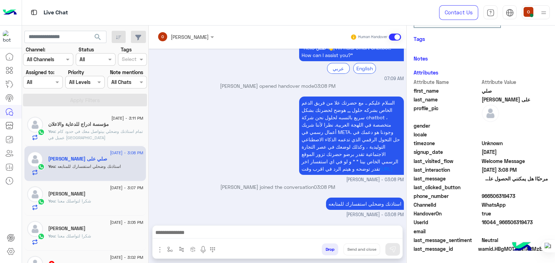
scroll to position [132, 0]
click at [77, 129] on span ": تمام استاذنك وضحلي بيتواصل معك في حدود كام عميل في [GEOGRAPHIC_DATA]" at bounding box center [95, 135] width 95 height 12
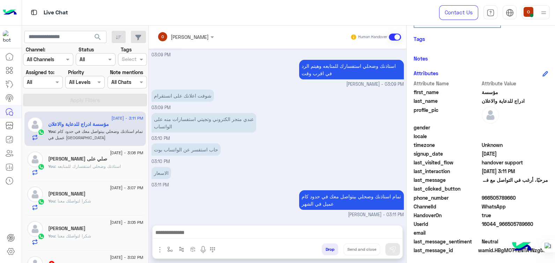
scroll to position [132, 0]
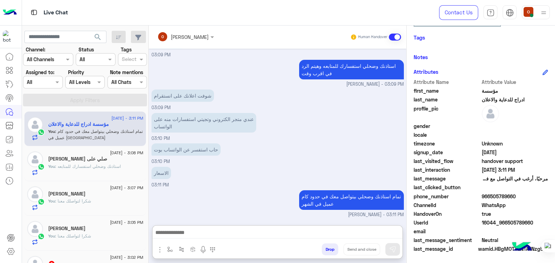
click at [265, 232] on textarea at bounding box center [278, 233] width 250 height 10
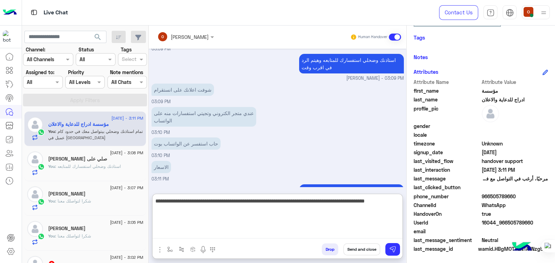
click at [328, 201] on textarea "**********" at bounding box center [278, 217] width 250 height 42
type textarea "**********"
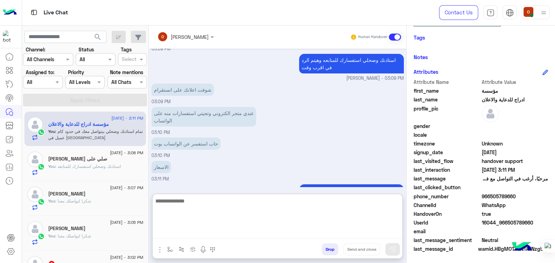
scroll to position [307, 0]
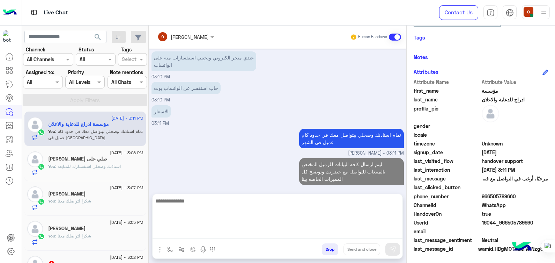
click at [107, 143] on div "[DATE] - 3:11 PM مؤسسة ادراج للدعاية والاعلان You : تمام استاذنك وضحلي بيتواصل …" at bounding box center [85, 128] width 122 height 35
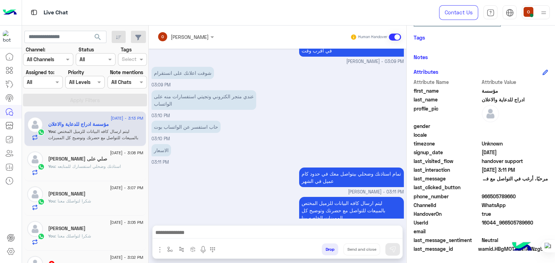
scroll to position [276, 0]
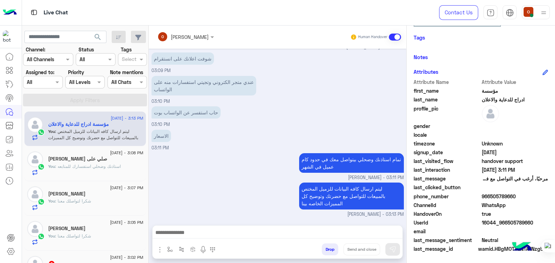
click at [490, 195] on span "966505789660" at bounding box center [515, 195] width 67 height 7
copy span "966505789660"
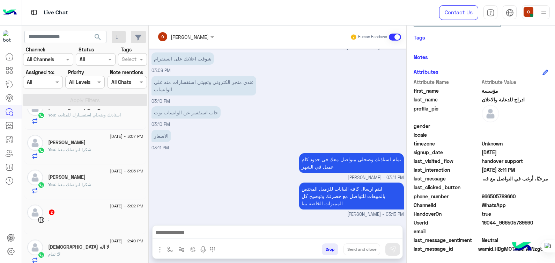
scroll to position [52, 0]
click at [90, 148] on span ": شكرا لتواصلك معنا" at bounding box center [73, 148] width 36 height 5
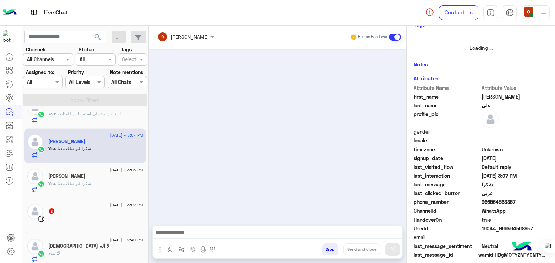
click at [91, 173] on div "[PERSON_NAME]" at bounding box center [95, 176] width 95 height 7
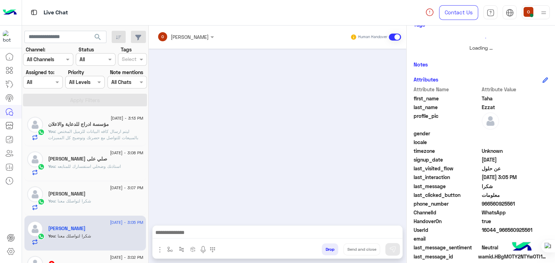
click at [101, 134] on p "You : ليتم ارسال كافه البيانات للزميل المختص بالمبيعات للتواصل مع حضرتك وتوضيح …" at bounding box center [95, 137] width 95 height 19
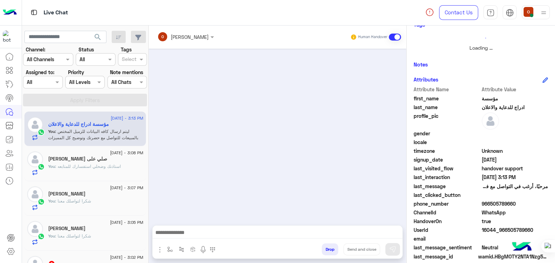
click at [85, 158] on h5 "صلي على [PERSON_NAME]" at bounding box center [77, 159] width 59 height 6
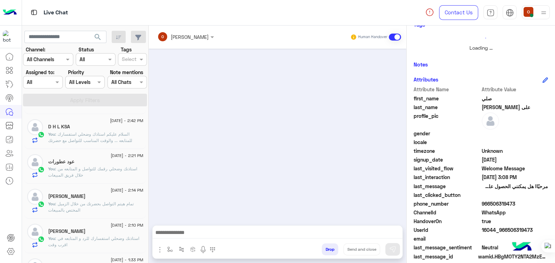
scroll to position [210, 0]
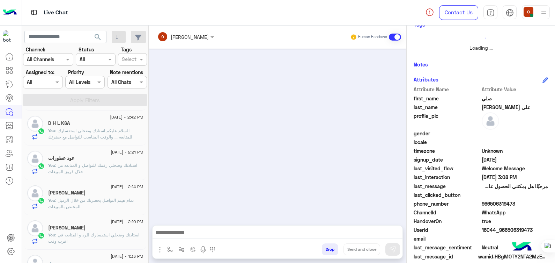
click at [75, 128] on span ": السلام عليكم استاذك وضحلي استفسارك للمتابعه ... والوقت المناسب للتواصل مع حضر…" at bounding box center [90, 134] width 84 height 12
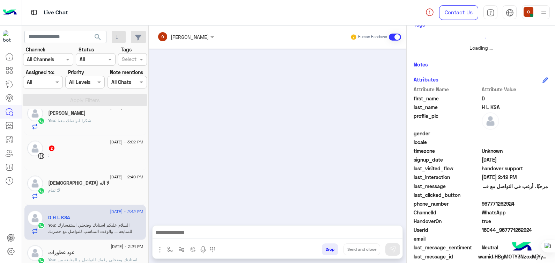
scroll to position [118, 0]
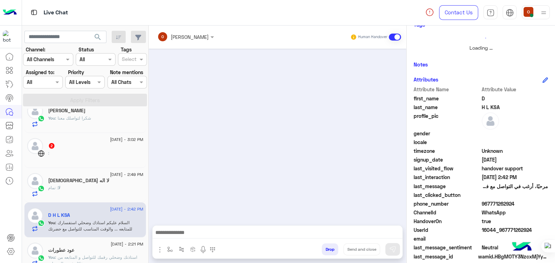
click at [81, 117] on span ": شكرا لتواصلك معنا" at bounding box center [73, 117] width 36 height 5
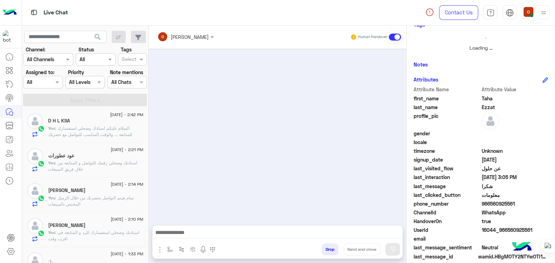
scroll to position [218, 0]
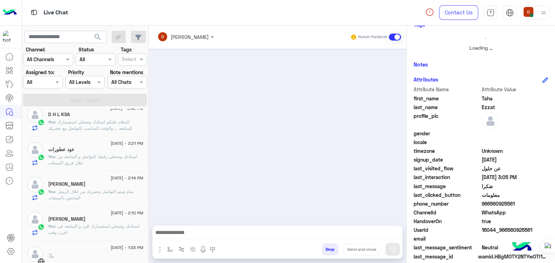
click at [87, 182] on div "[PERSON_NAME]" at bounding box center [95, 184] width 95 height 7
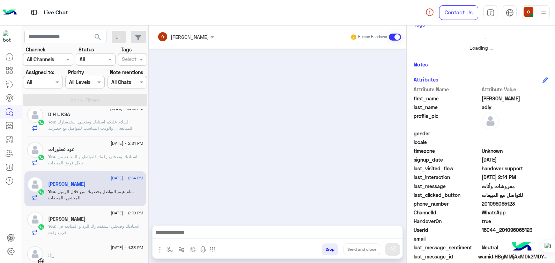
click at [88, 196] on p "You : تمام هيتم التواصل بحضرتك من خلال الزميل المختص بالمبيعات" at bounding box center [95, 194] width 95 height 13
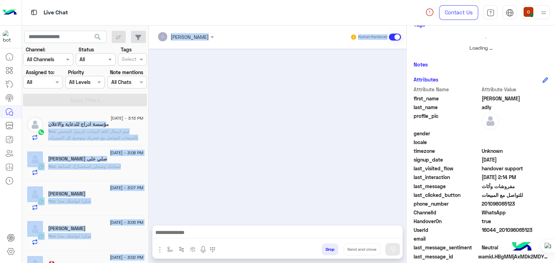
drag, startPoint x: 146, startPoint y: 123, endPoint x: 239, endPoint y: 164, distance: 101.8
click at [239, 164] on mat-drawer-container "search Channel: Channel All Channels Status Channel All Tags Select Assigned to…" at bounding box center [289, 145] width 534 height 240
click at [239, 164] on div at bounding box center [278, 133] width 258 height 169
click at [186, 185] on div at bounding box center [278, 133] width 258 height 169
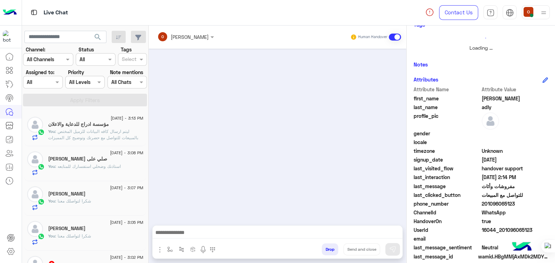
click at [300, 151] on div at bounding box center [278, 133] width 258 height 169
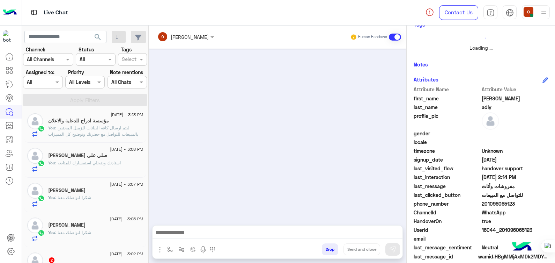
click at [86, 122] on h5 "مؤسسة ادراج للدعاية والاعلان" at bounding box center [78, 121] width 61 height 6
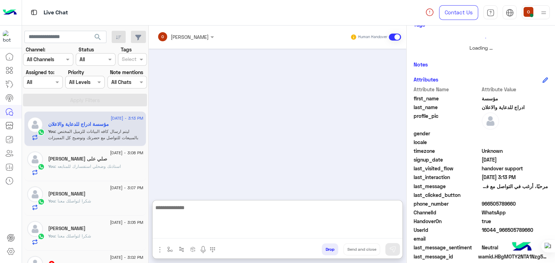
click at [244, 232] on textarea at bounding box center [278, 221] width 250 height 36
click at [218, 188] on div "[PERSON_NAME] Human Handover Drop Send and close" at bounding box center [278, 145] width 258 height 240
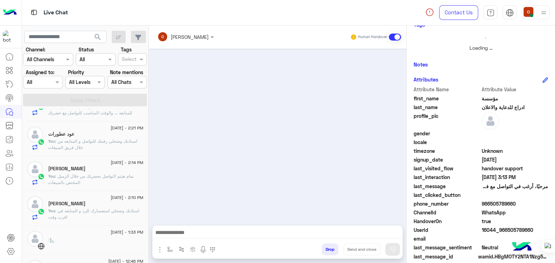
scroll to position [243, 0]
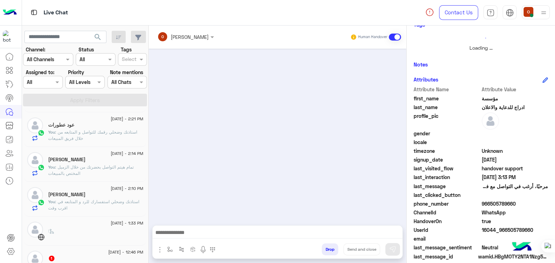
drag, startPoint x: 146, startPoint y: 166, endPoint x: 143, endPoint y: 153, distance: 12.9
click at [143, 153] on div "[DATE] - 3:13 PM مؤسسة ادراج للدعاية والاعلان You : ليتم ارسال كافه البيانات لل…" at bounding box center [85, 187] width 127 height 156
click at [252, 173] on div at bounding box center [278, 133] width 258 height 169
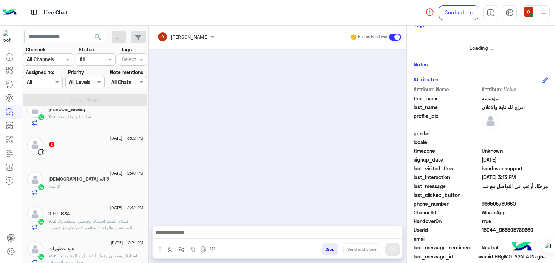
scroll to position [122, 0]
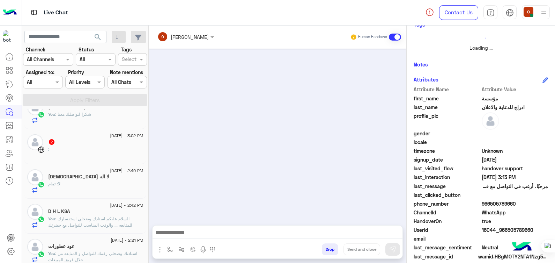
click at [88, 139] on div "2" at bounding box center [95, 142] width 95 height 7
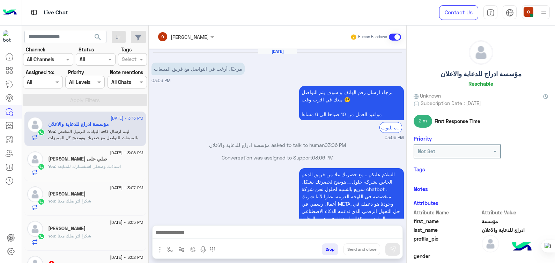
scroll to position [276, 0]
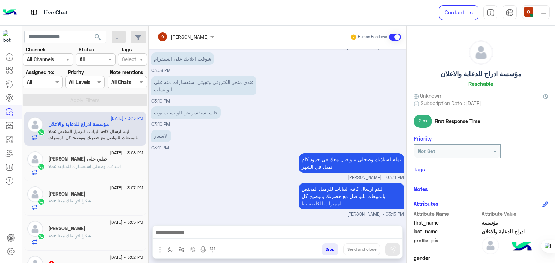
click at [89, 154] on div "[DATE] - 3:08 PM" at bounding box center [95, 153] width 95 height 5
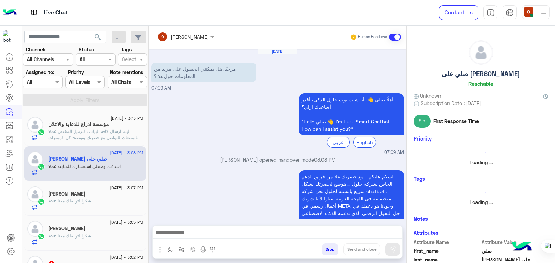
scroll to position [80, 0]
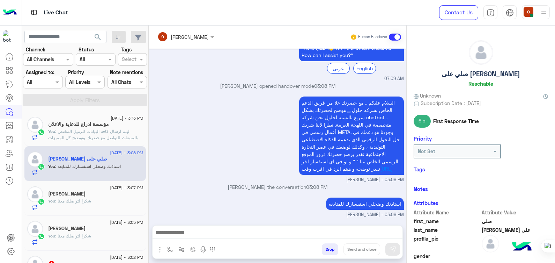
click at [105, 129] on span ": ليتم ارسال كافه البيانات للزميل المختص بالمبيعات للتواصل مع حضرتك وتوضيح كل ا…" at bounding box center [93, 138] width 90 height 18
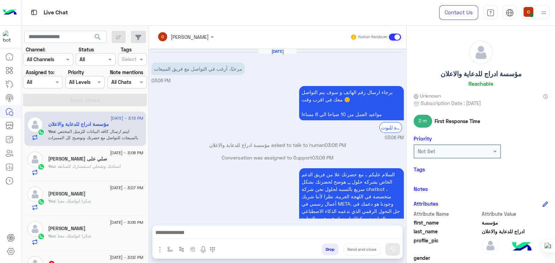
scroll to position [276, 0]
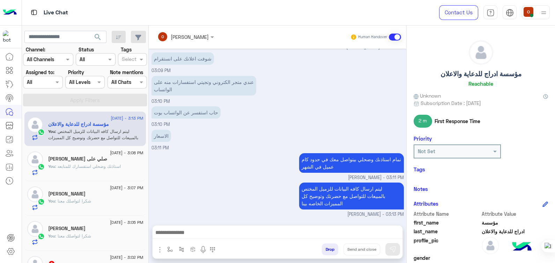
click at [80, 164] on span ": استاذنك وضحلي استفسارك للمتابعه" at bounding box center [88, 165] width 66 height 5
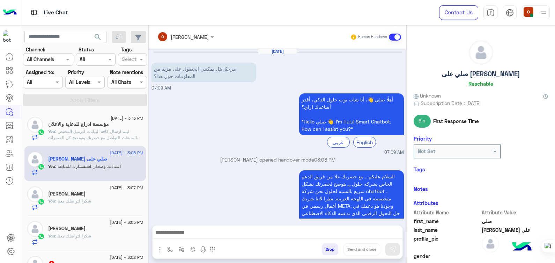
scroll to position [80, 0]
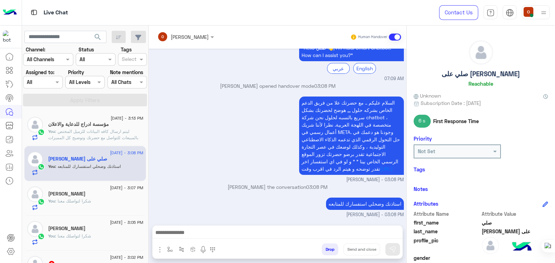
click at [92, 125] on h5 "مؤسسة ادراج للدعاية والاعلان" at bounding box center [78, 124] width 61 height 6
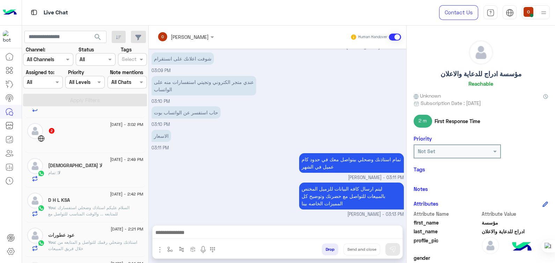
scroll to position [135, 0]
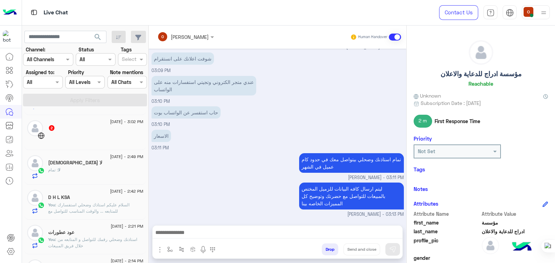
click at [99, 129] on div "2" at bounding box center [95, 128] width 95 height 7
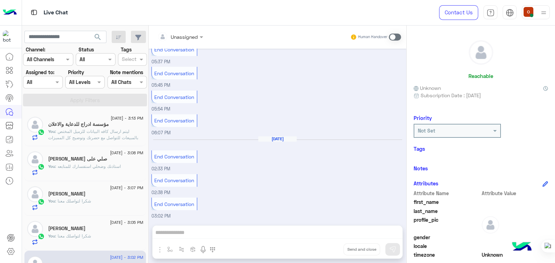
click at [105, 127] on div "مؤسسة ادراج للدعاية والاعلان" at bounding box center [95, 124] width 95 height 7
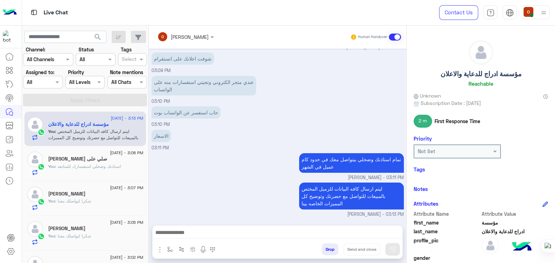
click at [91, 155] on div "[DATE] - 3:08 PM" at bounding box center [95, 153] width 95 height 5
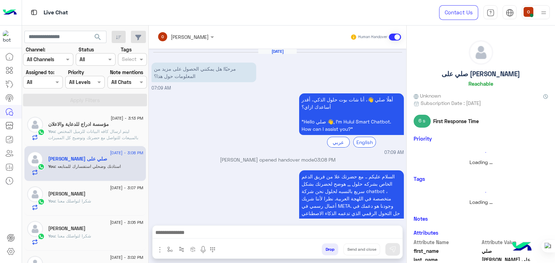
scroll to position [80, 0]
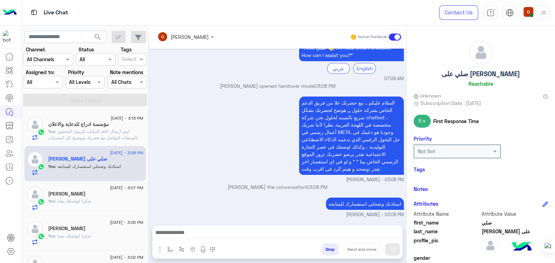
click at [95, 126] on h5 "مؤسسة ادراج للدعاية والاعلان" at bounding box center [78, 124] width 61 height 6
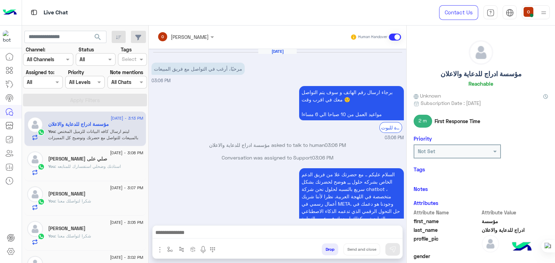
scroll to position [276, 0]
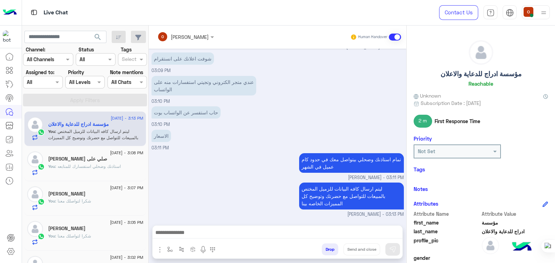
click at [75, 170] on div "You : استاذنك وضحلي استفسارك للمتابعه" at bounding box center [95, 169] width 95 height 12
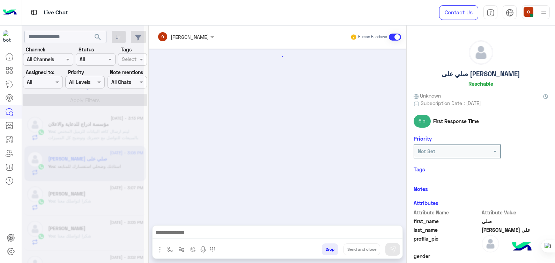
scroll to position [80, 0]
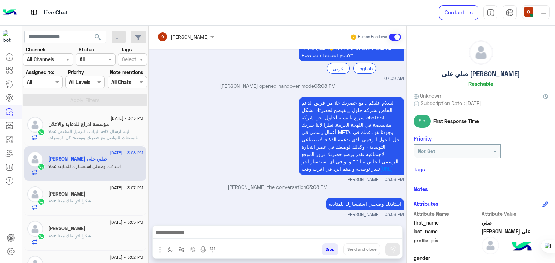
click at [77, 210] on div "3 September - 3:07 PM حسين علي You : شكرا لتواصلك معنا" at bounding box center [85, 198] width 122 height 35
click at [91, 203] on div "You : شكرا لتواصلك معنا" at bounding box center [95, 204] width 95 height 12
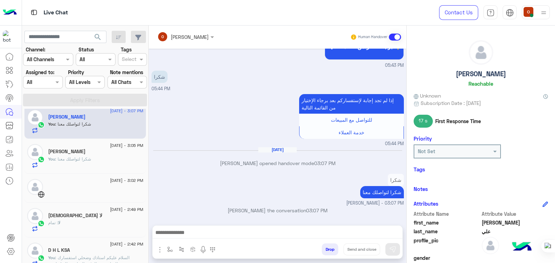
scroll to position [82, 0]
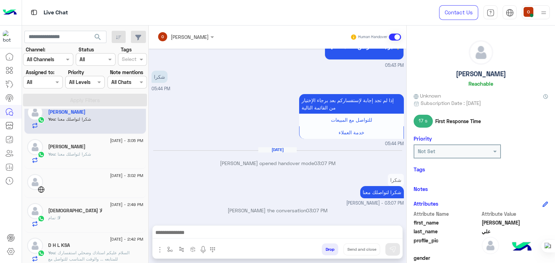
click at [66, 161] on div "You : شكرا لتواصلك معنا" at bounding box center [95, 157] width 95 height 12
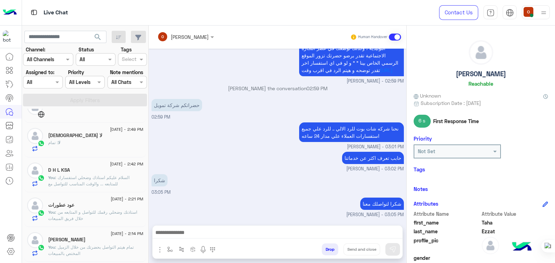
scroll to position [162, 0]
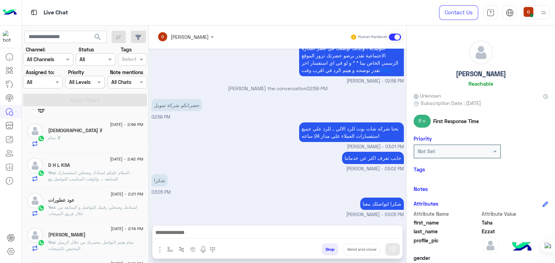
click at [110, 138] on div "لا : تمام" at bounding box center [95, 140] width 95 height 12
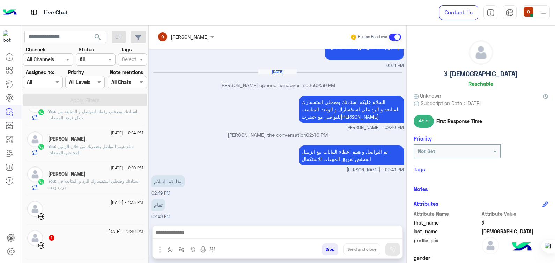
scroll to position [261, 0]
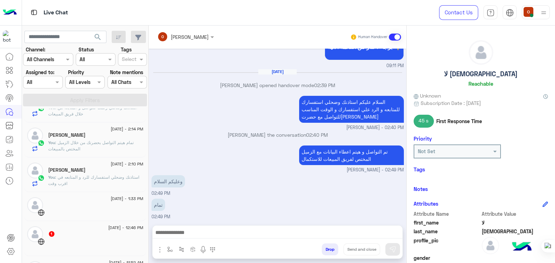
click at [93, 177] on span ": استاذنك وضحلي استفسارك للرد و المتابعه في اقرب وقت" at bounding box center [93, 180] width 91 height 12
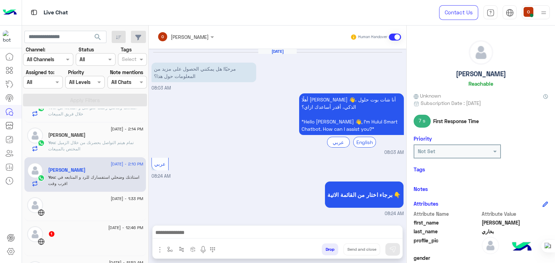
scroll to position [302, 0]
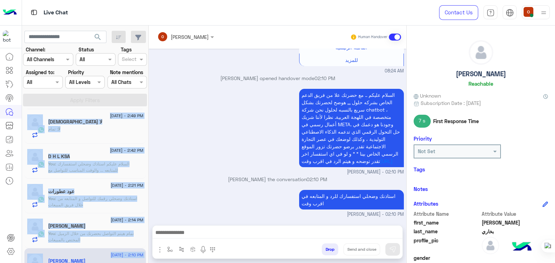
drag, startPoint x: 145, startPoint y: 171, endPoint x: 144, endPoint y: 88, distance: 83.8
click at [144, 88] on div "search Channel: Channel All Channels Status Channel All Tags Select Assigned to…" at bounding box center [85, 145] width 127 height 240
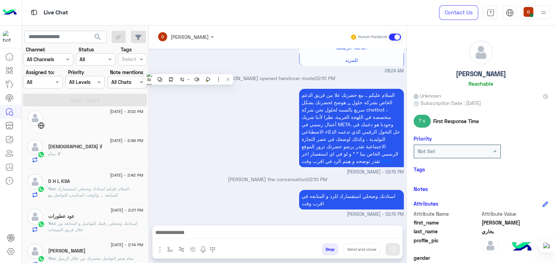
click at [203, 201] on div "استاذنك وضحلي استفسارك للرد و المتابعه في اقرب وقت ola mohsen - 02:10 PM" at bounding box center [278, 203] width 252 height 30
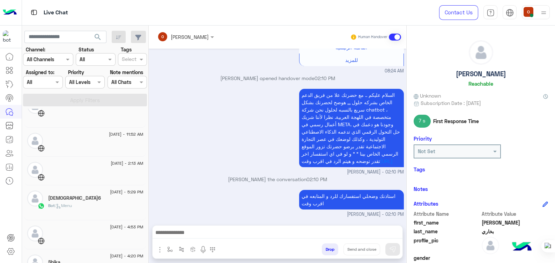
scroll to position [397, 0]
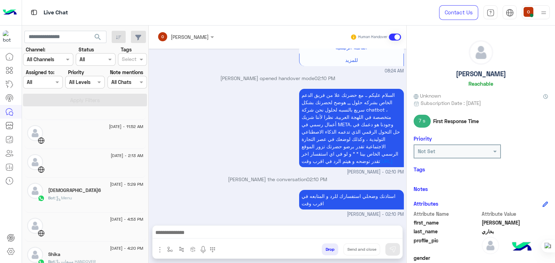
click at [80, 189] on div "[DEMOGRAPHIC_DATA]" at bounding box center [95, 190] width 95 height 7
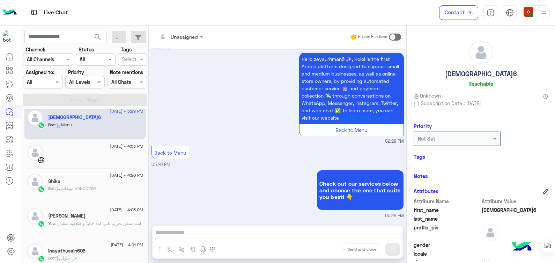
scroll to position [471, 0]
click at [114, 219] on span ": انت ممكن تجرب تاني كده حاليا و هتلاقيه متعدل" at bounding box center [98, 221] width 86 height 5
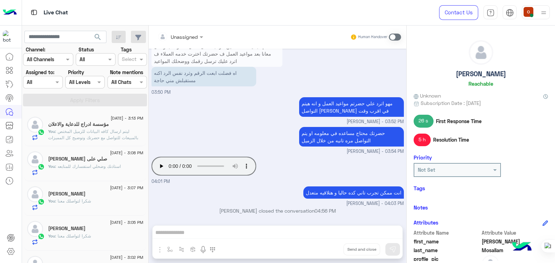
click at [113, 121] on div "مؤسسة ادراج للدعاية والاعلان" at bounding box center [95, 124] width 95 height 7
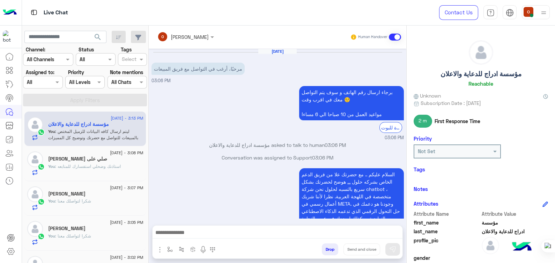
scroll to position [276, 0]
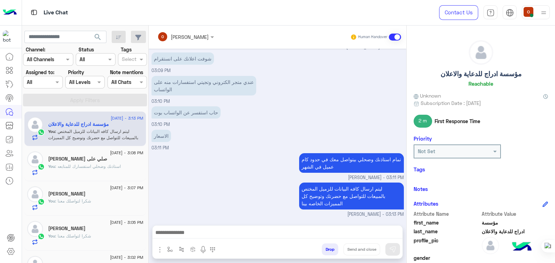
click at [106, 173] on div "You : استاذنك وضحلي استفسارك للمتابعه" at bounding box center [95, 169] width 95 height 12
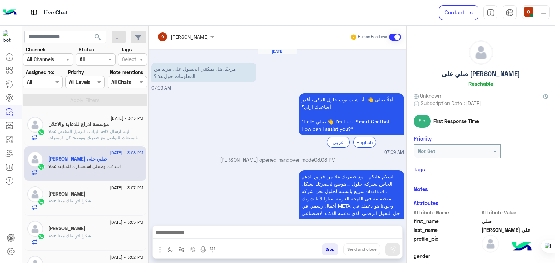
scroll to position [80, 0]
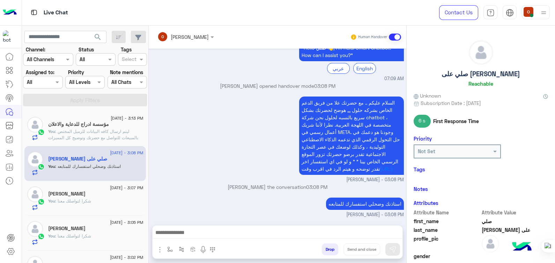
click at [105, 131] on span ": ليتم ارسال كافه البيانات للزميل المختص بالمبيعات للتواصل مع حضرتك وتوضيح كل ا…" at bounding box center [93, 138] width 90 height 18
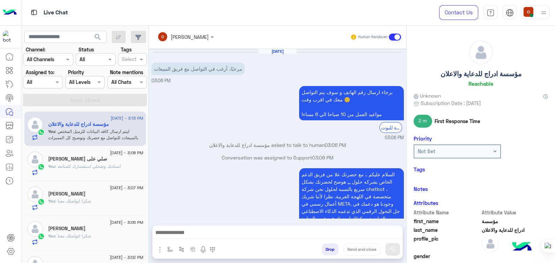
scroll to position [276, 0]
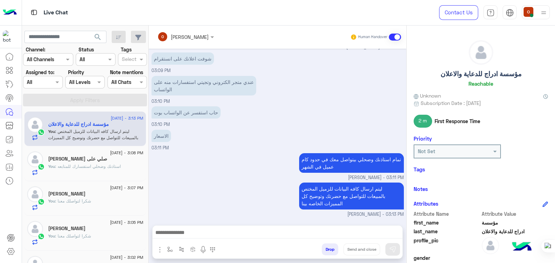
click at [252, 205] on div "ليتم ارسال كافه البيانات للزميل المختص بالمبيعات للتواصل مع حضرتك وتوضيح كل الم…" at bounding box center [278, 199] width 252 height 37
click at [98, 161] on div "صلي على [PERSON_NAME]" at bounding box center [95, 159] width 95 height 7
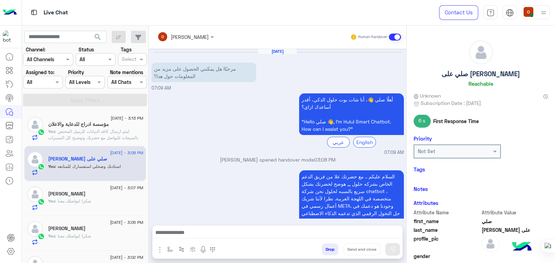
scroll to position [80, 0]
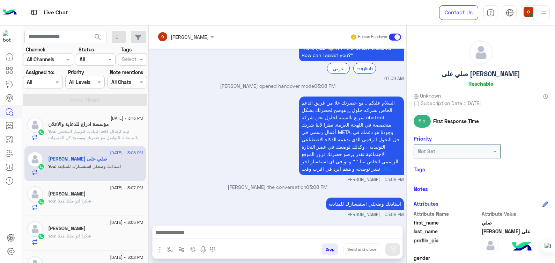
click at [180, 153] on div "السلام عليكم .. مع حضرتك علا من فريق الدعم الخاص بشركه حلول ,,, هوضح لحضرتك بشك…" at bounding box center [278, 139] width 252 height 88
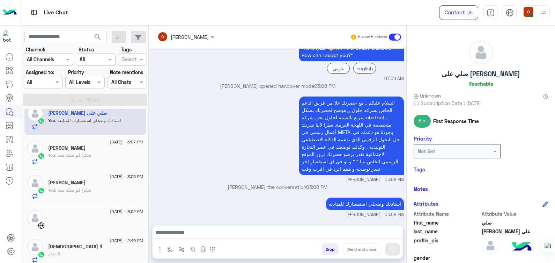
scroll to position [0, 0]
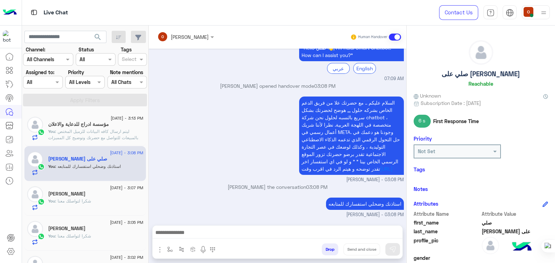
click at [92, 238] on div "You : شكرا لتواصلك معنا" at bounding box center [95, 239] width 95 height 12
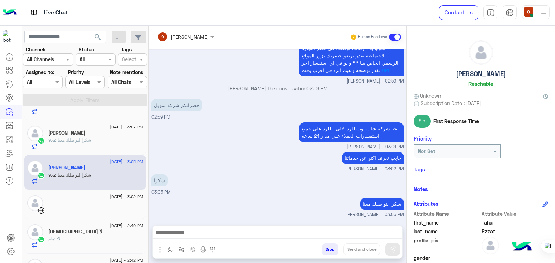
scroll to position [61, 0]
click at [105, 140] on div "You : شكرا لتواصلك معنا" at bounding box center [95, 143] width 95 height 12
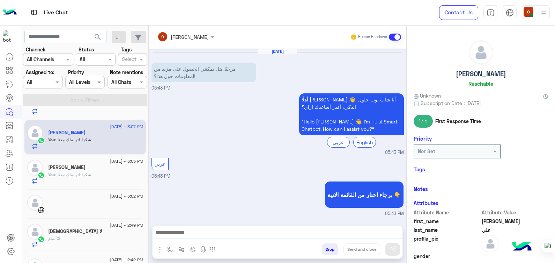
scroll to position [148, 0]
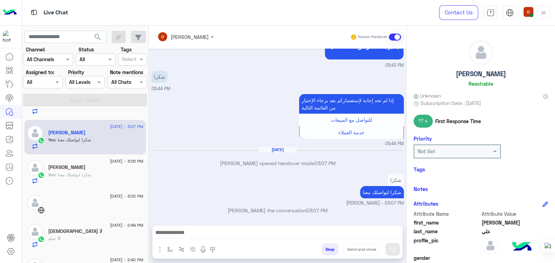
click at [484, 74] on h5 "[PERSON_NAME]" at bounding box center [481, 74] width 50 height 8
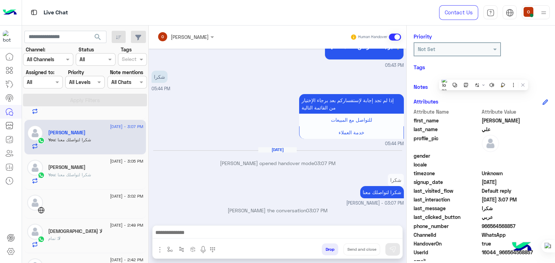
scroll to position [108, 0]
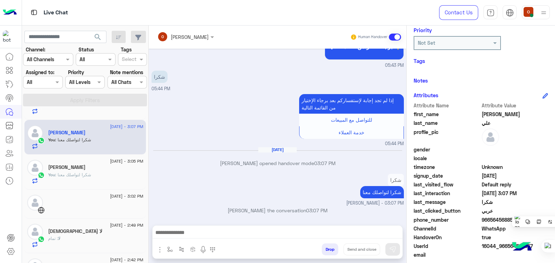
click at [488, 217] on span "966564568857" at bounding box center [515, 219] width 67 height 7
copy span "966564568857"
click at [492, 219] on span "966564568857" at bounding box center [515, 219] width 67 height 7
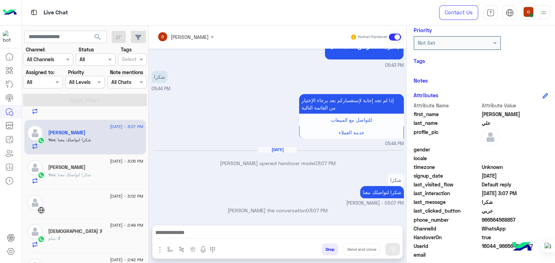
copy span "966564568857"
click at [89, 169] on div "[PERSON_NAME]" at bounding box center [95, 167] width 95 height 7
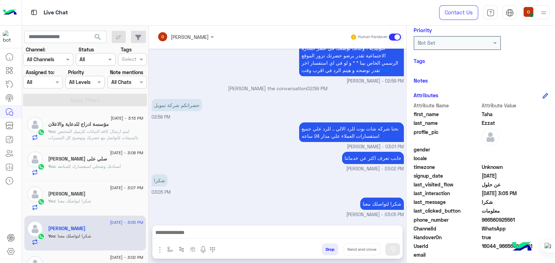
click at [108, 124] on h5 "مؤسسة ادراج للدعاية والاعلان" at bounding box center [78, 124] width 61 height 6
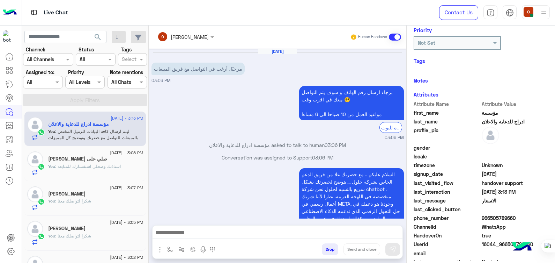
scroll to position [276, 0]
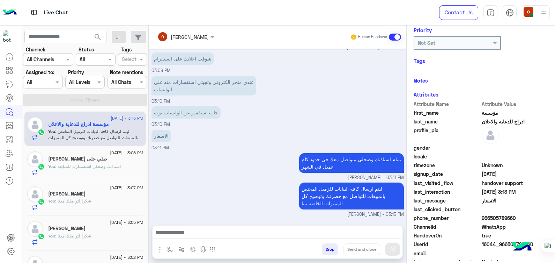
click at [108, 124] on h5 "مؤسسة ادراج للدعاية والاعلان" at bounding box center [78, 124] width 61 height 6
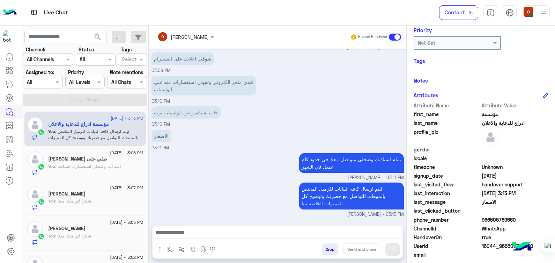
click at [495, 218] on span "966505789660" at bounding box center [515, 219] width 67 height 7
copy span "966505789660"
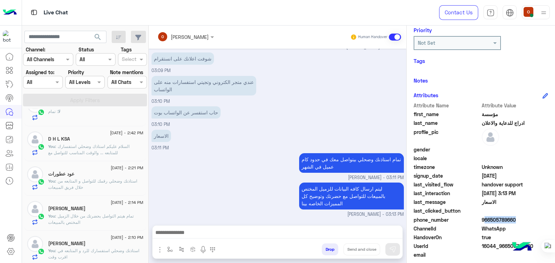
scroll to position [189, 0]
click at [96, 178] on span ": استاذنك وضحلي رقمك للتواصل و المتابعه من خلال فريق المبيعات" at bounding box center [92, 183] width 89 height 12
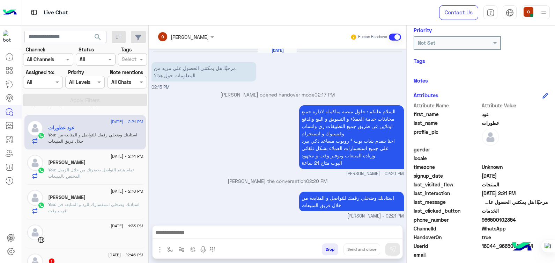
scroll to position [226, 0]
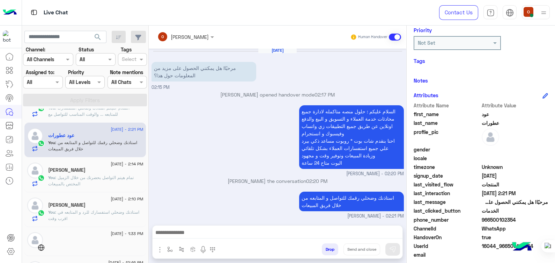
click at [74, 215] on p "You : استاذنك وضحلي استفسارك للرد و المتابعه في اقرب وقت" at bounding box center [95, 215] width 95 height 13
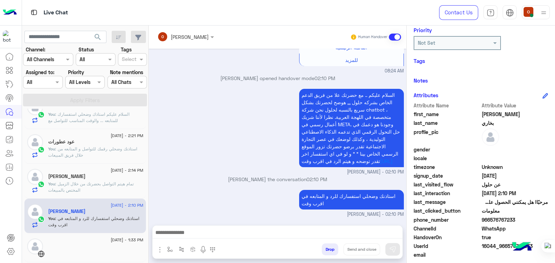
scroll to position [217, 0]
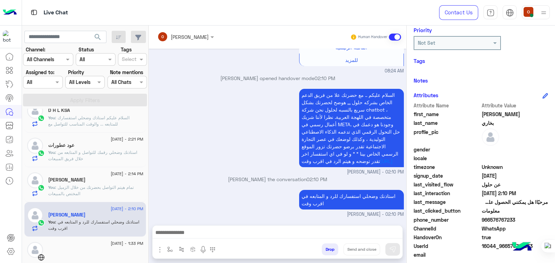
click at [83, 188] on span ": تمام هيتم التواصل بحضرتك من خلال الزميل المختص بالمبيعات" at bounding box center [91, 190] width 86 height 12
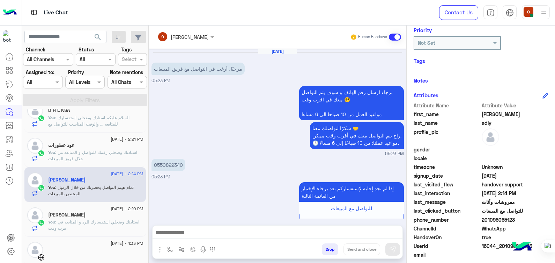
scroll to position [464, 0]
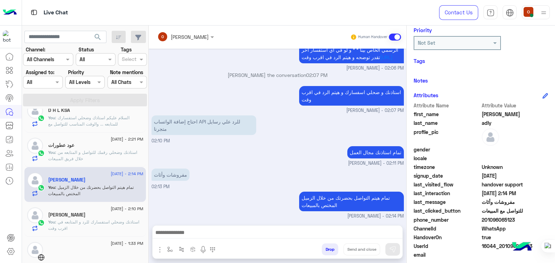
click at [79, 176] on div "[DATE] - 2:14 PM" at bounding box center [95, 174] width 95 height 5
click at [79, 145] on div "عود عطورات" at bounding box center [95, 145] width 95 height 7
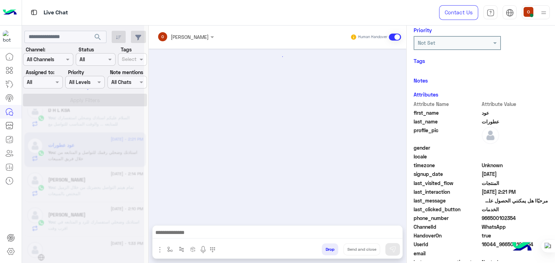
scroll to position [215, 0]
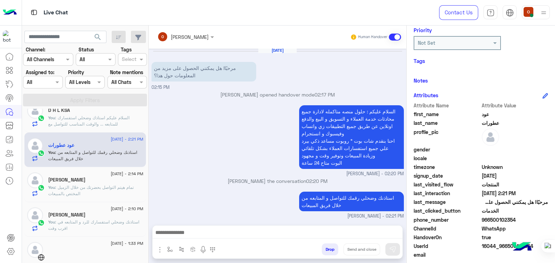
click at [79, 115] on span ": السلام عليكم استاذك وضحلي استفسارك للمتابعه ... والوقت المناسب للتواصل مع حضر…" at bounding box center [88, 124] width 81 height 18
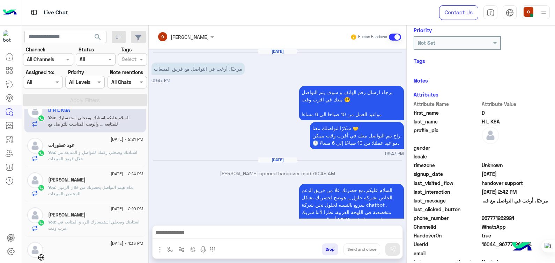
scroll to position [283, 0]
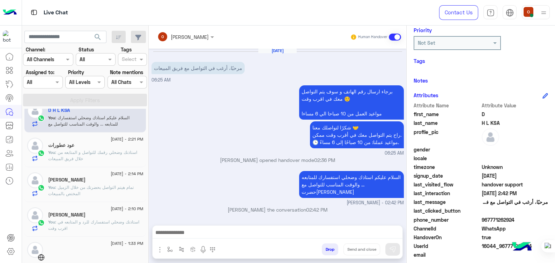
click at [146, 168] on div "3 September - 3:13 PM مؤسسة ادراج للدعاية والاعلان You : ليتم ارسال كافه البيان…" at bounding box center [85, 187] width 127 height 156
click at [126, 153] on span ": استاذنك وضحلي رقمك للتواصل و المتابعه من خلال فريق المبيعات" at bounding box center [92, 155] width 89 height 12
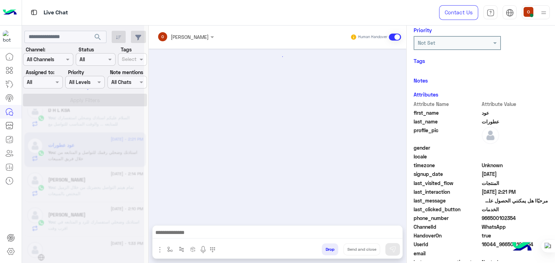
scroll to position [215, 0]
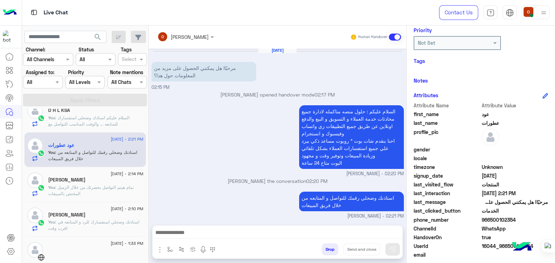
click at [146, 160] on div "3 September - 3:13 PM مؤسسة ادراج للدعاية والاعلان You : ليتم ارسال كافه البيان…" at bounding box center [85, 187] width 127 height 156
drag, startPoint x: 146, startPoint y: 160, endPoint x: 147, endPoint y: 153, distance: 6.7
click at [147, 153] on div "3 September - 3:13 PM مؤسسة ادراج للدعاية والاعلان You : ليتم ارسال كافه البيان…" at bounding box center [85, 187] width 127 height 156
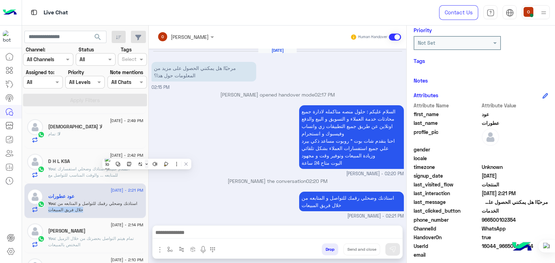
scroll to position [163, 0]
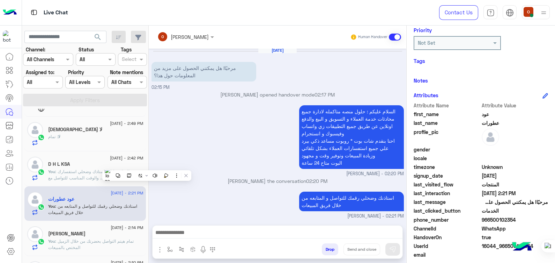
click at [73, 129] on h5 "لا اله [DEMOGRAPHIC_DATA]" at bounding box center [75, 129] width 54 height 6
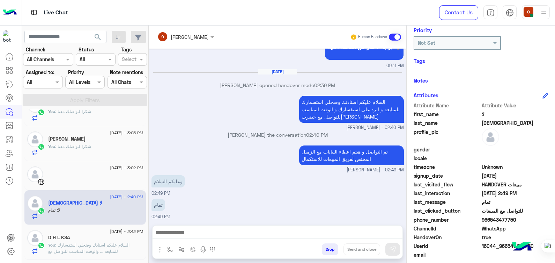
scroll to position [88, 0]
click at [110, 136] on span "[DATE] - 3:05 PM" at bounding box center [126, 134] width 33 height 6
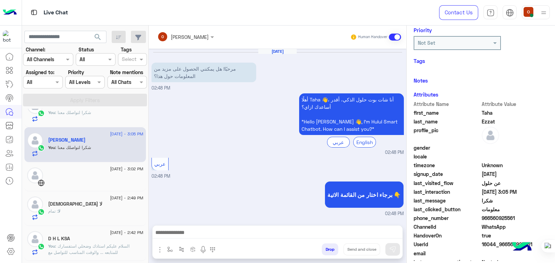
scroll to position [347, 0]
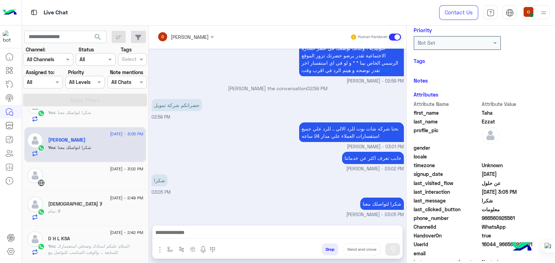
click at [110, 136] on span "[DATE] - 3:05 PM" at bounding box center [126, 134] width 33 height 6
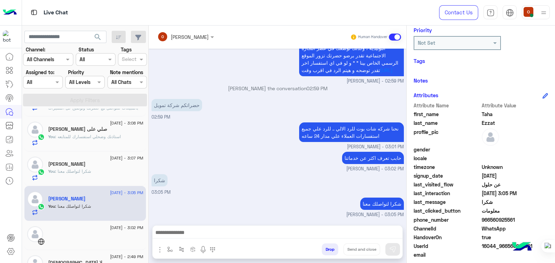
scroll to position [23, 0]
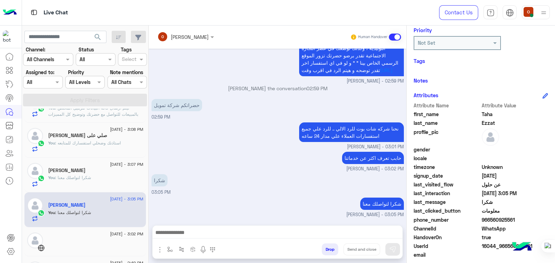
click at [75, 174] on p "You : شكرا لتواصلك معنا" at bounding box center [69, 177] width 43 height 6
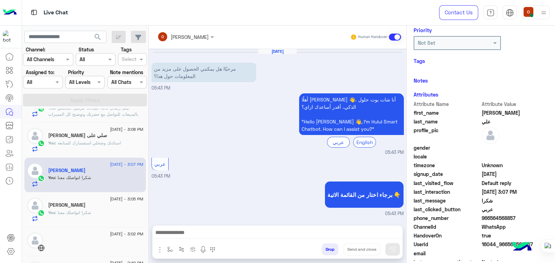
scroll to position [148, 0]
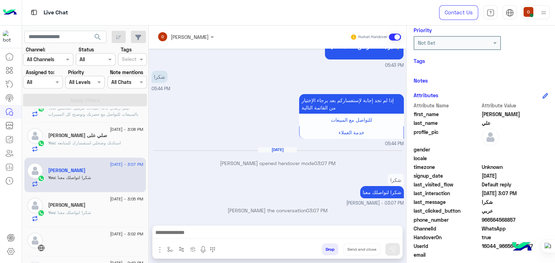
click at [92, 137] on h5 "صلي على [PERSON_NAME]" at bounding box center [77, 135] width 59 height 6
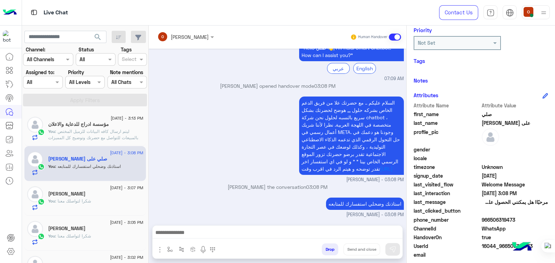
click at [109, 167] on span ": استاذنك وضحلي استفسارك للمتابعه" at bounding box center [88, 165] width 66 height 5
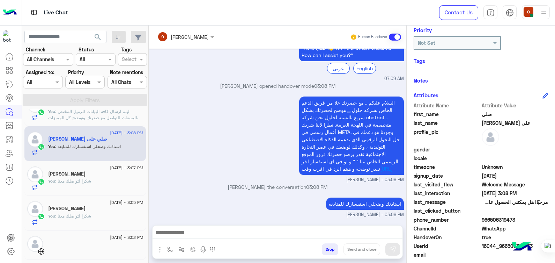
scroll to position [22, 0]
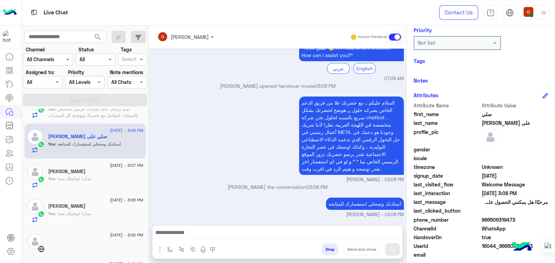
click at [123, 134] on div "صلي على [PERSON_NAME]" at bounding box center [95, 136] width 95 height 7
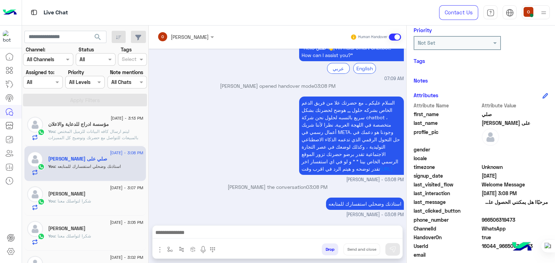
click at [94, 195] on div "[PERSON_NAME]" at bounding box center [95, 194] width 95 height 7
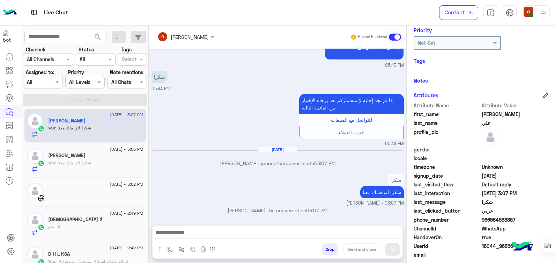
scroll to position [108, 0]
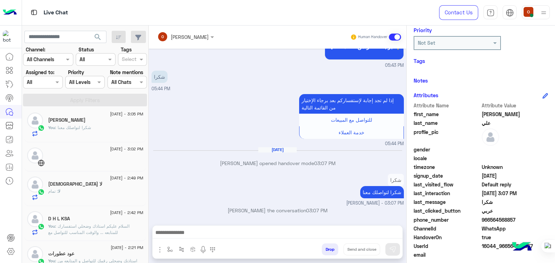
click at [84, 223] on span ": السلام عليكم استاذك وضحلي استفسارك للمتابعه ... والوقت المناسب للتواصل مع حضر…" at bounding box center [88, 232] width 81 height 18
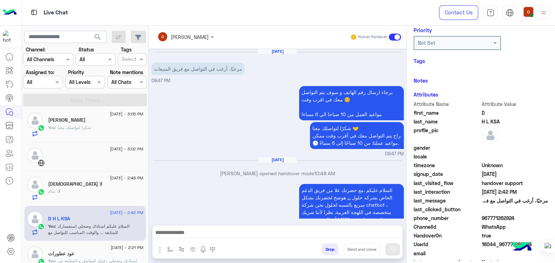
scroll to position [283, 0]
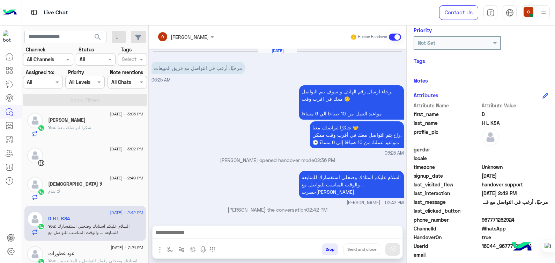
click at [105, 259] on span ": استاذنك وضحلي رقمك للتواصل و المتابعه من خلال فريق المبيعات" at bounding box center [92, 264] width 89 height 12
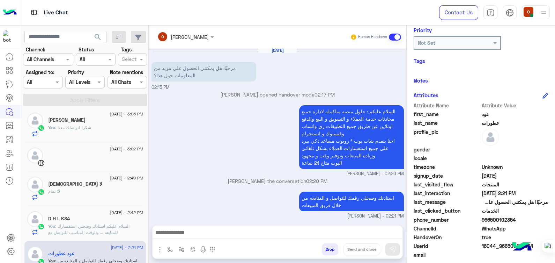
scroll to position [132, 0]
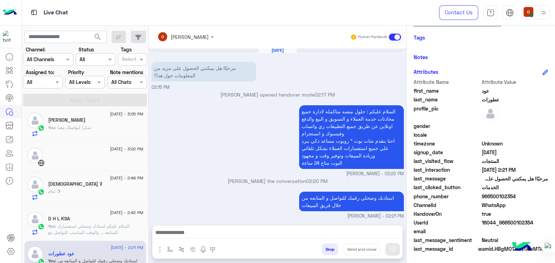
click at [117, 228] on p "You : السلام عليكم استاذك وضحلي استفسارك للمتابعه ... والوقت المناسب للتواصل مع…" at bounding box center [95, 232] width 95 height 19
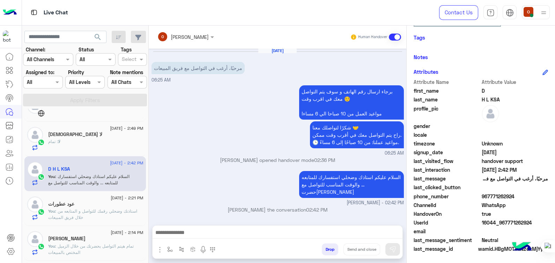
scroll to position [182, 0]
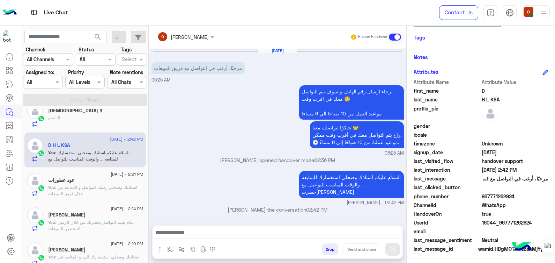
click at [115, 227] on p "You : تمام هيتم التواصل بحضرتك من خلال الزميل المختص بالمبيعات" at bounding box center [95, 225] width 95 height 13
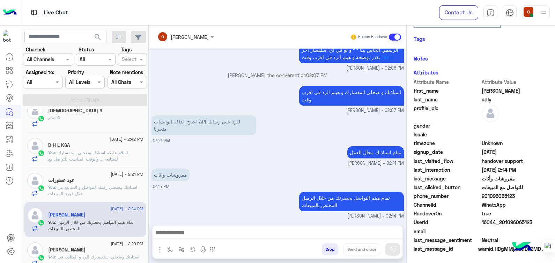
scroll to position [132, 0]
click at [96, 255] on span ": استاذنك وضحلي استفسارك للرد و المتابعه في اقرب وقت" at bounding box center [93, 260] width 91 height 12
